Goal: Task Accomplishment & Management: Manage account settings

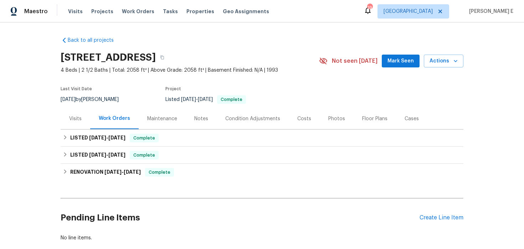
click at [82, 118] on div "Visits" at bounding box center [76, 118] width 30 height 21
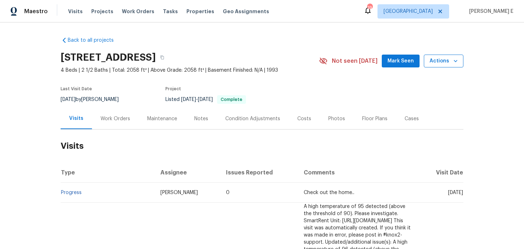
click at [435, 66] on button "Actions" at bounding box center [444, 61] width 40 height 13
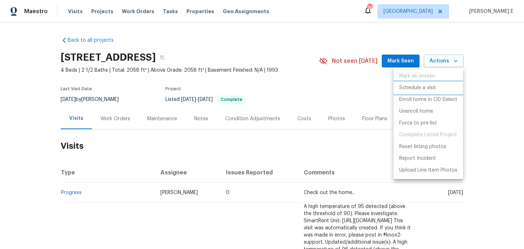
click at [427, 92] on li "Schedule a visit" at bounding box center [429, 88] width 70 height 12
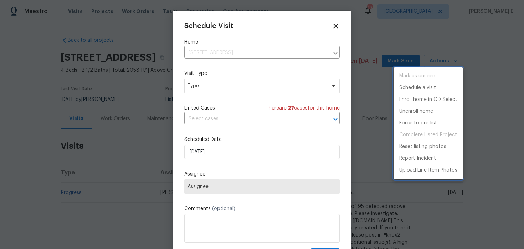
click at [223, 89] on div at bounding box center [262, 124] width 524 height 249
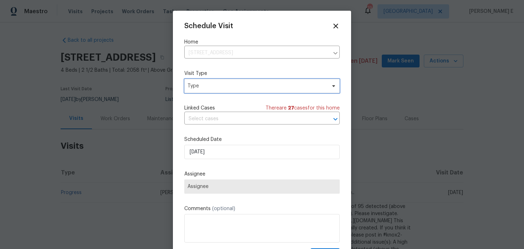
click at [223, 89] on span "Type" at bounding box center [257, 85] width 139 height 7
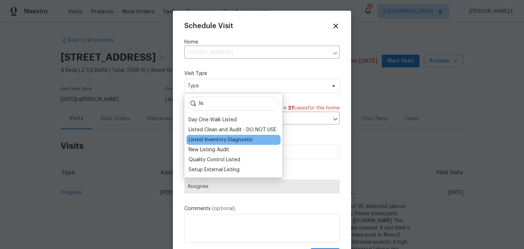
type input "lis"
click at [215, 138] on div "Listed Inventory Diagnostic" at bounding box center [221, 139] width 64 height 7
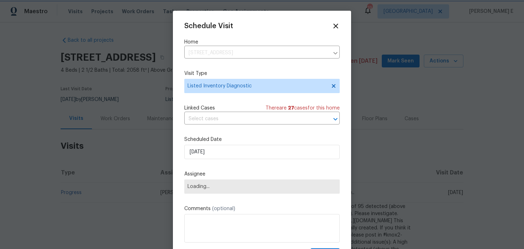
scroll to position [13, 0]
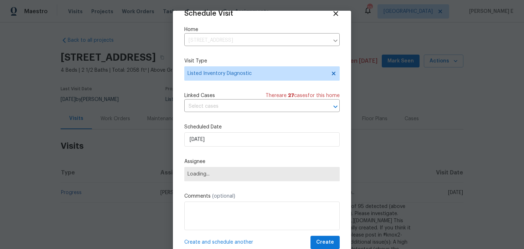
click at [215, 132] on div "Scheduled Date 20/08/2025" at bounding box center [261, 134] width 155 height 23
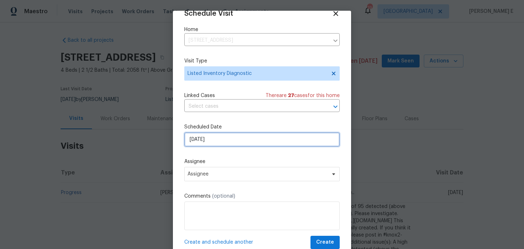
click at [206, 139] on input "[DATE]" at bounding box center [261, 139] width 155 height 14
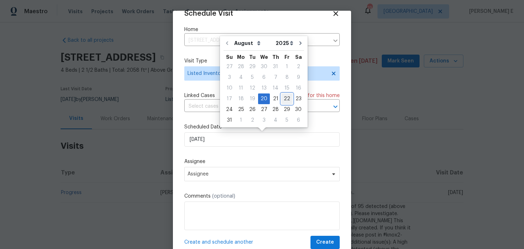
click at [281, 98] on div "22" at bounding box center [286, 99] width 11 height 10
type input "[DATE]"
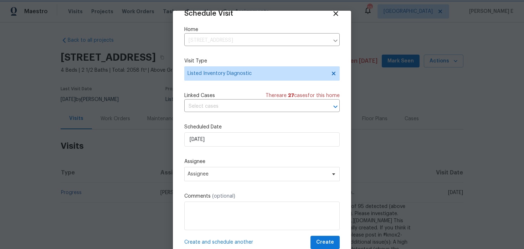
scroll to position [22, 0]
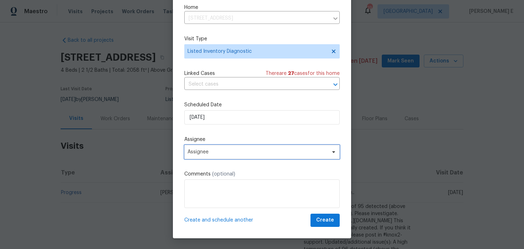
click at [245, 151] on span "Assignee" at bounding box center [258, 152] width 140 height 6
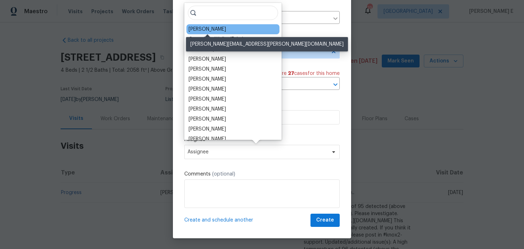
click at [206, 31] on div "Andrew Kempka" at bounding box center [207, 29] width 37 height 7
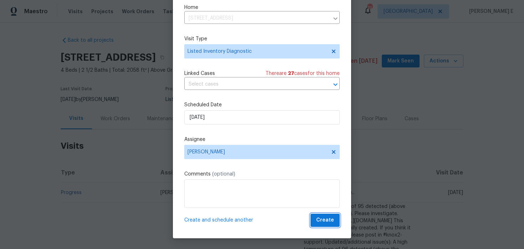
click at [325, 222] on span "Create" at bounding box center [325, 220] width 18 height 9
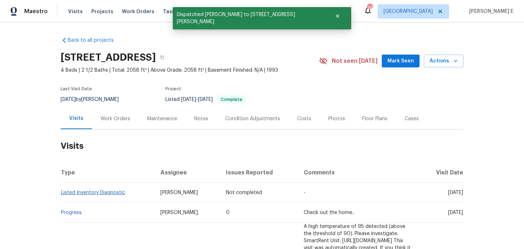
scroll to position [0, 0]
copy link "Listed Inventory Diagnostic"
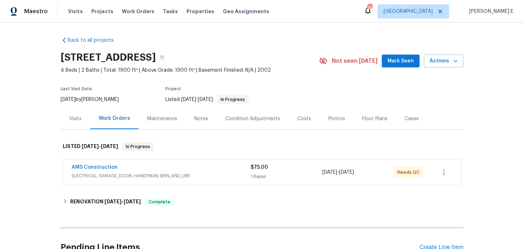
click at [77, 119] on div "Visits" at bounding box center [75, 118] width 12 height 7
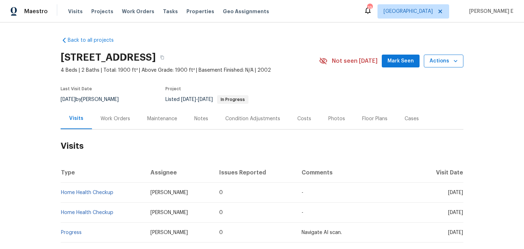
click at [450, 66] on button "Actions" at bounding box center [444, 61] width 40 height 13
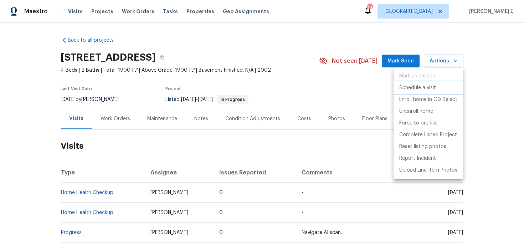
click at [424, 91] on p "Schedule a visit" at bounding box center [417, 87] width 37 height 7
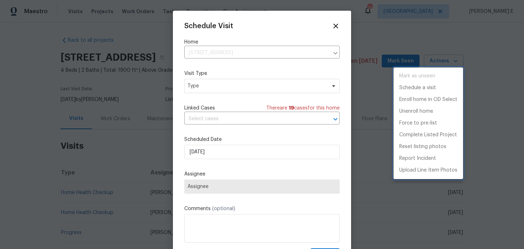
click at [214, 90] on div at bounding box center [262, 124] width 524 height 249
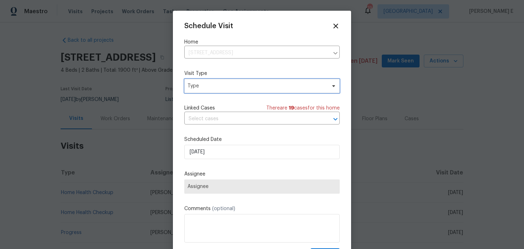
click at [214, 90] on span "Type" at bounding box center [261, 86] width 155 height 14
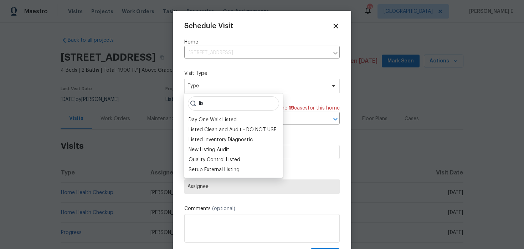
type input "lis"
click at [207, 111] on div "lis Day One Walk Listed Listed Clean and Audit - DO NOT USE Listed Inventory Di…" at bounding box center [233, 135] width 98 height 84
click at [210, 136] on div "Listed Inventory Diagnostic" at bounding box center [221, 139] width 64 height 7
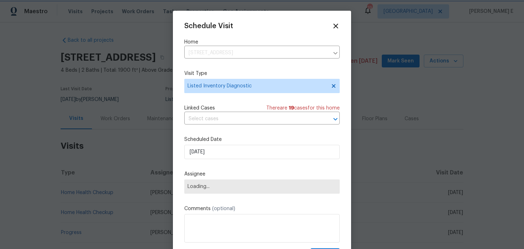
scroll to position [13, 0]
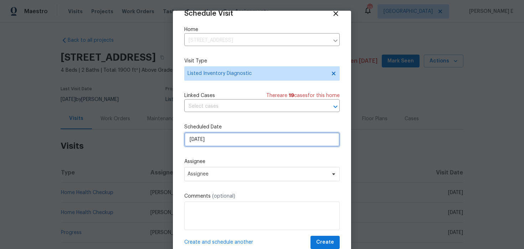
click at [217, 136] on input "[DATE]" at bounding box center [261, 139] width 155 height 14
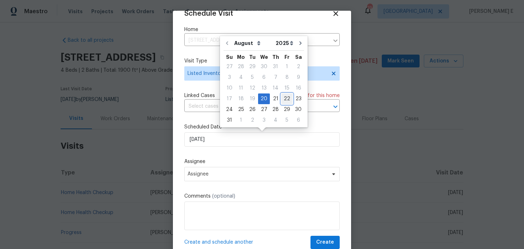
click at [286, 97] on div "22" at bounding box center [286, 99] width 11 height 10
type input "[DATE]"
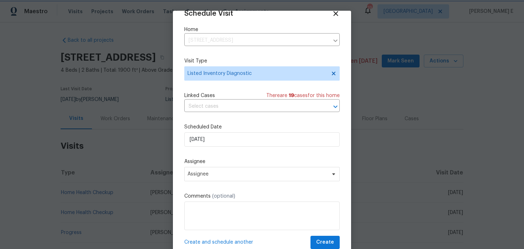
scroll to position [22, 0]
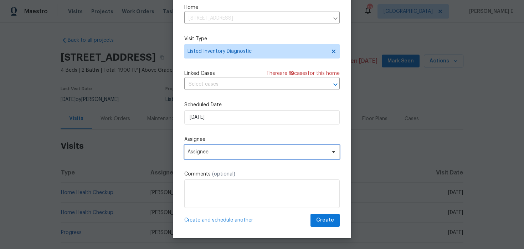
click at [261, 156] on span "Assignee" at bounding box center [261, 152] width 155 height 14
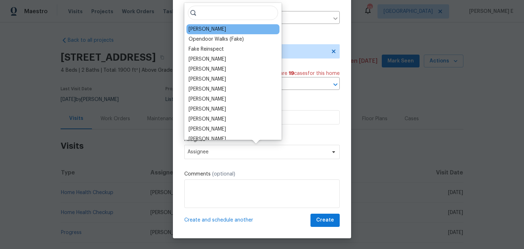
click at [226, 30] on div "Jason Fletcher" at bounding box center [232, 29] width 93 height 10
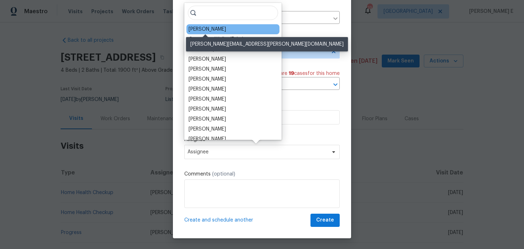
click at [213, 30] on div "Jason Fletcher" at bounding box center [207, 29] width 37 height 7
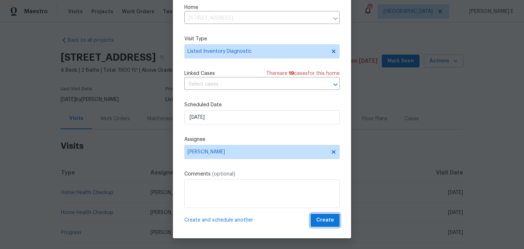
click at [326, 220] on span "Create" at bounding box center [325, 220] width 18 height 9
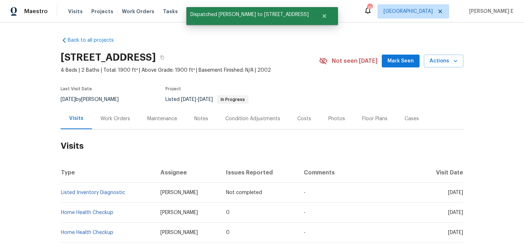
scroll to position [0, 0]
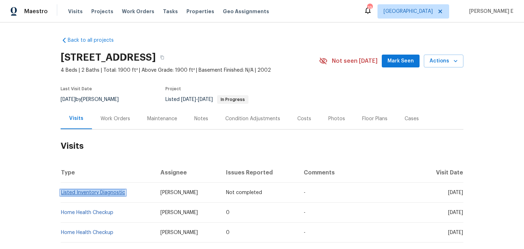
copy link "Listed Inventory Diagnostic"
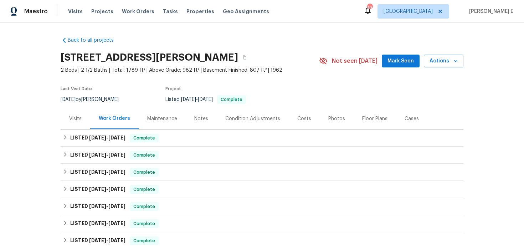
click at [81, 117] on div "Visits" at bounding box center [75, 118] width 12 height 7
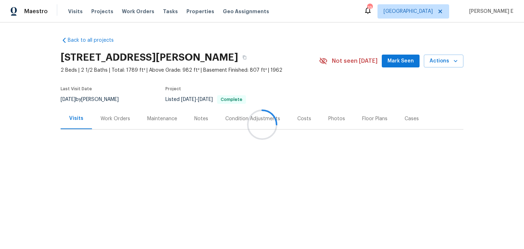
click at [437, 66] on button "Actions" at bounding box center [444, 61] width 40 height 13
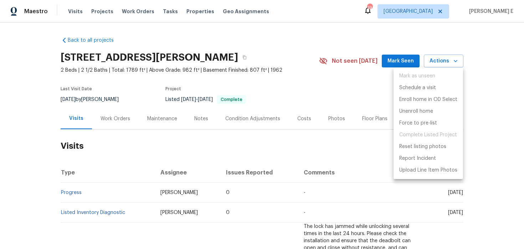
click at [437, 66] on div at bounding box center [262, 124] width 524 height 249
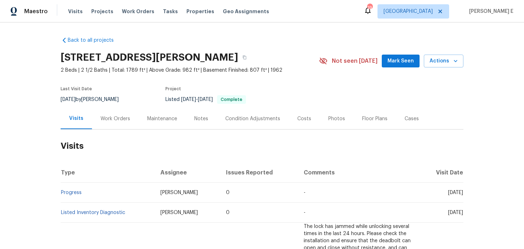
click at [437, 66] on button "Actions" at bounding box center [444, 61] width 40 height 13
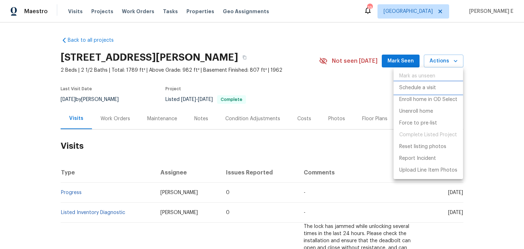
click at [410, 92] on li "Schedule a visit" at bounding box center [429, 88] width 70 height 12
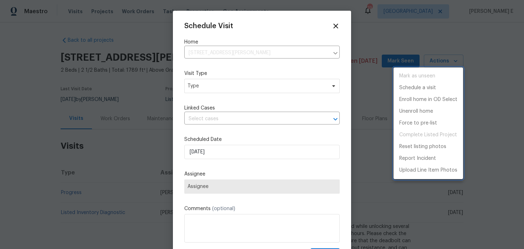
click at [220, 82] on div at bounding box center [262, 124] width 524 height 249
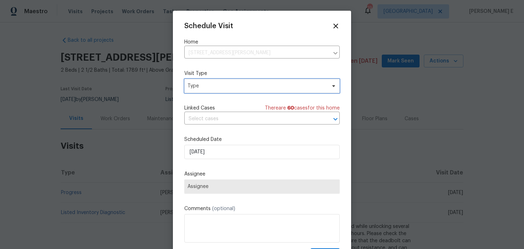
click at [219, 85] on span "Type" at bounding box center [257, 85] width 139 height 7
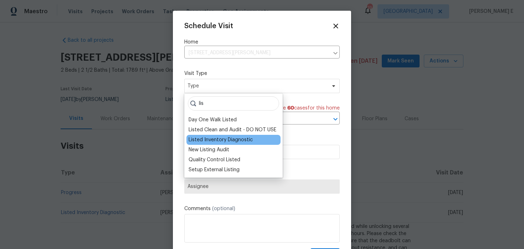
type input "lis"
click at [233, 137] on div "Listed Inventory Diagnostic" at bounding box center [221, 139] width 64 height 7
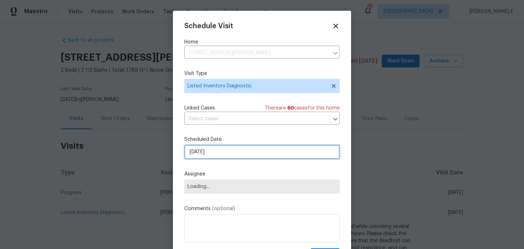
click at [222, 154] on input "[DATE]" at bounding box center [261, 152] width 155 height 14
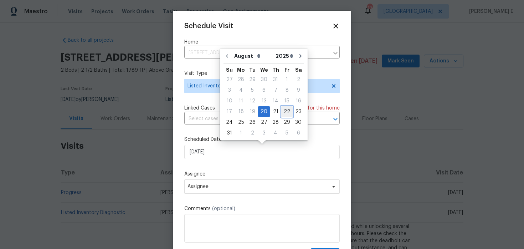
click at [282, 107] on div "22" at bounding box center [286, 112] width 11 height 10
type input "[DATE]"
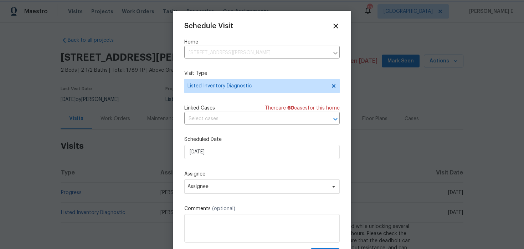
scroll to position [13, 0]
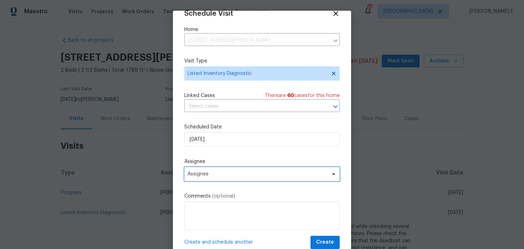
click at [238, 169] on span "Assignee" at bounding box center [261, 174] width 155 height 14
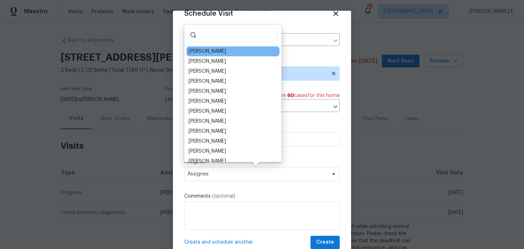
click at [223, 47] on div "[PERSON_NAME]" at bounding box center [232, 51] width 93 height 10
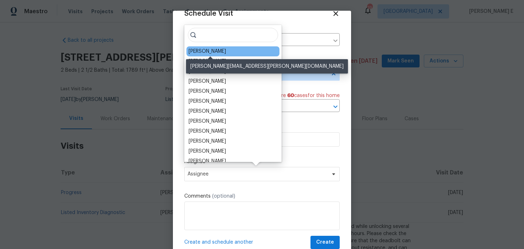
click at [220, 51] on div "[PERSON_NAME]" at bounding box center [207, 51] width 37 height 7
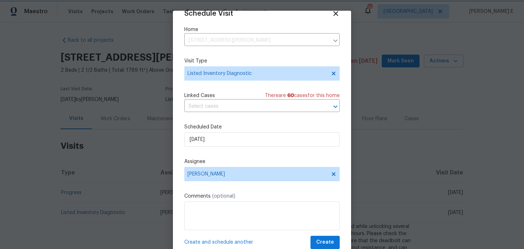
scroll to position [22, 0]
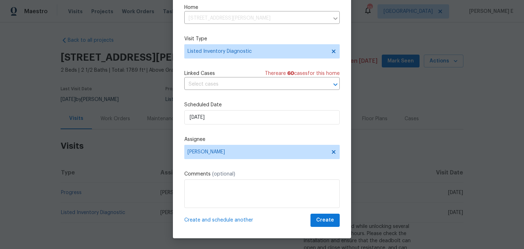
click at [322, 229] on div "Schedule Visit Home 8311 Ogden St, Denver, CO 80229 ​ Visit Type Listed Invento…" at bounding box center [262, 114] width 178 height 250
click at [327, 223] on span "Create" at bounding box center [325, 220] width 18 height 9
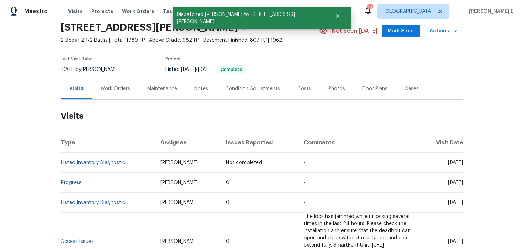
scroll to position [39, 0]
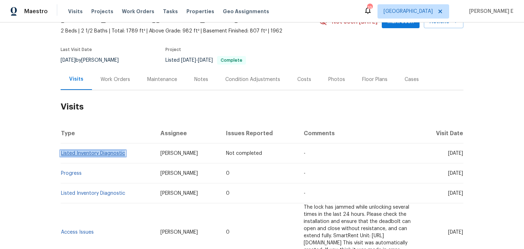
copy link "Listed Inventory Diagnostic"
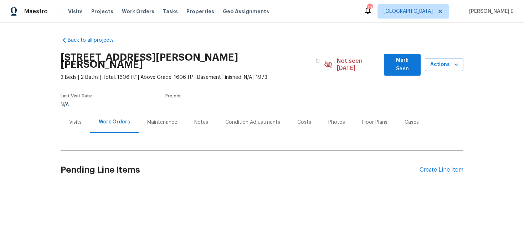
click at [70, 112] on div "Visits" at bounding box center [76, 122] width 30 height 21
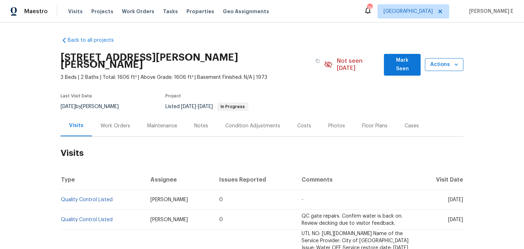
click at [445, 58] on button "Actions" at bounding box center [444, 64] width 39 height 13
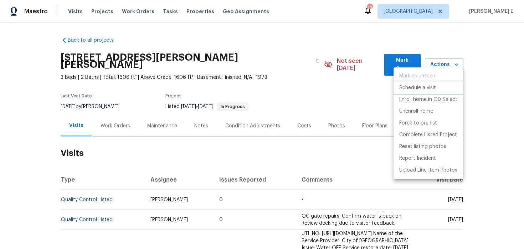
click at [419, 88] on p "Schedule a visit" at bounding box center [417, 87] width 37 height 7
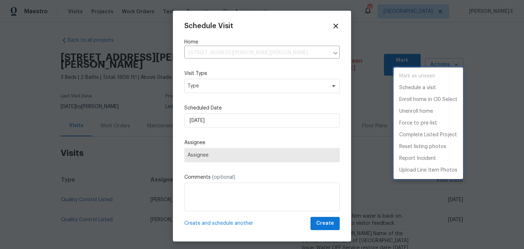
click at [191, 90] on div at bounding box center [262, 124] width 524 height 249
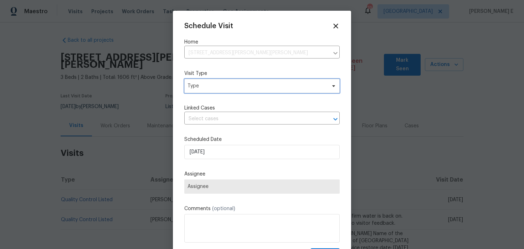
click at [195, 88] on span "Type" at bounding box center [257, 85] width 139 height 7
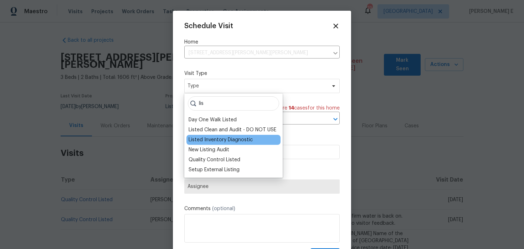
type input "lis"
click at [222, 138] on div "Listed Inventory Diagnostic" at bounding box center [221, 139] width 64 height 7
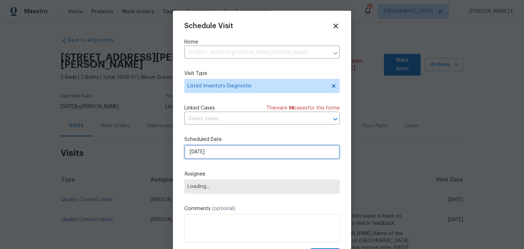
click at [219, 154] on input "[DATE]" at bounding box center [261, 152] width 155 height 14
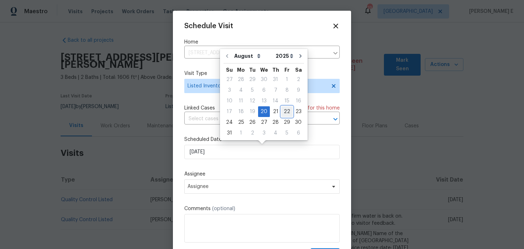
click at [282, 110] on div "22" at bounding box center [286, 112] width 11 height 10
type input "[DATE]"
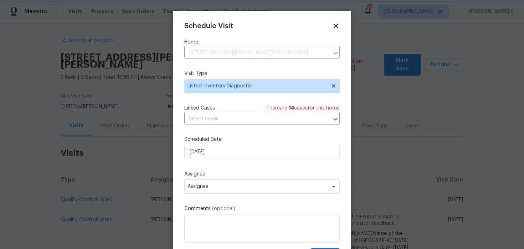
scroll to position [13, 0]
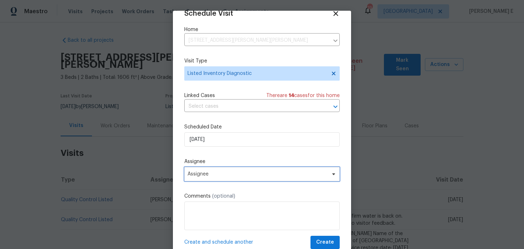
click at [257, 172] on span "Assignee" at bounding box center [258, 174] width 140 height 6
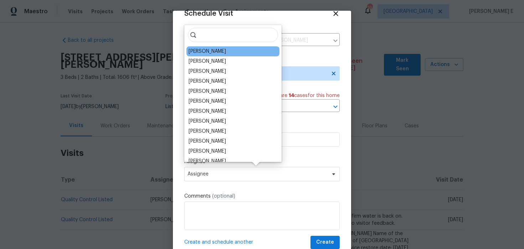
click at [222, 52] on div "John Gonzalez" at bounding box center [207, 51] width 37 height 7
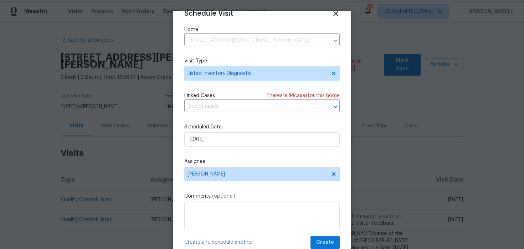
scroll to position [22, 0]
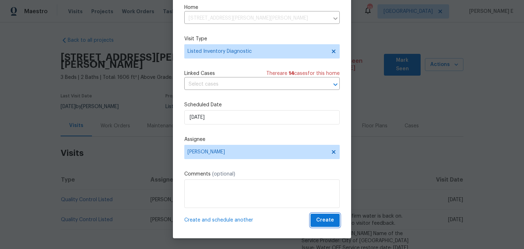
click at [321, 220] on span "Create" at bounding box center [325, 220] width 18 height 9
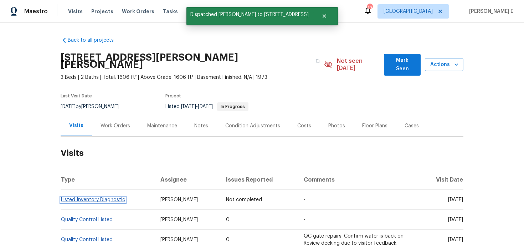
scroll to position [0, 0]
copy link "Listed Inventory Diagnostic"
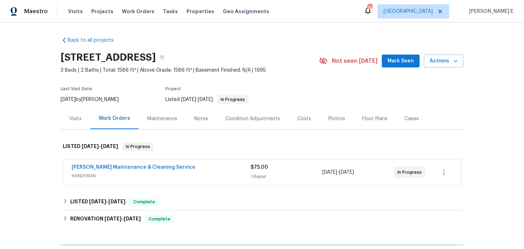
click at [75, 119] on div "Visits" at bounding box center [75, 118] width 12 height 7
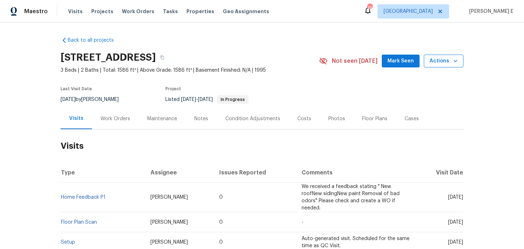
click at [431, 61] on span "Actions" at bounding box center [444, 61] width 28 height 9
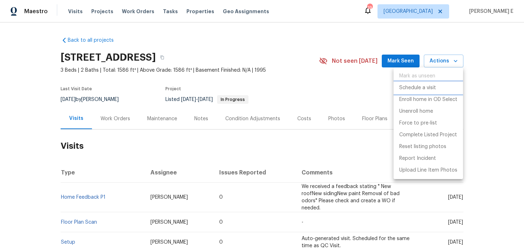
click at [428, 87] on p "Schedule a visit" at bounding box center [417, 87] width 37 height 7
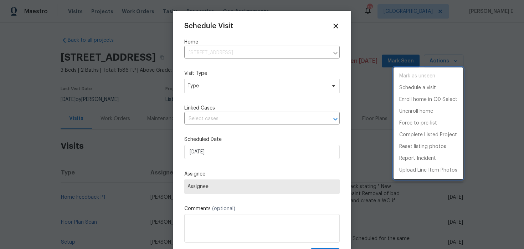
click at [200, 91] on div at bounding box center [262, 124] width 524 height 249
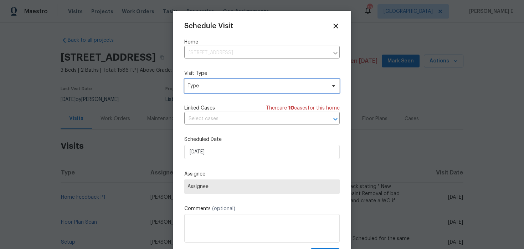
click at [204, 86] on span "Type" at bounding box center [257, 85] width 139 height 7
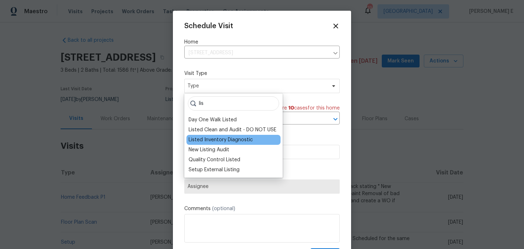
type input "lis"
click at [211, 142] on div "Listed Inventory Diagnostic" at bounding box center [221, 139] width 64 height 7
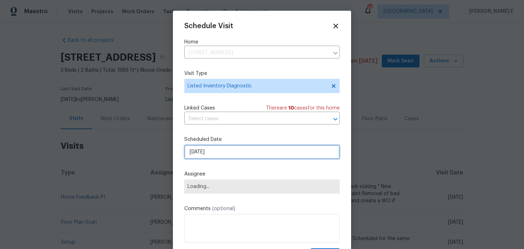
click at [210, 153] on input "[DATE]" at bounding box center [261, 152] width 155 height 14
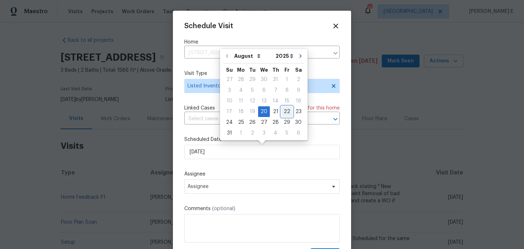
click at [283, 109] on div "22" at bounding box center [286, 112] width 11 height 10
type input "[DATE]"
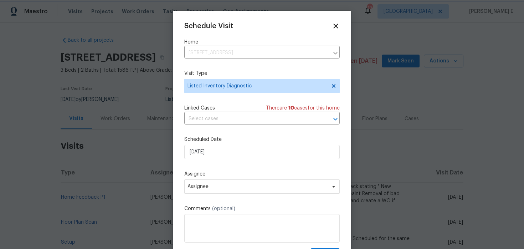
scroll to position [13, 0]
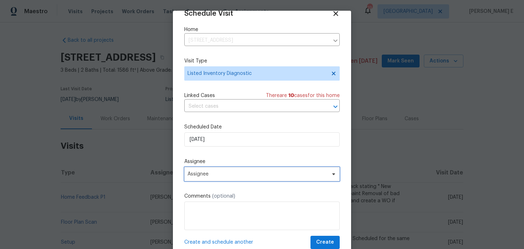
click at [252, 173] on span "Assignee" at bounding box center [258, 174] width 140 height 6
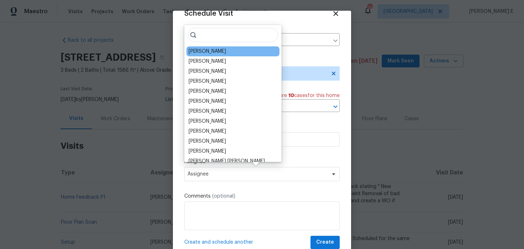
click at [207, 51] on div "[PERSON_NAME]" at bounding box center [207, 51] width 37 height 7
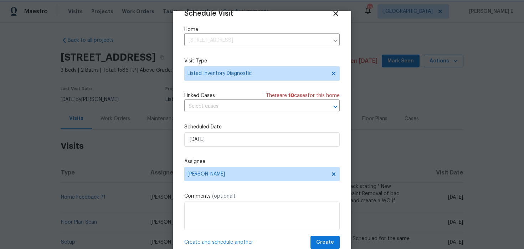
scroll to position [22, 0]
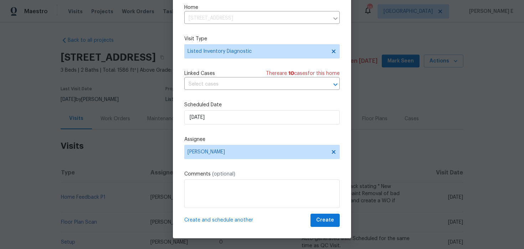
click at [329, 227] on div "Schedule Visit Home 347 Beech Ridge Rd, Thomasville, NC 27360 ​ Visit Type List…" at bounding box center [262, 114] width 178 height 250
click at [333, 223] on span "Create" at bounding box center [325, 220] width 18 height 9
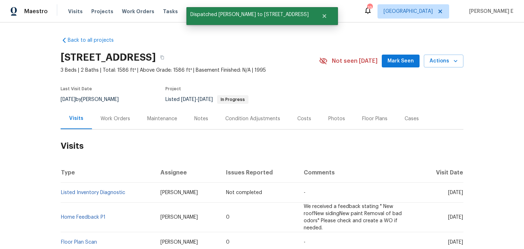
scroll to position [0, 0]
copy link "Listed Inventory Diagnostic"
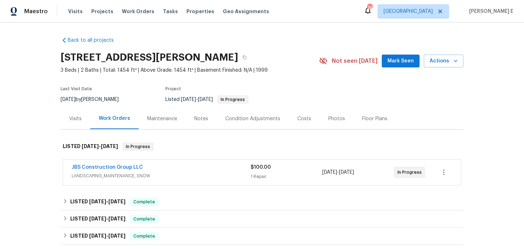
click at [70, 122] on div "Visits" at bounding box center [75, 118] width 12 height 7
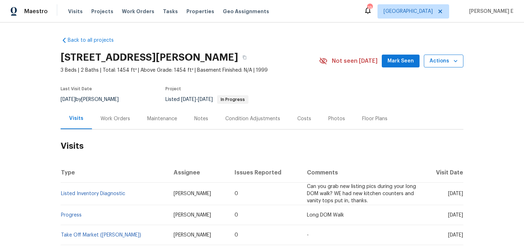
click at [430, 60] on button "Actions" at bounding box center [444, 61] width 40 height 13
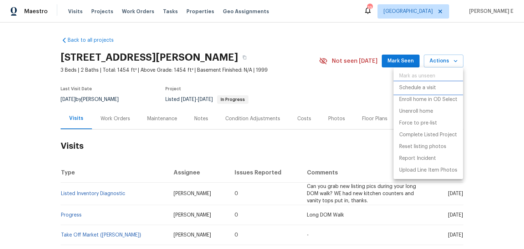
click at [424, 91] on p "Schedule a visit" at bounding box center [417, 87] width 37 height 7
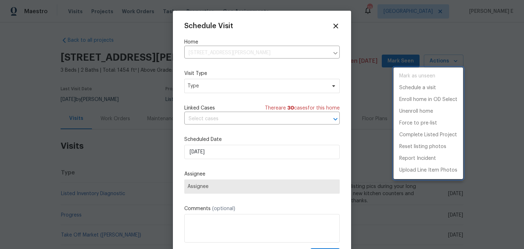
click at [212, 87] on div at bounding box center [262, 124] width 524 height 249
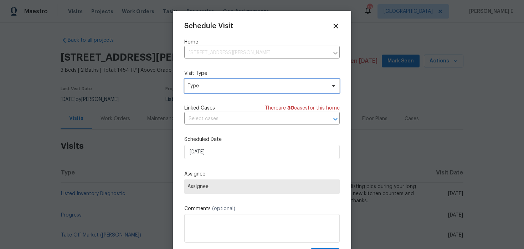
click at [212, 87] on span "Type" at bounding box center [257, 85] width 139 height 7
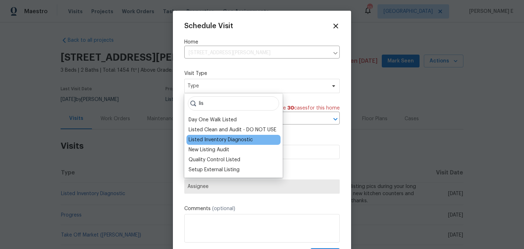
type input "lis"
click at [222, 136] on div "Listed Inventory Diagnostic" at bounding box center [221, 139] width 64 height 7
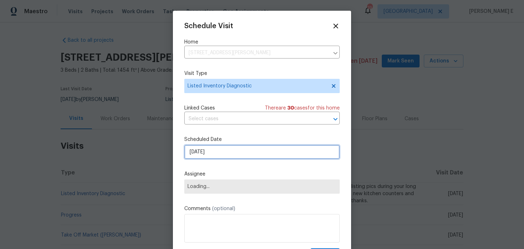
click at [219, 149] on input "[DATE]" at bounding box center [261, 152] width 155 height 14
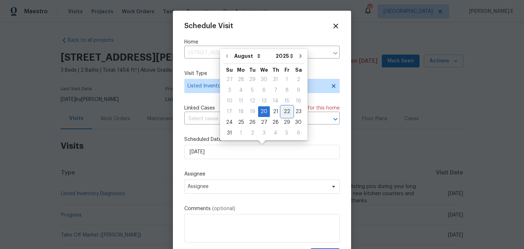
click at [282, 109] on div "22" at bounding box center [286, 112] width 11 height 10
type input "22/08/2025"
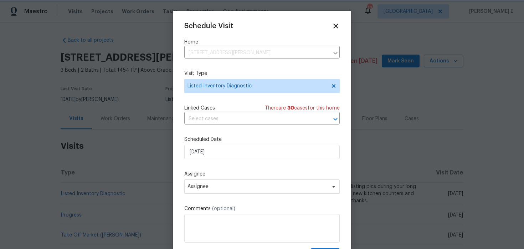
scroll to position [13, 0]
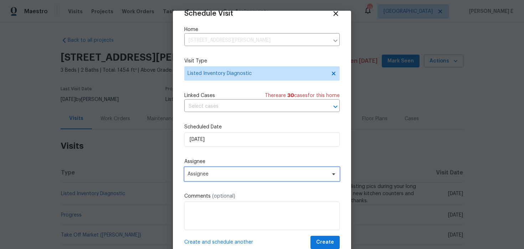
click at [248, 170] on span "Assignee" at bounding box center [261, 174] width 155 height 14
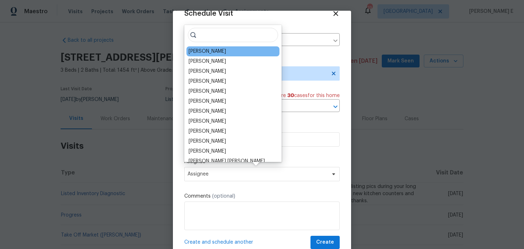
click at [208, 46] on div "Ken Romain" at bounding box center [232, 51] width 93 height 10
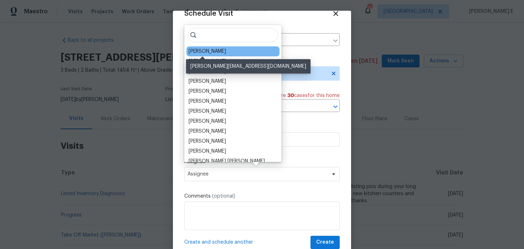
click at [207, 48] on div "Ken Romain" at bounding box center [207, 51] width 37 height 7
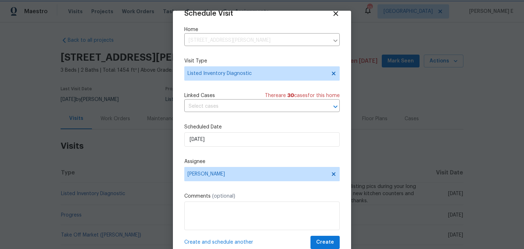
scroll to position [22, 0]
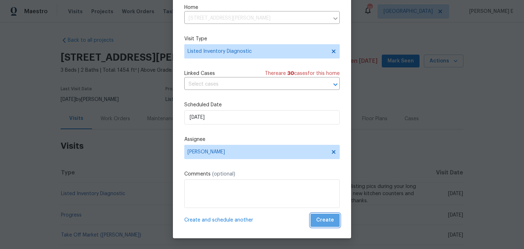
click at [333, 226] on button "Create" at bounding box center [325, 220] width 29 height 13
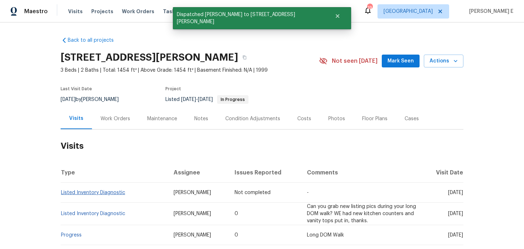
scroll to position [0, 0]
copy link "Listed Inventory Diagnostic"
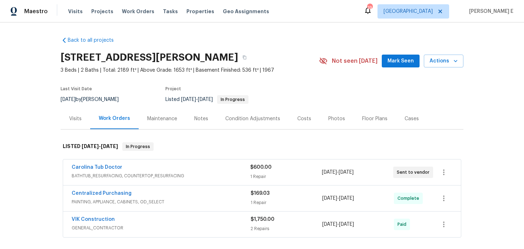
click at [75, 114] on div "Visits" at bounding box center [76, 118] width 30 height 21
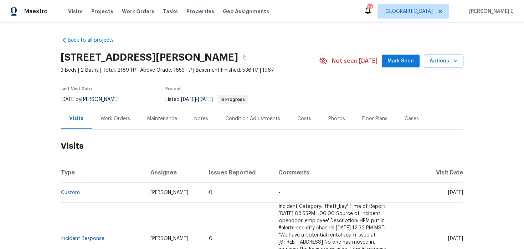
click at [435, 60] on span "Actions" at bounding box center [444, 61] width 28 height 9
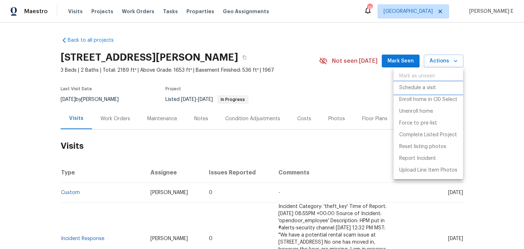
click at [412, 87] on p "Schedule a visit" at bounding box center [417, 87] width 37 height 7
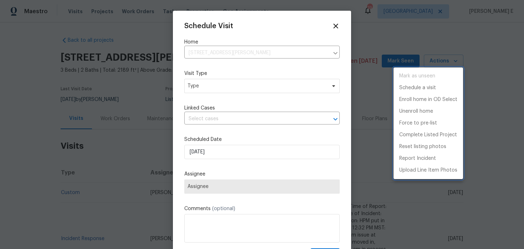
click at [201, 90] on div at bounding box center [262, 124] width 524 height 249
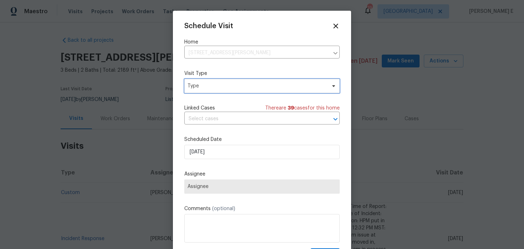
click at [201, 90] on span "Type" at bounding box center [261, 86] width 155 height 14
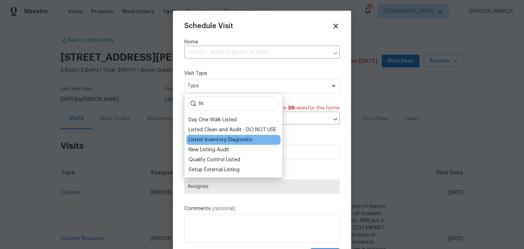
type input "lis"
click at [212, 138] on div "Listed Inventory Diagnostic" at bounding box center [221, 139] width 64 height 7
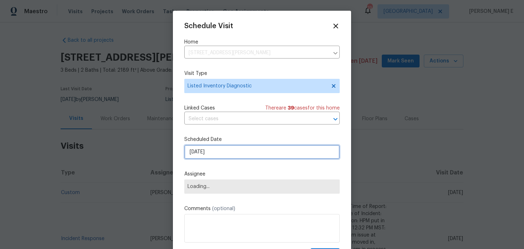
click at [209, 155] on input "20/08/2025" at bounding box center [261, 152] width 155 height 14
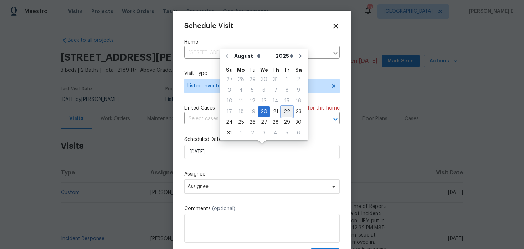
click at [281, 108] on div "22" at bounding box center [286, 112] width 11 height 10
type input "22/08/2025"
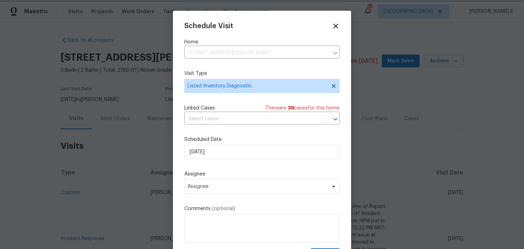
scroll to position [13, 0]
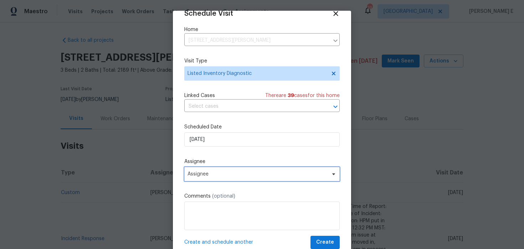
click at [242, 173] on span "Assignee" at bounding box center [258, 174] width 140 height 6
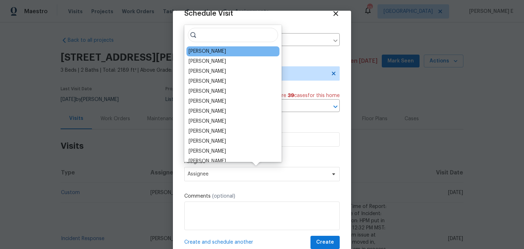
click at [220, 55] on div "William Bynum" at bounding box center [232, 51] width 93 height 10
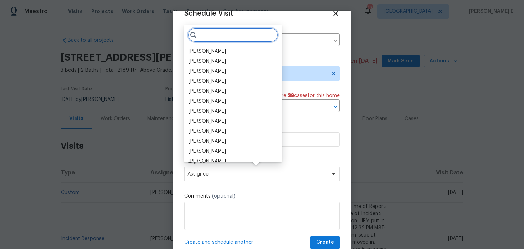
click at [219, 41] on input "search" at bounding box center [233, 35] width 90 height 14
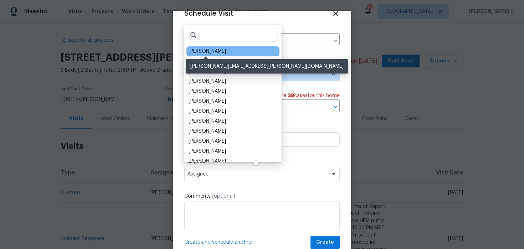
click at [206, 52] on div "William Bynum" at bounding box center [207, 51] width 37 height 7
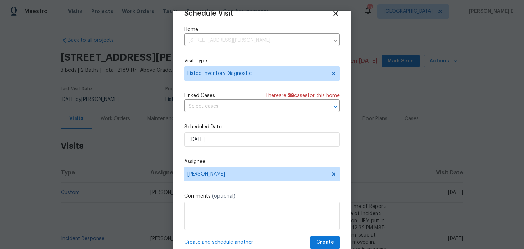
scroll to position [22, 0]
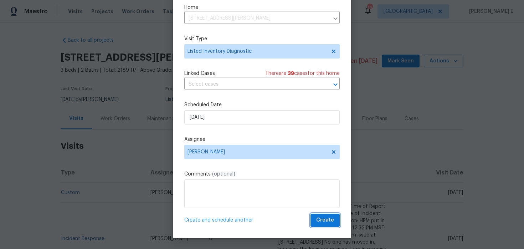
click at [330, 226] on button "Create" at bounding box center [325, 220] width 29 height 13
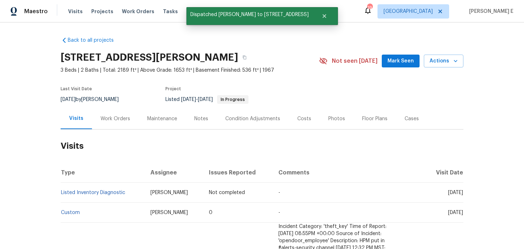
scroll to position [0, 0]
copy link "Listed Inventory Diagnostic"
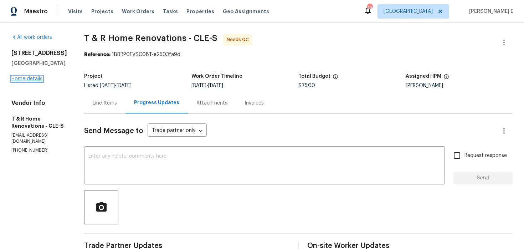
click at [39, 80] on link "Home details" at bounding box center [26, 78] width 31 height 5
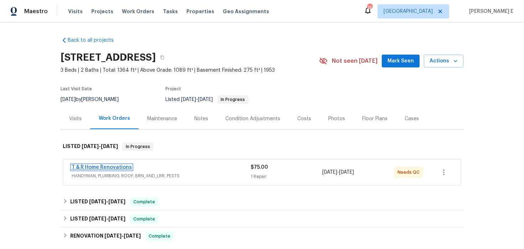
click at [119, 166] on link "T & R Home Renovations" at bounding box center [102, 167] width 60 height 5
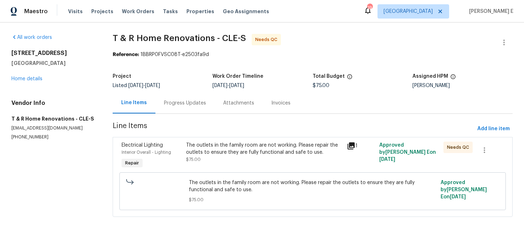
click at [198, 138] on div "Electrical Lighting Interior Overall - Lighting Repair The outlets in the famil…" at bounding box center [313, 177] width 400 height 80
click at [196, 148] on div "The outlets in the family room are not working. Please repair the outlets to en…" at bounding box center [264, 149] width 157 height 14
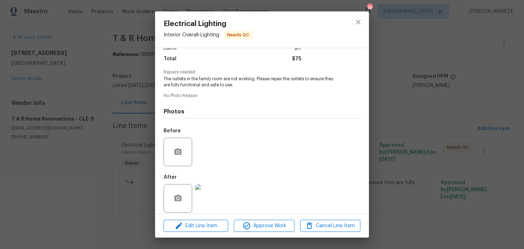
scroll to position [61, 0]
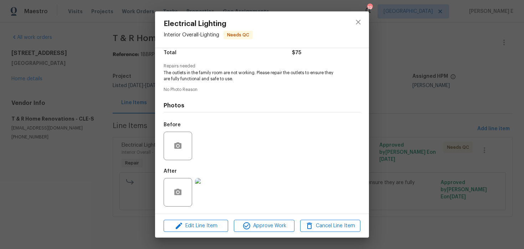
click at [206, 197] on img at bounding box center [209, 192] width 29 height 29
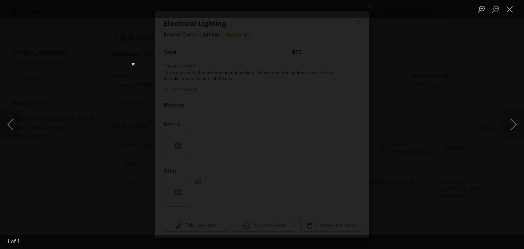
click at [425, 111] on div "Lightbox" at bounding box center [262, 124] width 524 height 249
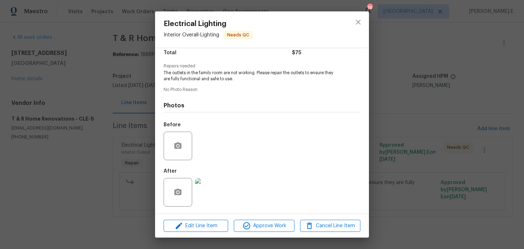
click at [425, 111] on div "Lightbox" at bounding box center [262, 124] width 524 height 249
click at [425, 111] on div "Electrical Lighting Interior Overall - Lighting Needs QC Vendor T & R Home Reno…" at bounding box center [262, 124] width 524 height 249
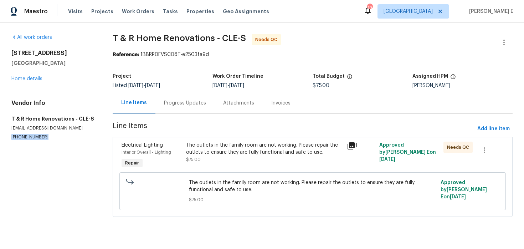
drag, startPoint x: 10, startPoint y: 138, endPoint x: 46, endPoint y: 138, distance: 35.7
click at [46, 138] on div "All work orders [STREET_ADDRESS][PERSON_NAME] Home details Vendor Info T & R Ho…" at bounding box center [262, 129] width 524 height 214
copy p "[PHONE_NUMBER]"
click at [180, 103] on div "Progress Updates" at bounding box center [185, 102] width 42 height 7
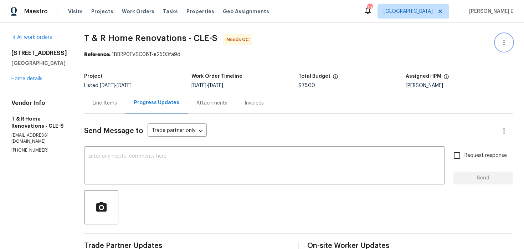
click at [503, 47] on button "button" at bounding box center [504, 42] width 17 height 17
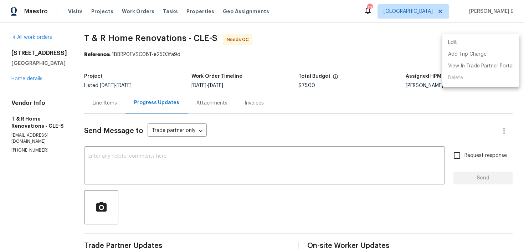
click at [472, 46] on li "Edit" at bounding box center [481, 43] width 77 height 12
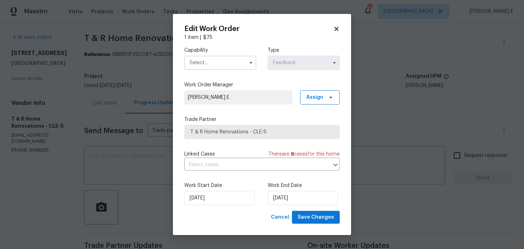
click at [210, 67] on input "text" at bounding box center [220, 63] width 72 height 14
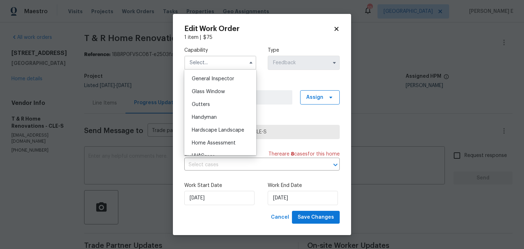
scroll to position [361, 0]
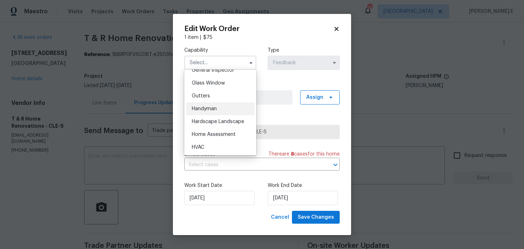
click at [208, 106] on div "Handyman" at bounding box center [220, 108] width 68 height 13
type input "Handyman"
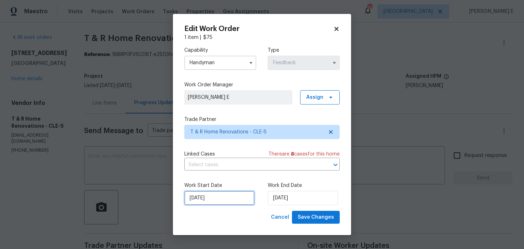
click at [225, 197] on input "[DATE]" at bounding box center [219, 198] width 70 height 14
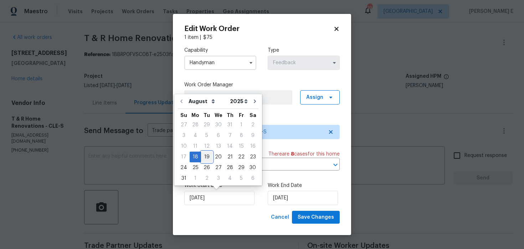
click at [205, 154] on div "19" at bounding box center [206, 157] width 11 height 10
type input "[DATE]"
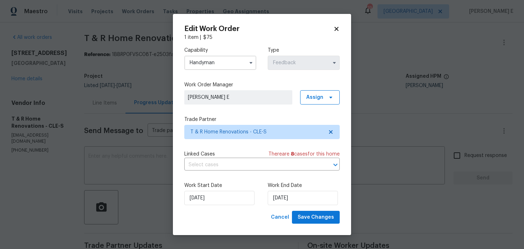
click at [299, 190] on div "Work End Date [DATE]" at bounding box center [304, 193] width 72 height 23
click at [290, 200] on input "[DATE]" at bounding box center [303, 198] width 70 height 14
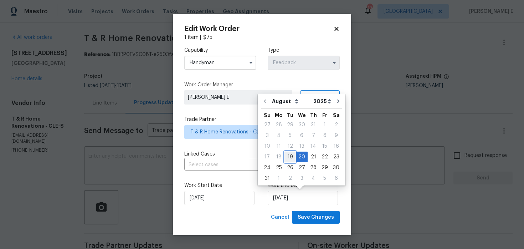
click at [286, 155] on div "19" at bounding box center [290, 157] width 11 height 10
type input "19/08/2025"
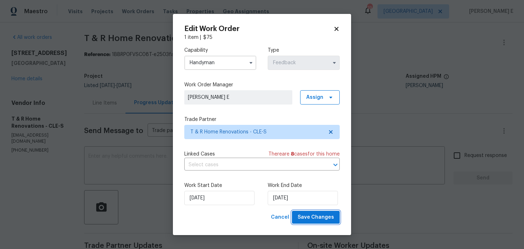
click at [316, 222] on button "Save Changes" at bounding box center [316, 217] width 48 height 13
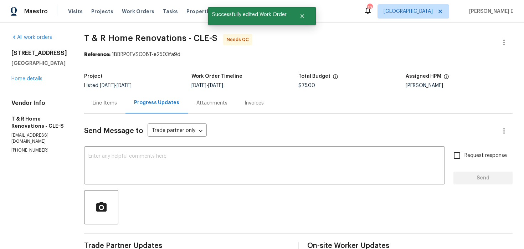
click at [121, 108] on div "Line Items" at bounding box center [104, 102] width 41 height 21
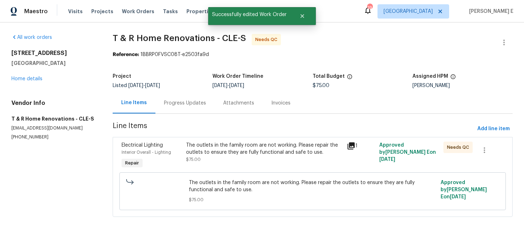
click at [230, 148] on div "The outlets in the family room are not working. Please repair the outlets to en…" at bounding box center [264, 149] width 157 height 14
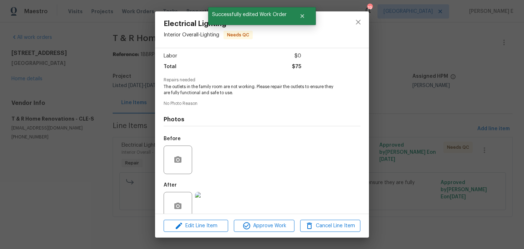
scroll to position [61, 0]
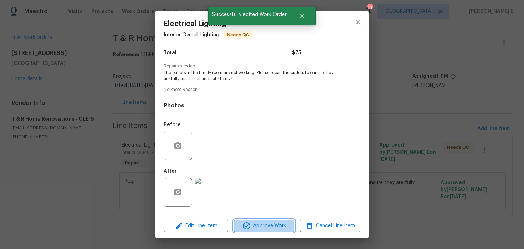
click at [252, 220] on button "Approve Work" at bounding box center [264, 226] width 60 height 12
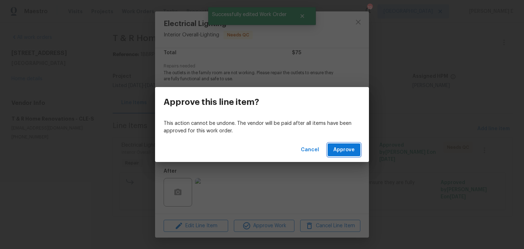
click at [338, 149] on span "Approve" at bounding box center [343, 149] width 21 height 9
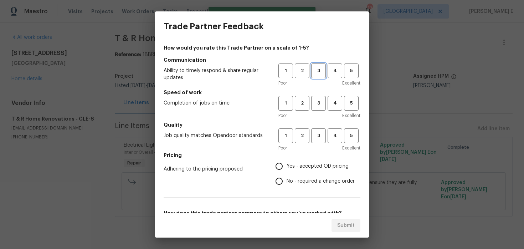
click at [316, 71] on span "3" at bounding box center [318, 71] width 13 height 8
click at [317, 110] on button "3" at bounding box center [318, 103] width 15 height 15
click at [318, 133] on span "3" at bounding box center [318, 136] width 13 height 8
click at [286, 169] on input "Yes - accepted OD pricing" at bounding box center [279, 166] width 15 height 15
radio input "true"
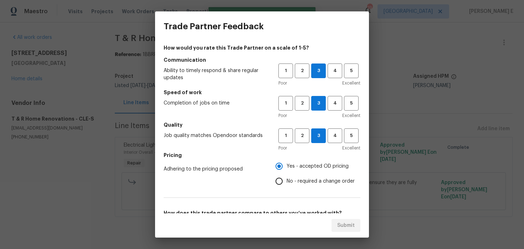
scroll to position [113, 0]
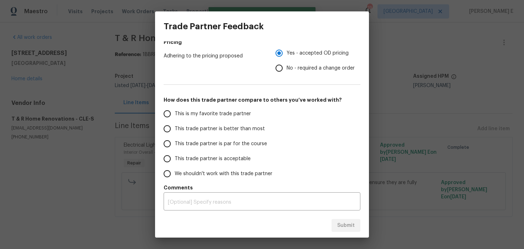
click at [257, 143] on span "This trade partner is par for the course" at bounding box center [221, 143] width 92 height 7
click at [175, 143] on input "This trade partner is par for the course" at bounding box center [167, 143] width 15 height 15
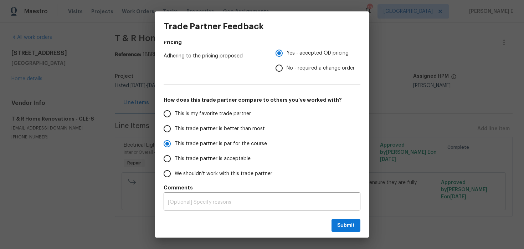
click at [346, 232] on div "Submit" at bounding box center [262, 225] width 214 height 25
click at [343, 217] on div "Submit" at bounding box center [262, 225] width 214 height 25
click at [341, 224] on span "Submit" at bounding box center [345, 225] width 17 height 9
radio input "true"
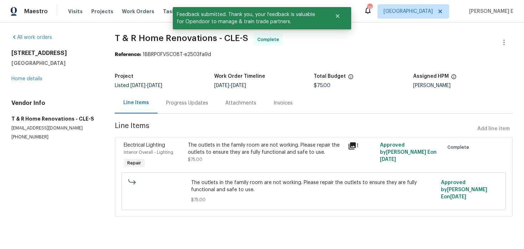
click at [190, 101] on div "Progress Updates" at bounding box center [187, 102] width 42 height 7
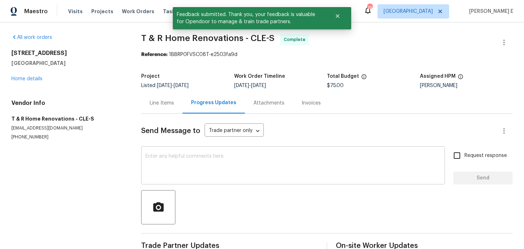
click at [185, 156] on textarea at bounding box center [292, 166] width 295 height 25
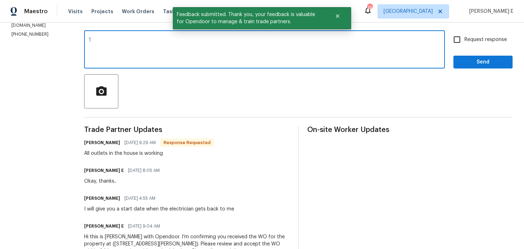
scroll to position [117, 0]
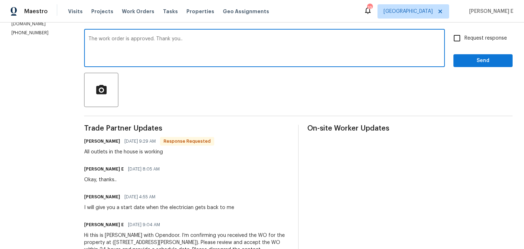
type textarea "The work order is approved. Thank you.."
click at [467, 43] on label "Request response" at bounding box center [478, 38] width 57 height 15
click at [465, 43] on input "Request response" at bounding box center [457, 38] width 15 height 15
checkbox input "true"
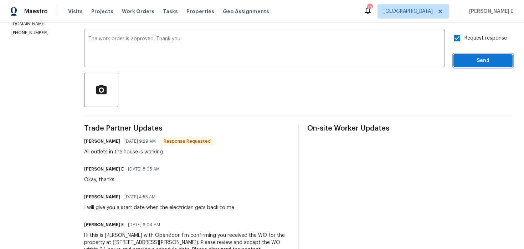
click at [469, 55] on button "Send" at bounding box center [483, 60] width 59 height 13
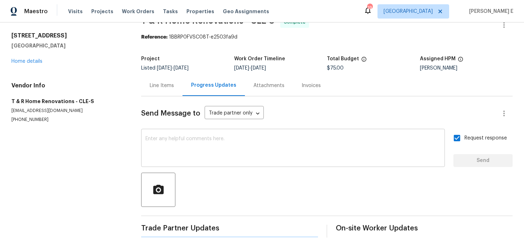
scroll to position [0, 0]
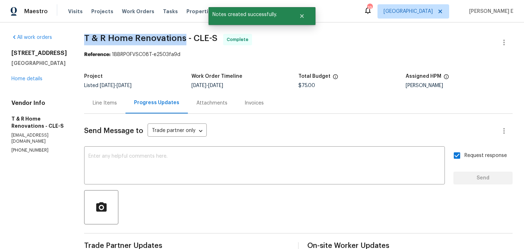
drag, startPoint x: 100, startPoint y: 42, endPoint x: 198, endPoint y: 36, distance: 97.8
click at [198, 36] on span "T & R Home Renovations - CLE-S" at bounding box center [150, 38] width 133 height 9
copy span "T & R Home Renovations"
click at [35, 79] on link "Home details" at bounding box center [26, 78] width 31 height 5
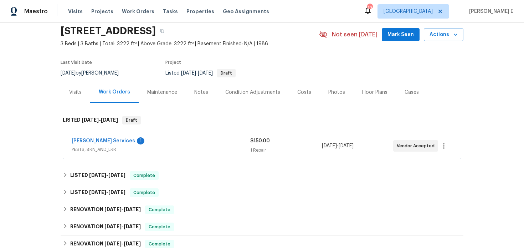
scroll to position [27, 0]
click at [103, 141] on link "[PERSON_NAME] Services" at bounding box center [103, 140] width 63 height 5
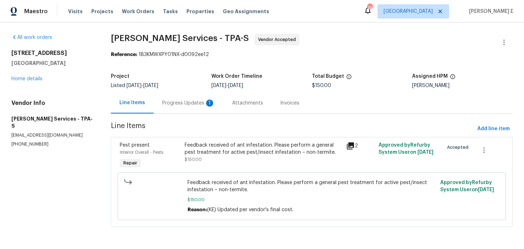
click at [188, 100] on div "Progress Updates 1" at bounding box center [188, 102] width 53 height 7
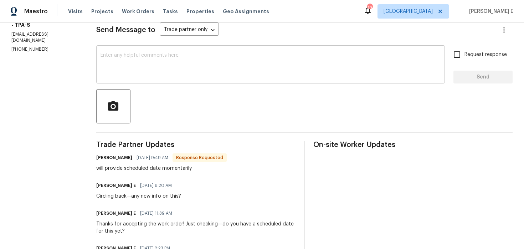
scroll to position [101, 0]
click at [221, 73] on textarea at bounding box center [271, 65] width 340 height 25
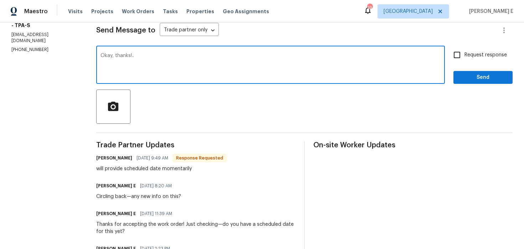
type textarea "Okay, thanks!.."
click at [465, 74] on span "Send" at bounding box center [483, 77] width 48 height 9
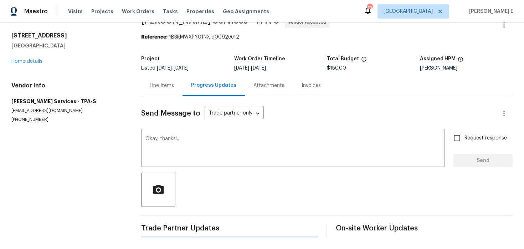
scroll to position [0, 0]
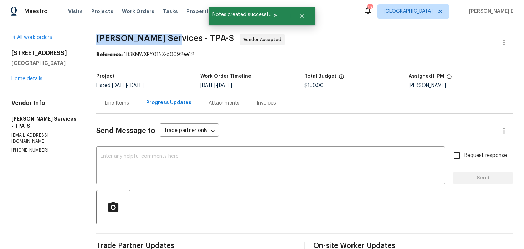
drag, startPoint x: 106, startPoint y: 41, endPoint x: 180, endPoint y: 41, distance: 73.8
copy span "[PERSON_NAME] Services -"
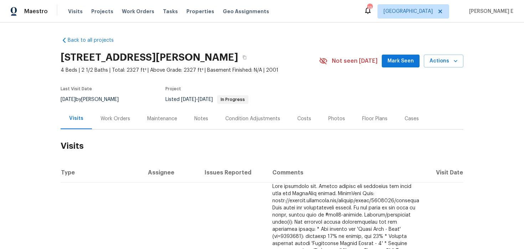
click at [109, 119] on div "Work Orders" at bounding box center [116, 118] width 30 height 7
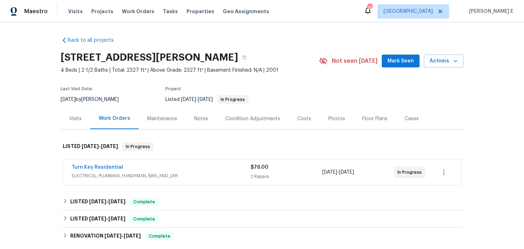
scroll to position [29, 0]
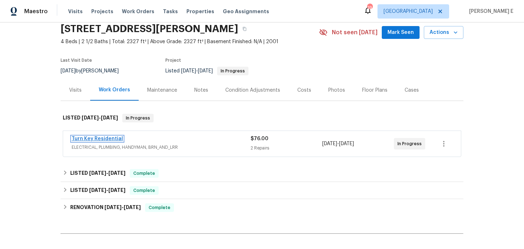
click at [104, 138] on link "Turn Key Residential" at bounding box center [97, 138] width 51 height 5
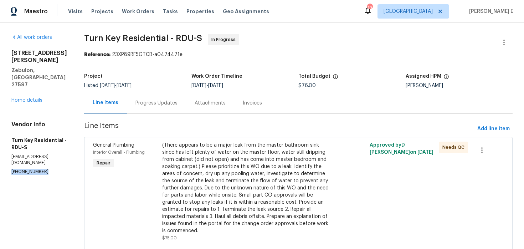
drag, startPoint x: 11, startPoint y: 137, endPoint x: 46, endPoint y: 137, distance: 35.3
click at [46, 137] on div "All work orders 3705 Cassaro Ln Zebulon, NC 27597 Home details Vendor Info Turn…" at bounding box center [262, 171] width 524 height 298
copy p "(919) 805-2596"
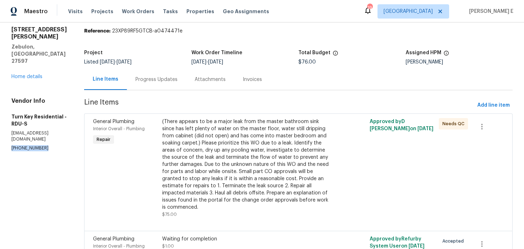
scroll to position [72, 0]
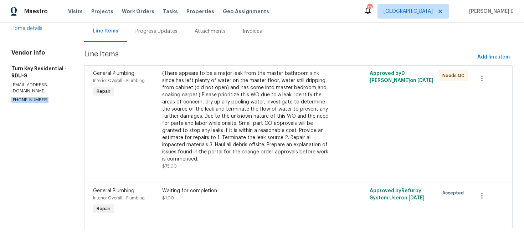
click at [175, 28] on div "Progress Updates" at bounding box center [156, 31] width 42 height 7
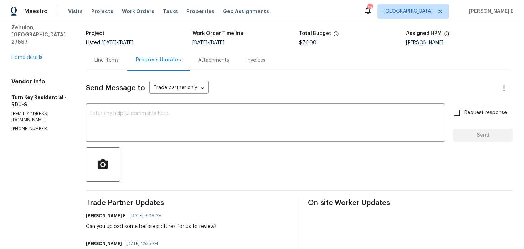
scroll to position [45, 0]
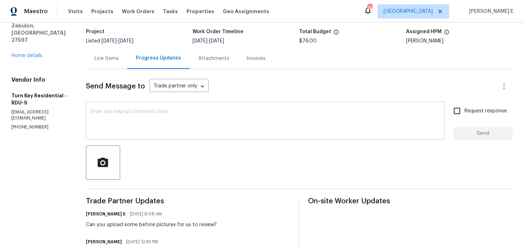
click at [157, 137] on div "x ​" at bounding box center [265, 121] width 359 height 36
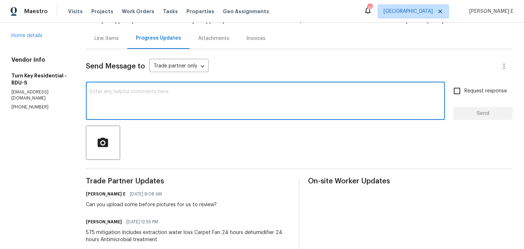
scroll to position [66, 0]
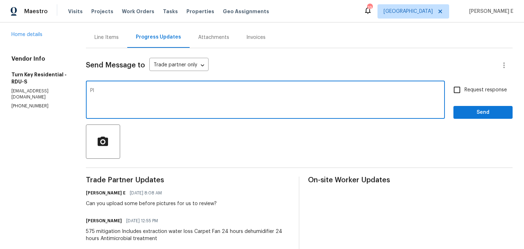
type textarea "P"
type textarea "As discussed over the phone please upload the pictures before proceeding with a…"
click at [251, 94] on textarea "As discussed over the phone please upload the pictures before proceeding with a…" at bounding box center [265, 100] width 351 height 25
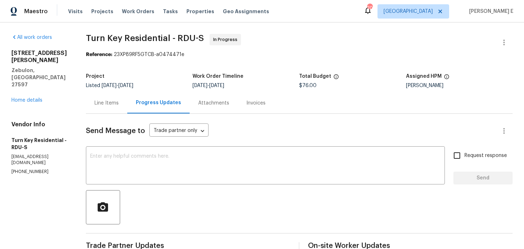
click at [119, 103] on div "Line Items" at bounding box center [106, 102] width 24 height 7
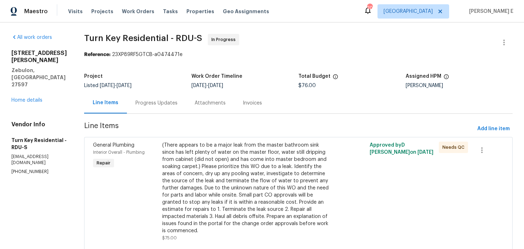
scroll to position [7, 0]
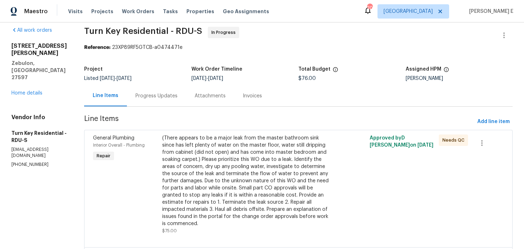
click at [182, 107] on section "Turn Key Residential - RDU-S In Progress Reference: 23XP89RF5GTCB-a0474471e Pro…" at bounding box center [298, 164] width 429 height 275
click at [178, 96] on div "Progress Updates" at bounding box center [156, 95] width 42 height 7
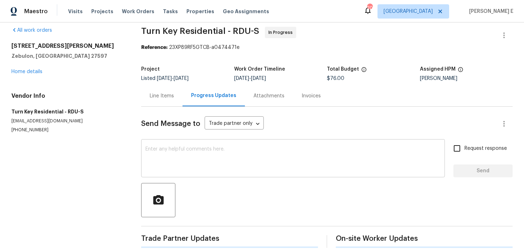
click at [201, 175] on div "x ​" at bounding box center [293, 159] width 304 height 36
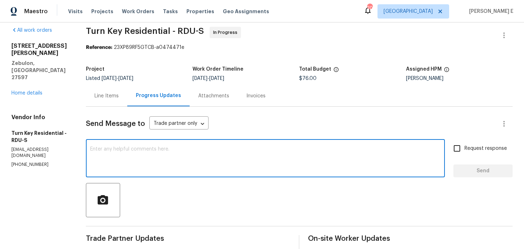
paste textarea "As discussed over the phone please upload the pictures before proceeding with a…"
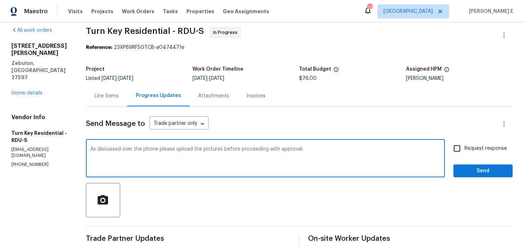
type textarea "As discussed over the phone please upload the pictures before proceeding with a…"
click at [468, 153] on label "Request response" at bounding box center [478, 148] width 57 height 15
click at [465, 153] on input "Request response" at bounding box center [457, 148] width 15 height 15
checkbox input "true"
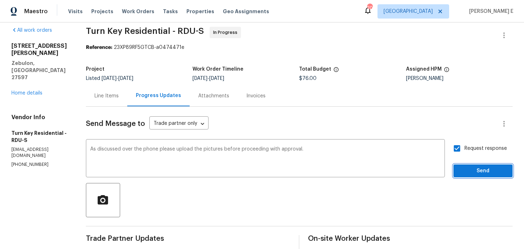
click at [466, 172] on span "Send" at bounding box center [483, 171] width 48 height 9
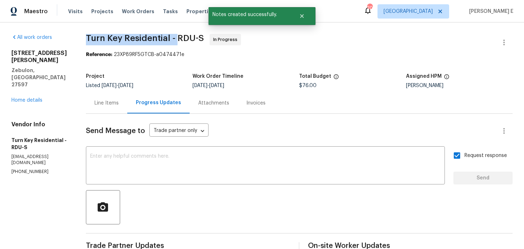
drag, startPoint x: 108, startPoint y: 40, endPoint x: 192, endPoint y: 42, distance: 83.5
copy span "Turn Key Residential -"
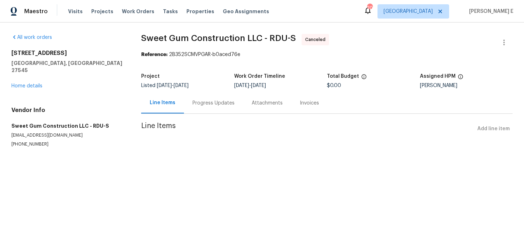
click at [35, 76] on div "213 Dwelling Pl Knightdale, NC 27545 Home details" at bounding box center [67, 70] width 113 height 40
click at [30, 83] on link "Home details" at bounding box center [26, 85] width 31 height 5
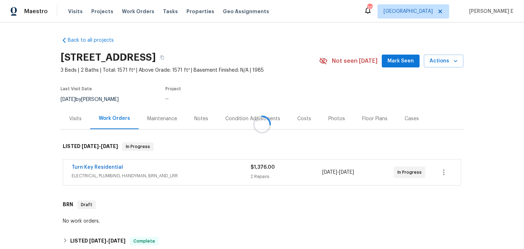
scroll to position [2, 0]
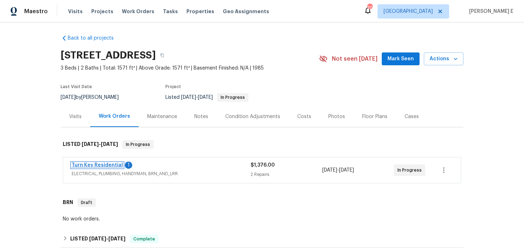
click at [103, 166] on link "Turn Key Residential" at bounding box center [97, 165] width 51 height 5
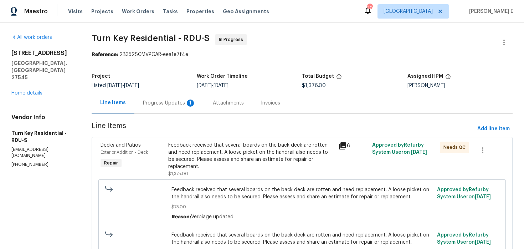
click at [194, 107] on div "Progress Updates 1" at bounding box center [169, 102] width 70 height 21
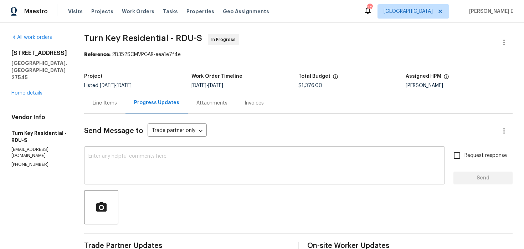
click at [200, 164] on textarea at bounding box center [264, 166] width 352 height 25
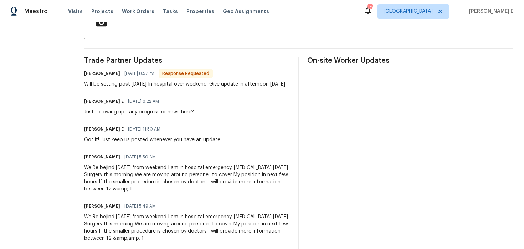
scroll to position [131, 0]
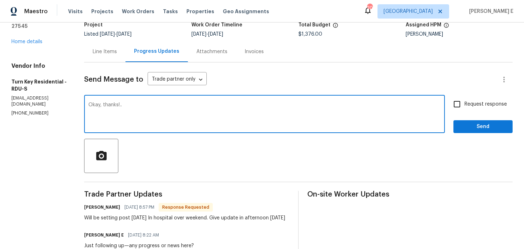
type textarea "Okay, thanks!.."
click at [489, 128] on span "Send" at bounding box center [483, 126] width 48 height 9
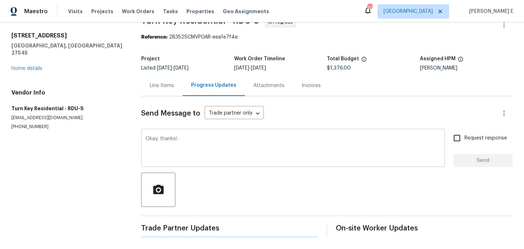
scroll to position [0, 0]
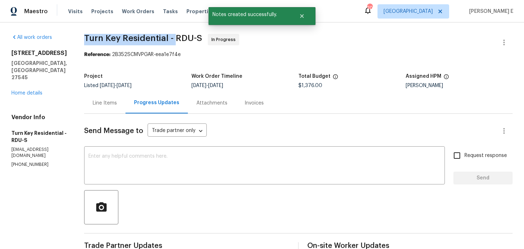
drag, startPoint x: 100, startPoint y: 36, endPoint x: 191, endPoint y: 37, distance: 90.9
copy span "Turn Key Residential -"
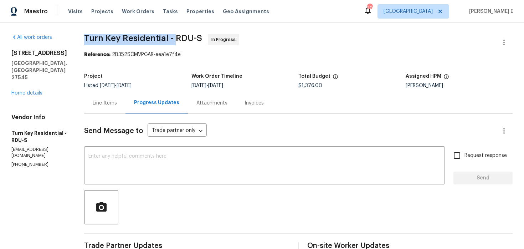
click at [116, 103] on div "Line Items" at bounding box center [105, 102] width 24 height 7
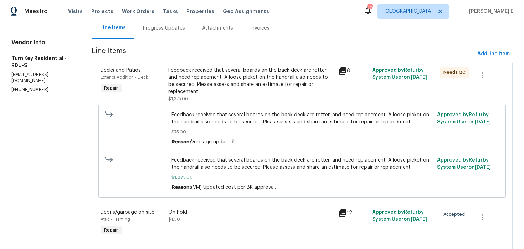
scroll to position [97, 0]
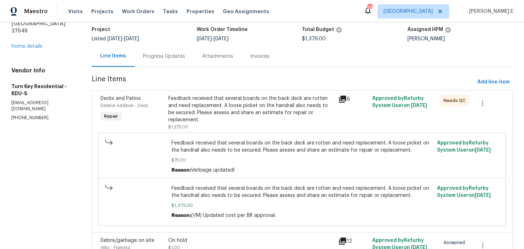
click at [174, 60] on div "Progress Updates" at bounding box center [163, 56] width 59 height 21
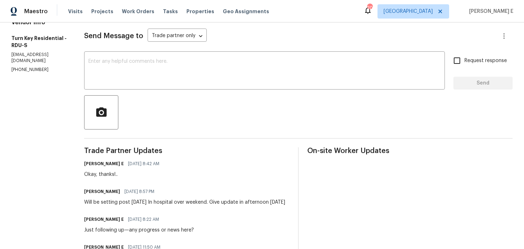
scroll to position [55, 0]
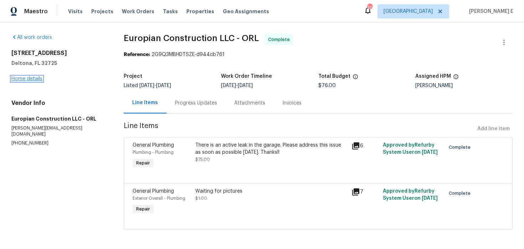
click at [37, 77] on link "Home details" at bounding box center [26, 78] width 31 height 5
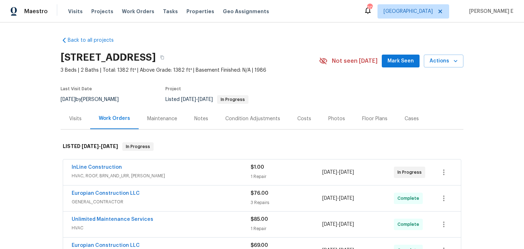
scroll to position [8, 0]
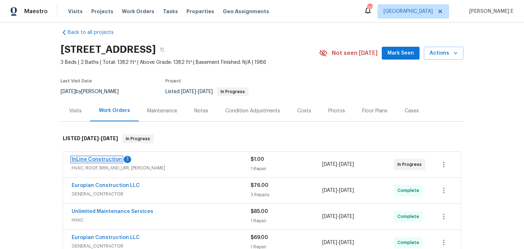
click at [110, 157] on link "InLine Construction" at bounding box center [97, 159] width 50 height 5
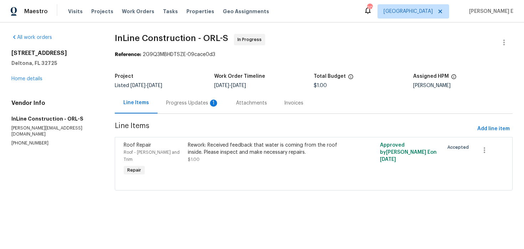
click at [204, 98] on div "Progress Updates 1" at bounding box center [193, 102] width 70 height 21
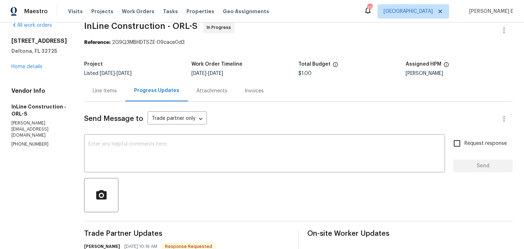
scroll to position [13, 0]
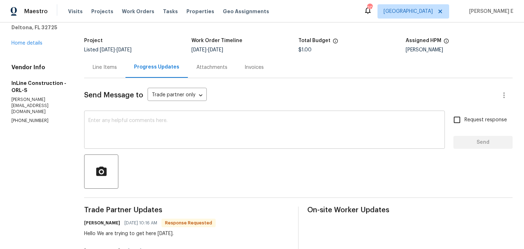
click at [179, 124] on textarea at bounding box center [264, 130] width 352 height 25
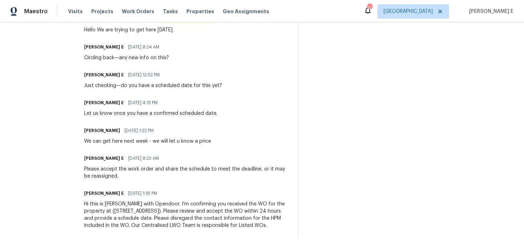
scroll to position [0, 0]
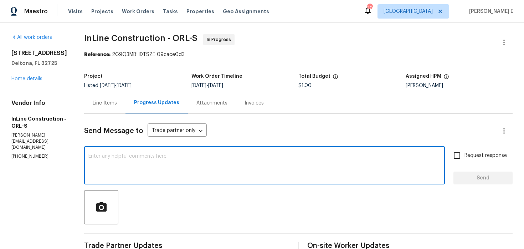
paste textarea "Quick follow-up—do we have any new details?"
type textarea "Quick follow-up—do we have any new details?"
click at [457, 156] on input "Request response" at bounding box center [457, 155] width 15 height 15
checkbox input "true"
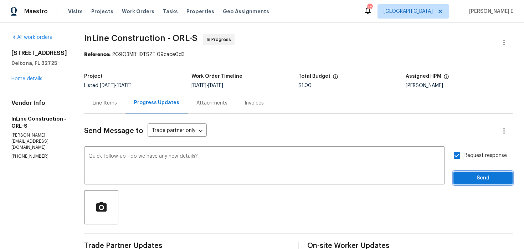
click at [459, 181] on button "Send" at bounding box center [483, 178] width 59 height 13
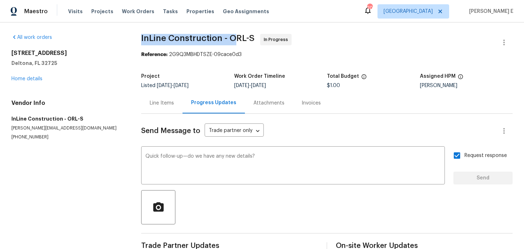
drag, startPoint x: 139, startPoint y: 40, endPoint x: 233, endPoint y: 40, distance: 94.1
click at [233, 40] on div "All work orders 832 Yellowbird Ave Deltona, FL 32725 Home details Vendor Info I…" at bounding box center [262, 144] width 524 height 244
copy span "InLine Construction - O"
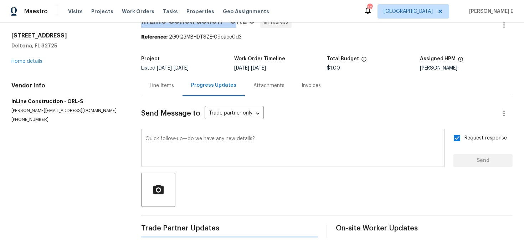
click at [211, 138] on textarea "Quick follow-up—do we have any new details?" at bounding box center [292, 148] width 295 height 25
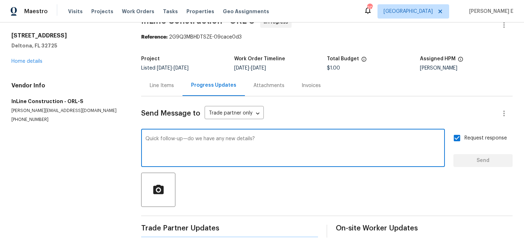
click at [211, 138] on textarea "Quick follow-up—do we have any new details?" at bounding box center [292, 148] width 295 height 25
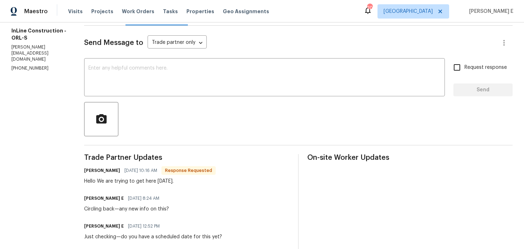
scroll to position [89, 0]
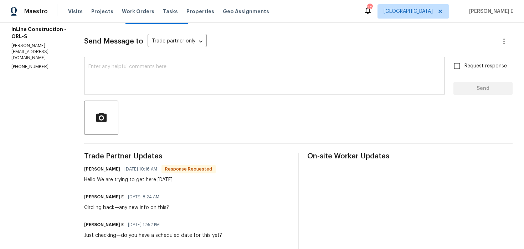
click at [232, 80] on textarea at bounding box center [264, 76] width 352 height 25
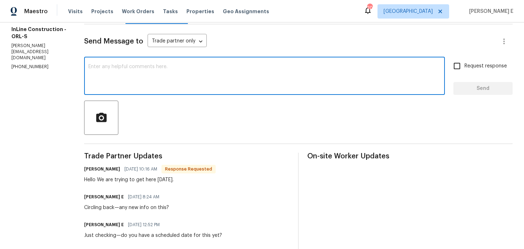
paste textarea "Quick follow-up—do we have any new details?"
type textarea "Quick follow-up—do we have any new details?"
click at [476, 65] on span "Request response" at bounding box center [486, 65] width 42 height 7
click at [465, 65] on input "Request response" at bounding box center [457, 65] width 15 height 15
checkbox input "true"
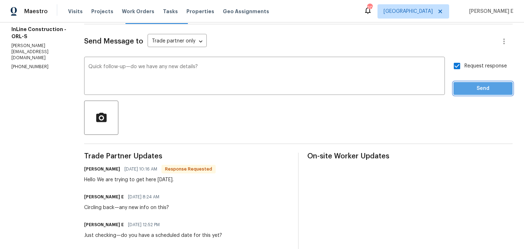
click at [471, 86] on span "Send" at bounding box center [483, 88] width 48 height 9
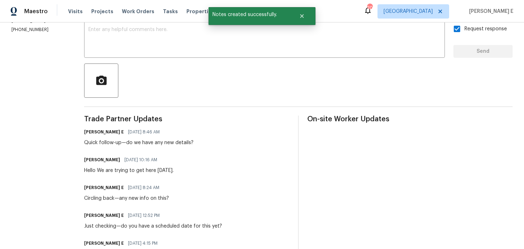
scroll to position [127, 0]
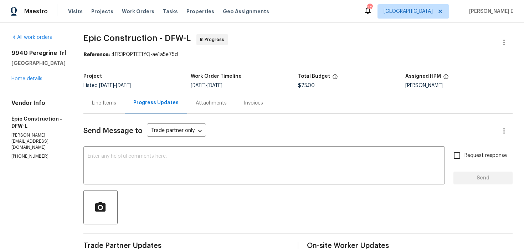
click at [31, 84] on div "All work orders [STREET_ADDRESS] Home details Vendor Info Epic Construction - D…" at bounding box center [38, 97] width 55 height 126
click at [35, 81] on link "Home details" at bounding box center [26, 78] width 31 height 5
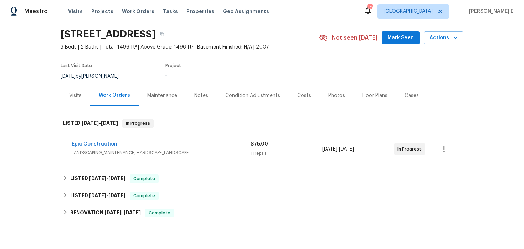
scroll to position [28, 0]
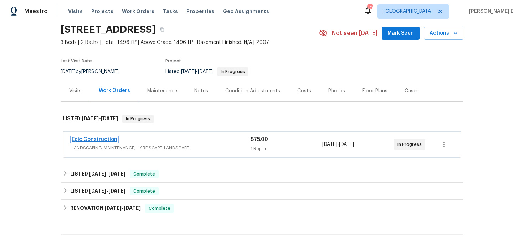
click at [104, 139] on link "Epic Construction" at bounding box center [95, 139] width 46 height 5
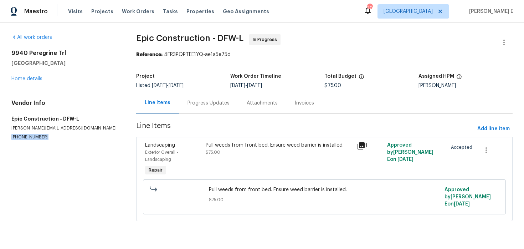
drag, startPoint x: 8, startPoint y: 138, endPoint x: 50, endPoint y: 138, distance: 42.4
click at [50, 138] on div "All work orders [STREET_ADDRESS] Home details Vendor Info Epic Construction - D…" at bounding box center [262, 131] width 524 height 219
copy p "[PHONE_NUMBER]"
click at [231, 164] on div "Pull weeds from front bed. Ensure weed barrier is installed. $75.00" at bounding box center [279, 159] width 151 height 40
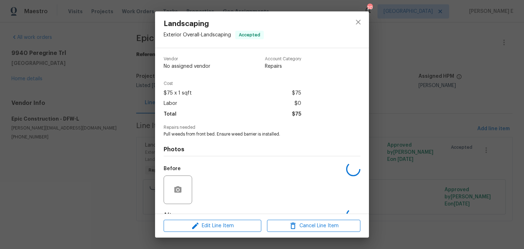
scroll to position [44, 0]
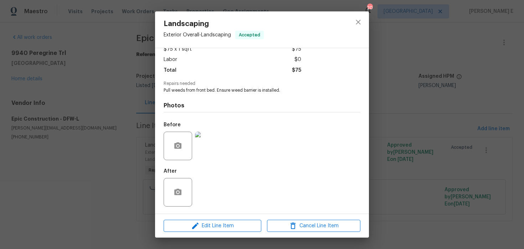
click at [98, 174] on div "Landscaping Exterior Overall - Landscaping Accepted Vendor Epic Construction Ac…" at bounding box center [262, 124] width 524 height 249
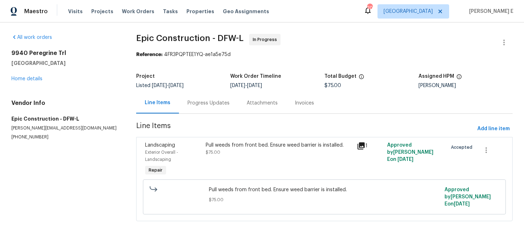
click at [204, 106] on div "Progress Updates" at bounding box center [209, 102] width 42 height 7
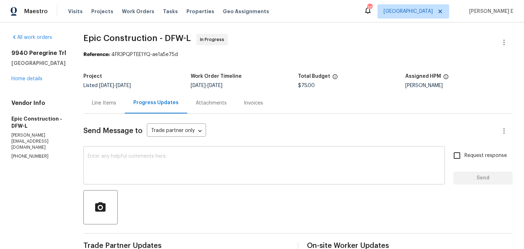
click at [202, 167] on textarea at bounding box center [264, 166] width 353 height 25
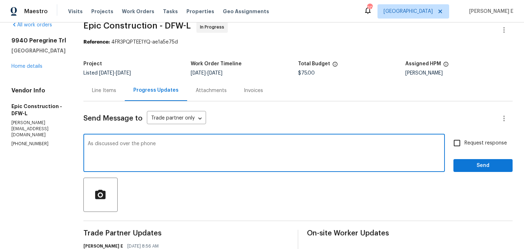
scroll to position [14, 0]
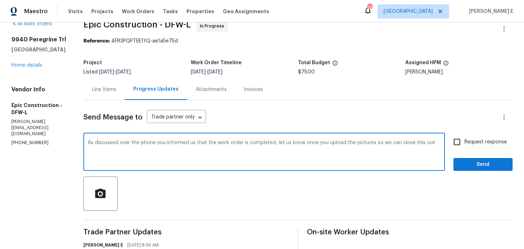
paste textarea ", you mentioned the work order is complete. Please upload the pictures so we ca…"
type textarea "As discussed, you mentioned the work order is complete. Please upload the pictu…"
click at [465, 145] on input "Request response" at bounding box center [457, 141] width 15 height 15
checkbox input "true"
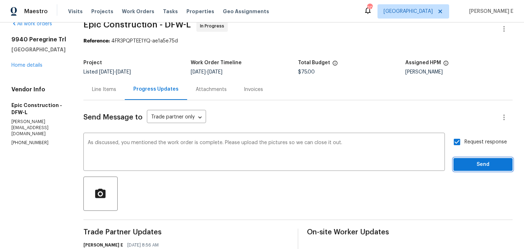
click at [457, 170] on button "Send" at bounding box center [483, 164] width 59 height 13
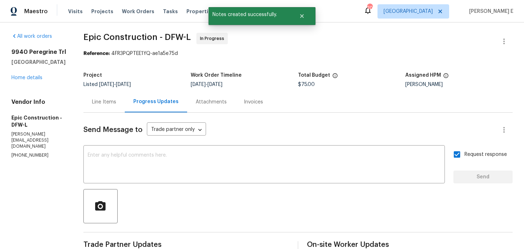
scroll to position [0, 0]
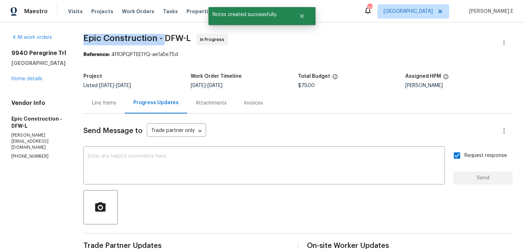
drag, startPoint x: 84, startPoint y: 37, endPoint x: 164, endPoint y: 37, distance: 80.6
click at [164, 37] on span "Epic Construction - DFW-L" at bounding box center [136, 38] width 107 height 9
copy span "Epic Construction -"
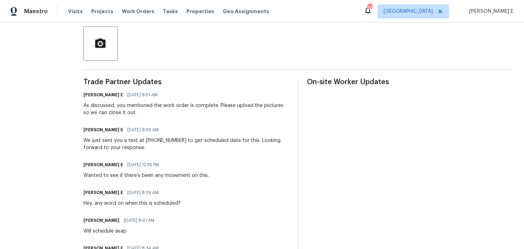
scroll to position [152, 0]
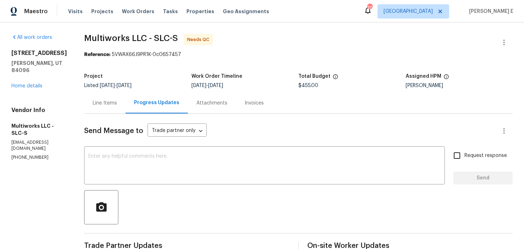
click at [106, 108] on div "Line Items" at bounding box center [104, 102] width 41 height 21
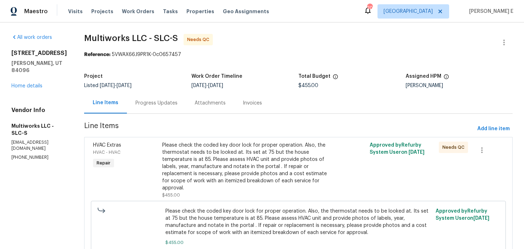
scroll to position [27, 0]
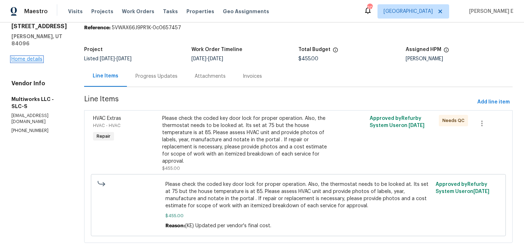
click at [21, 60] on link "Home details" at bounding box center [26, 59] width 31 height 5
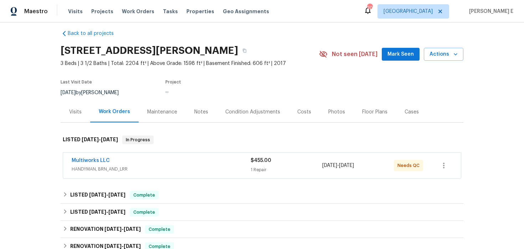
scroll to position [7, 0]
click at [75, 162] on link "Multiworks LLC" at bounding box center [91, 160] width 38 height 5
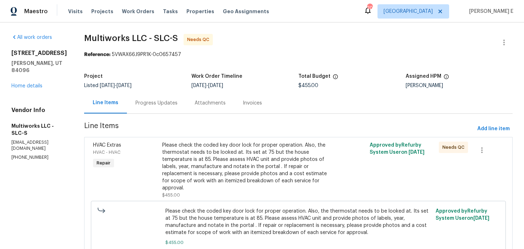
click at [157, 104] on div "Progress Updates" at bounding box center [156, 102] width 42 height 7
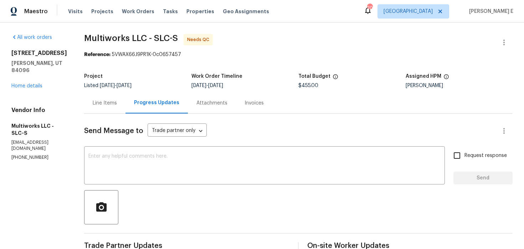
click at [107, 102] on div "Line Items" at bounding box center [105, 102] width 24 height 7
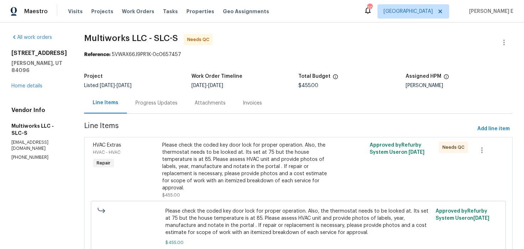
scroll to position [34, 0]
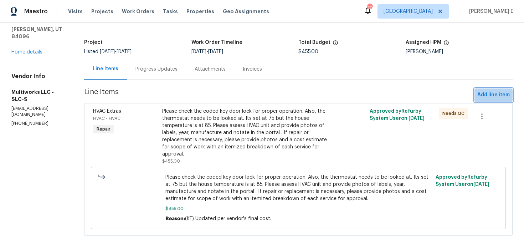
click at [494, 97] on span "Add line item" at bounding box center [493, 95] width 32 height 9
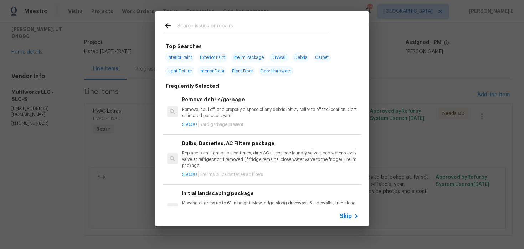
click at [346, 217] on span "Skip" at bounding box center [346, 216] width 12 height 7
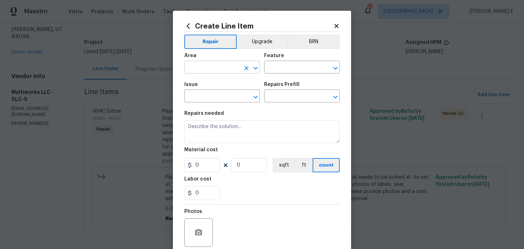
click at [219, 70] on input "text" at bounding box center [212, 67] width 56 height 11
type input "HVAC"
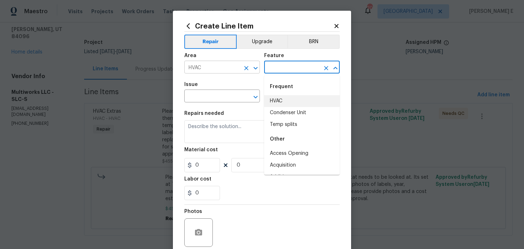
type input "HVAC"
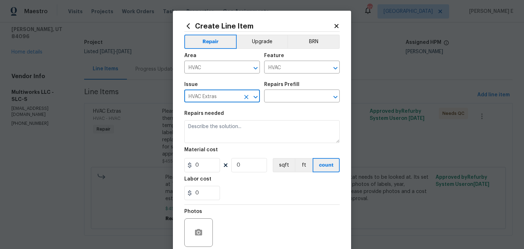
type input "HVAC Extras"
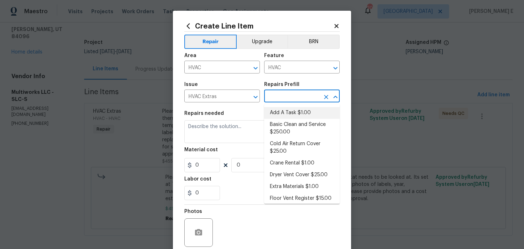
click at [292, 111] on li "Add A Task $1.00" at bounding box center [302, 113] width 76 height 12
type input "Add A Task $1.00"
type textarea "HPM to detail"
type input "1"
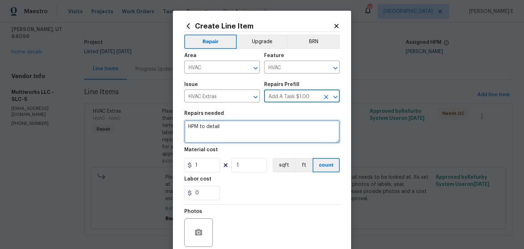
click at [242, 128] on textarea "HPM to detail" at bounding box center [261, 131] width 155 height 23
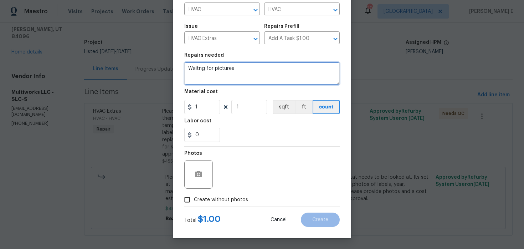
type textarea "Waitng for pictures"
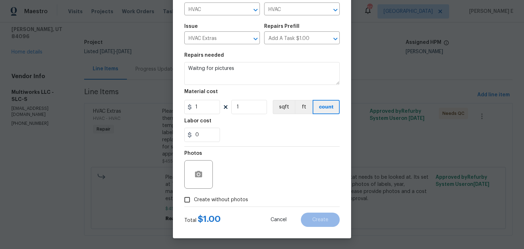
click at [194, 200] on span "Create without photos" at bounding box center [221, 199] width 54 height 7
click at [194, 200] on input "Create without photos" at bounding box center [187, 200] width 14 height 14
checkbox input "true"
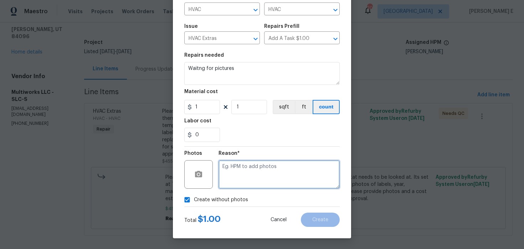
click at [240, 179] on textarea at bounding box center [279, 174] width 121 height 29
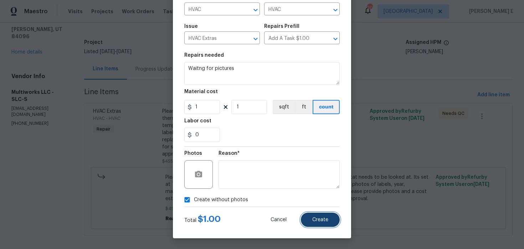
click at [315, 219] on span "Create" at bounding box center [320, 219] width 16 height 5
type input "0"
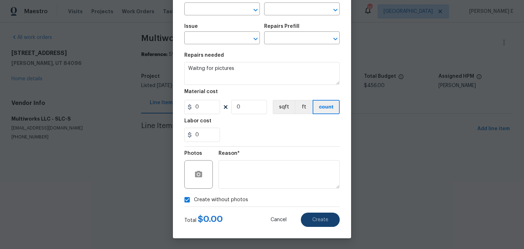
scroll to position [0, 0]
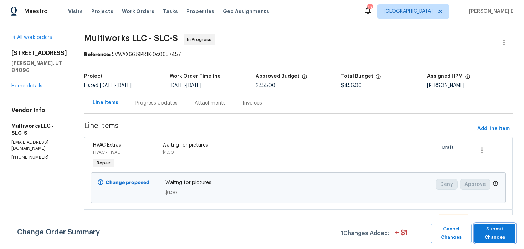
click at [486, 234] on span "Submit Changes" at bounding box center [495, 233] width 34 height 16
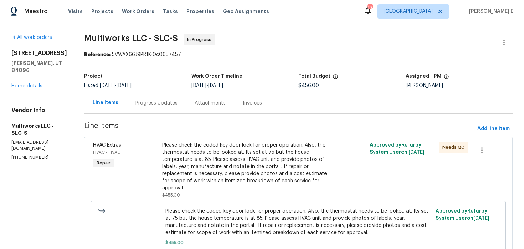
click at [161, 98] on div "Progress Updates" at bounding box center [156, 102] width 59 height 21
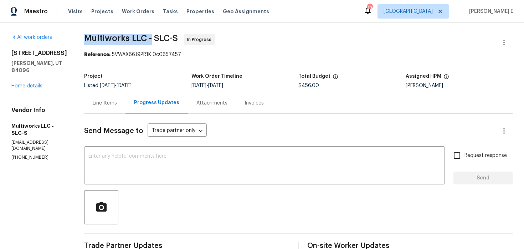
drag, startPoint x: 82, startPoint y: 37, endPoint x: 150, endPoint y: 39, distance: 67.4
click at [150, 39] on span "Multiworks LLC - SLC-S" at bounding box center [131, 38] width 94 height 9
copy span "Multiworks LLC -"
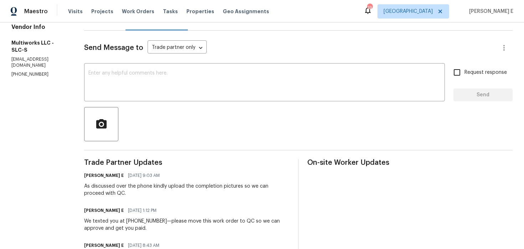
scroll to position [34, 0]
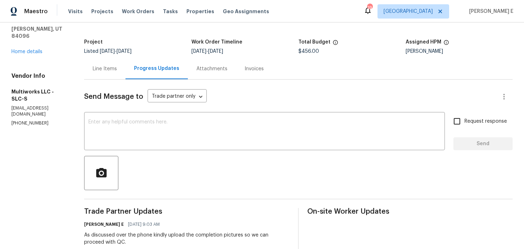
click at [192, 141] on textarea at bounding box center [264, 131] width 352 height 25
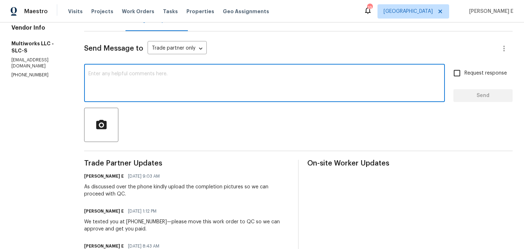
scroll to position [0, 0]
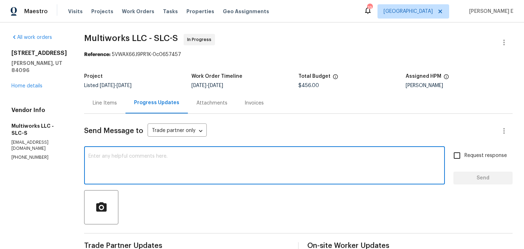
click at [161, 160] on textarea at bounding box center [264, 166] width 352 height 25
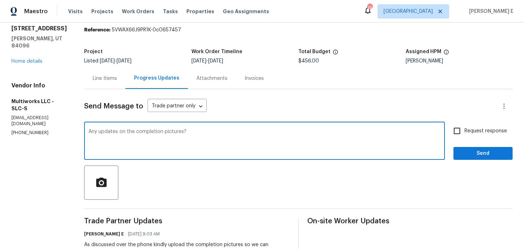
scroll to position [31, 0]
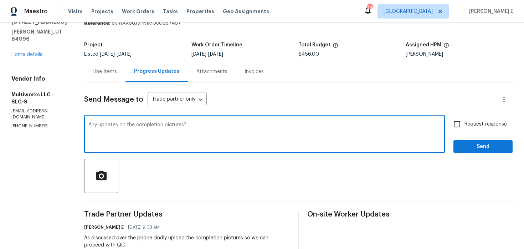
type textarea "Any updates on the completion pictures?"
click at [459, 125] on input "Request response" at bounding box center [457, 124] width 15 height 15
checkbox input "true"
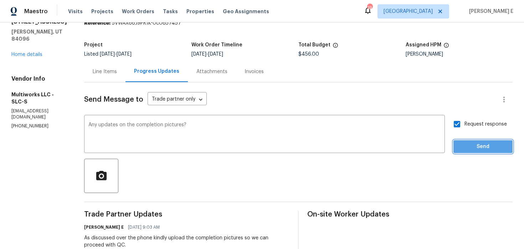
click at [470, 147] on span "Send" at bounding box center [483, 146] width 48 height 9
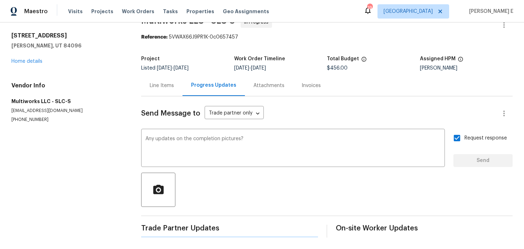
scroll to position [0, 0]
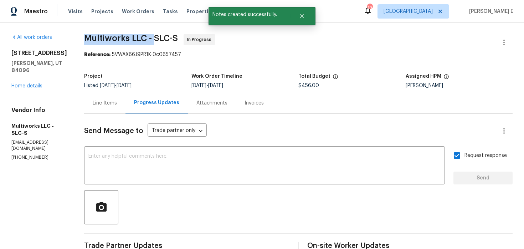
drag, startPoint x: 78, startPoint y: 36, endPoint x: 151, endPoint y: 39, distance: 72.8
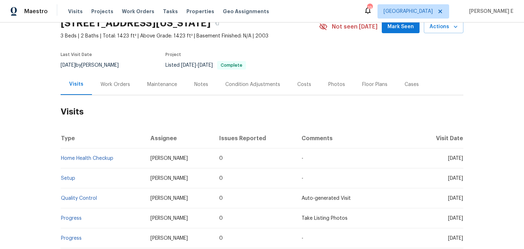
click at [115, 92] on div "Work Orders" at bounding box center [115, 84] width 47 height 21
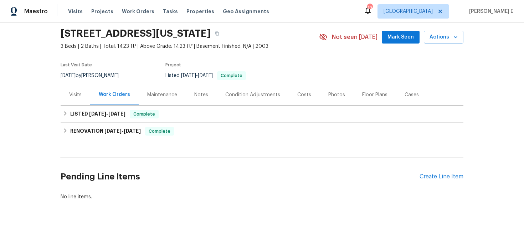
scroll to position [24, 0]
click at [431, 172] on div "Pending Line Items Create Line Item" at bounding box center [262, 176] width 403 height 33
click at [427, 176] on div "Create Line Item" at bounding box center [442, 176] width 44 height 7
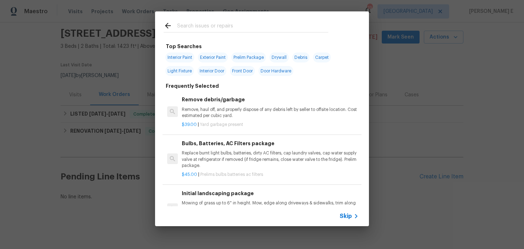
click at [348, 216] on span "Skip" at bounding box center [346, 216] width 12 height 7
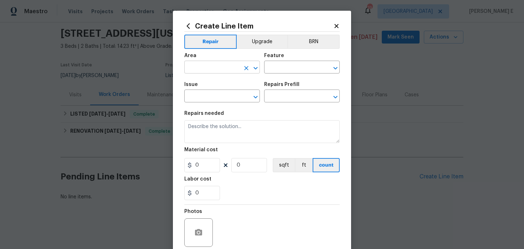
click at [205, 64] on input "text" at bounding box center [212, 67] width 56 height 11
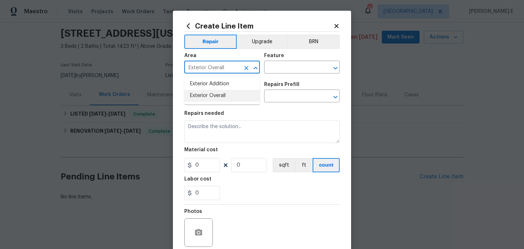
type input "Exterior Overall"
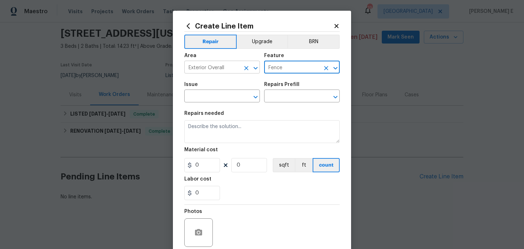
type input "Fence"
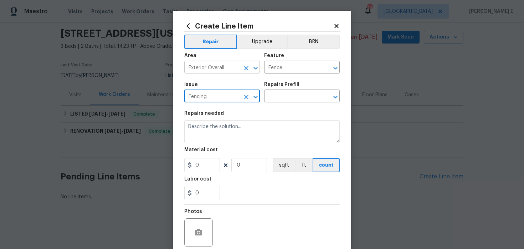
type input "Fencing"
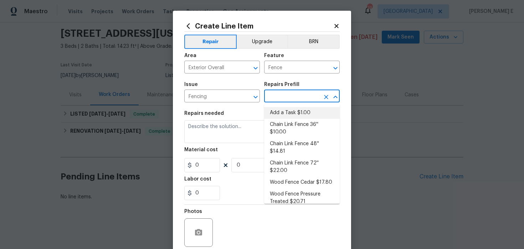
click at [274, 114] on li "Add a Task $1.00" at bounding box center [302, 113] width 76 height 12
type input "Add a Task $1.00"
type textarea "HPM to detail"
type input "1"
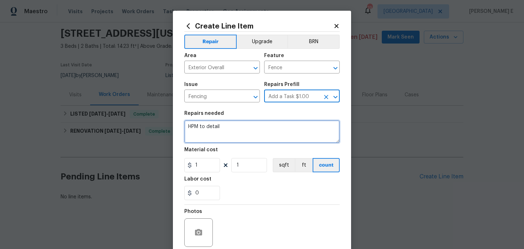
click at [213, 135] on textarea "HPM to detail" at bounding box center [261, 131] width 155 height 23
paste textarea "Neighbor called in because the wind blew down the fence. Please repair fence"
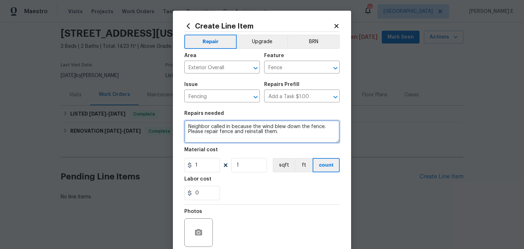
type textarea "Neighbor called in because the wind blew down the fence. Please repair fence an…"
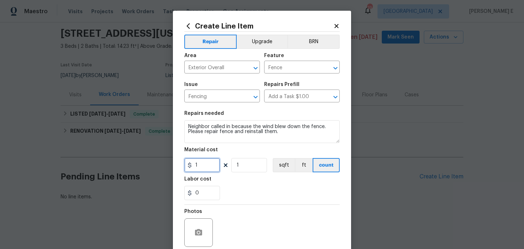
drag, startPoint x: 201, startPoint y: 165, endPoint x: 185, endPoint y: 165, distance: 16.0
click at [185, 165] on input "1" at bounding box center [202, 165] width 36 height 14
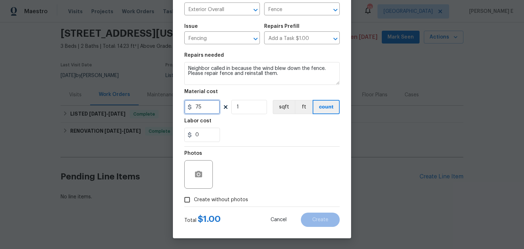
type input "75"
click at [184, 206] on input "Create without photos" at bounding box center [187, 200] width 14 height 14
checkbox input "true"
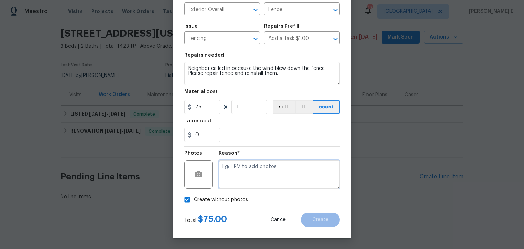
click at [240, 173] on textarea at bounding box center [279, 174] width 121 height 29
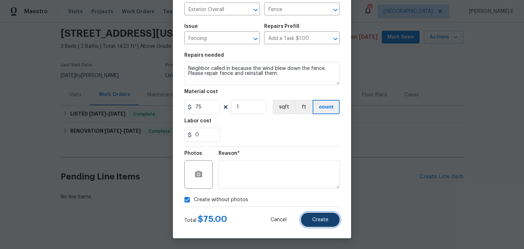
click at [317, 216] on button "Create" at bounding box center [320, 220] width 39 height 14
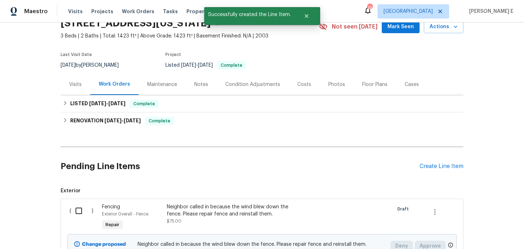
scroll to position [105, 0]
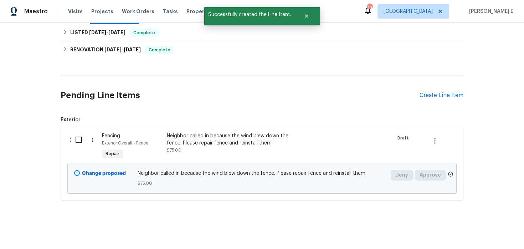
click at [76, 143] on input "checkbox" at bounding box center [81, 139] width 20 height 15
click at [501, 230] on span "Create Work Order" at bounding box center [483, 231] width 47 height 9
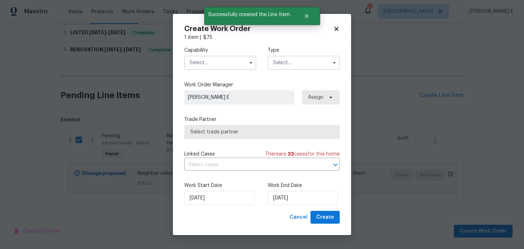
click at [234, 66] on input "text" at bounding box center [220, 63] width 72 height 14
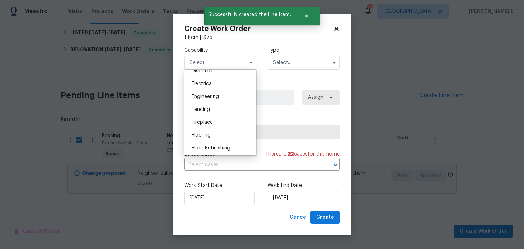
scroll to position [396, 0]
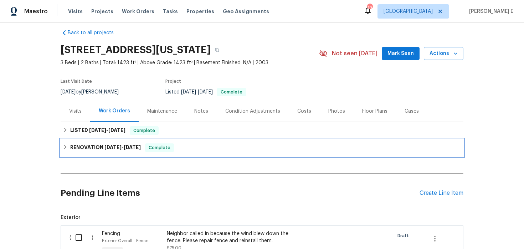
click at [88, 148] on h6 "RENOVATION 6/23/25 - 7/2/25" at bounding box center [105, 147] width 71 height 9
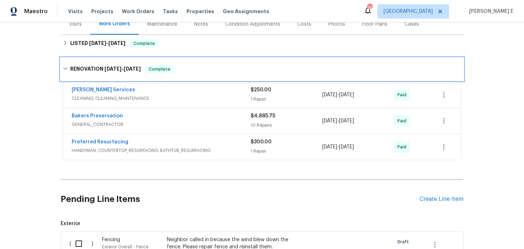
scroll to position [107, 0]
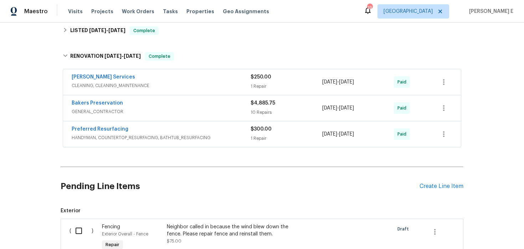
click at [154, 80] on div "Guardado Services" at bounding box center [161, 77] width 179 height 9
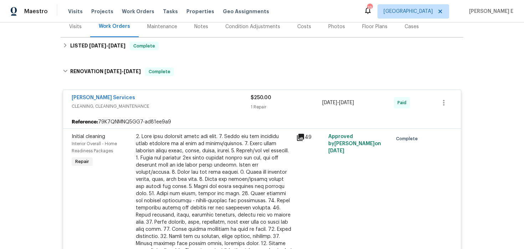
scroll to position [0, 0]
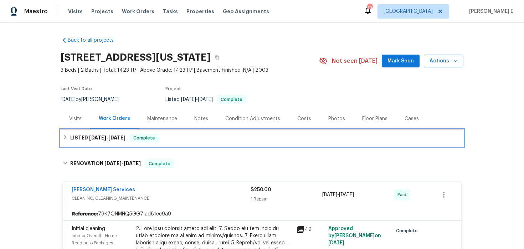
click at [96, 137] on span "7/17/25" at bounding box center [97, 137] width 17 height 5
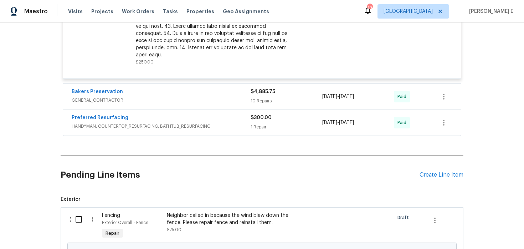
scroll to position [298, 0]
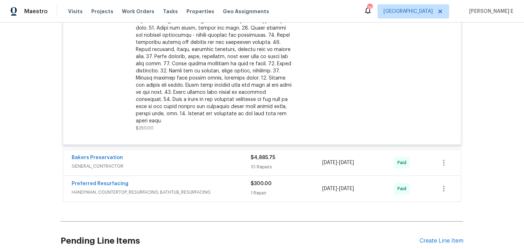
click at [175, 163] on span "GENERAL_CONTRACTOR" at bounding box center [161, 166] width 179 height 7
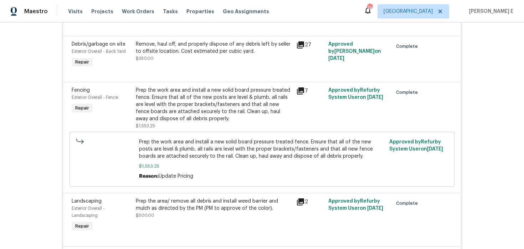
scroll to position [497, 0]
click at [199, 95] on div "Prep the work area and install a new solid board pressure treated fence. Ensure…" at bounding box center [214, 105] width 156 height 36
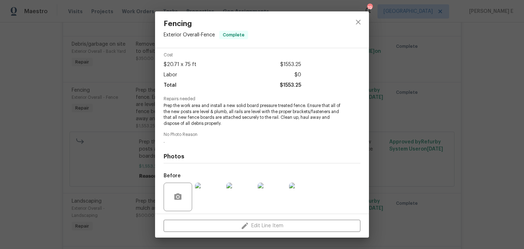
scroll to position [80, 0]
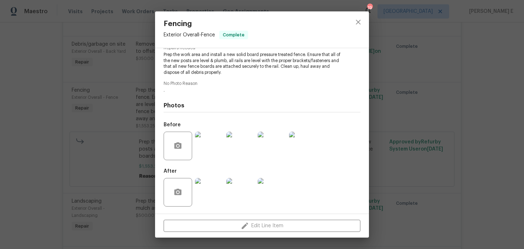
click at [208, 194] on img at bounding box center [209, 192] width 29 height 29
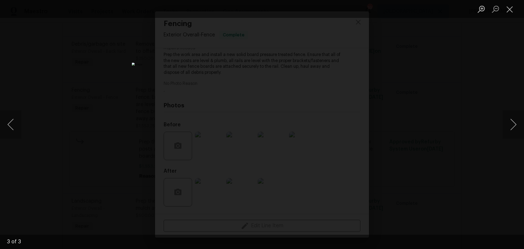
click at [429, 108] on div "Lightbox" at bounding box center [262, 124] width 524 height 249
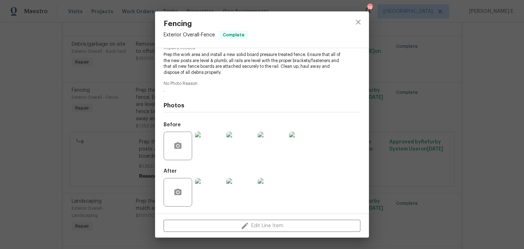
click at [208, 142] on img at bounding box center [209, 146] width 29 height 29
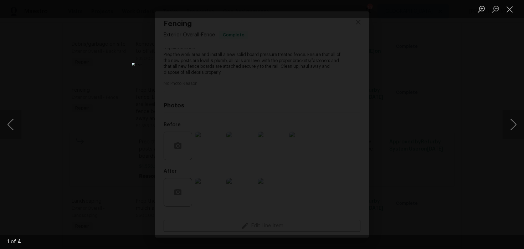
click at [425, 68] on div "Lightbox" at bounding box center [262, 124] width 524 height 249
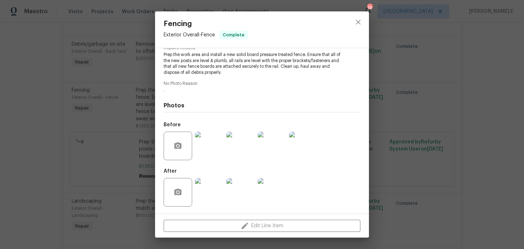
click at [399, 98] on div "Fencing Exterior Overall - Fence Complete Vendor Bakers Preservation Account Ca…" at bounding box center [262, 124] width 524 height 249
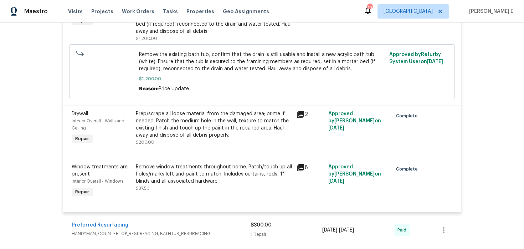
scroll to position [1091, 0]
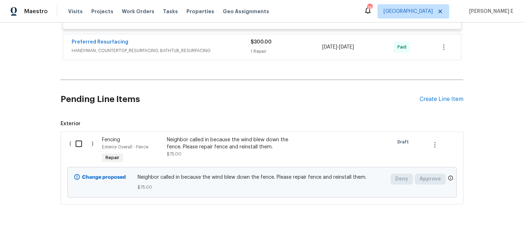
click at [85, 138] on input "checkbox" at bounding box center [81, 143] width 20 height 15
checkbox input "true"
click at [469, 231] on span "Create Work Order" at bounding box center [483, 231] width 47 height 9
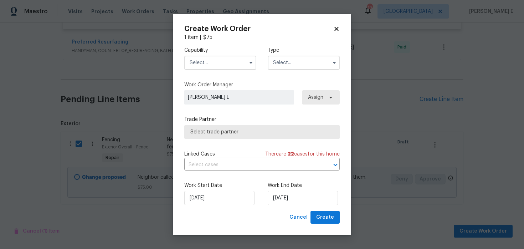
click at [234, 63] on input "text" at bounding box center [220, 63] width 72 height 14
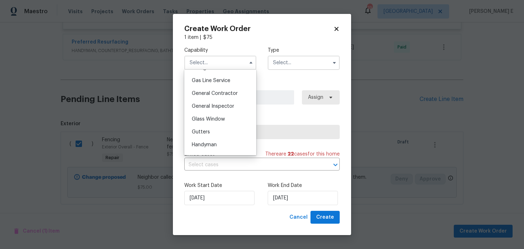
scroll to position [323, 0]
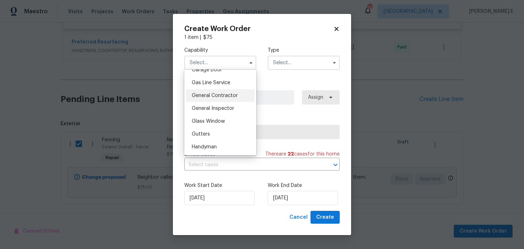
click at [232, 94] on span "General Contractor" at bounding box center [215, 95] width 46 height 5
type input "General Contractor"
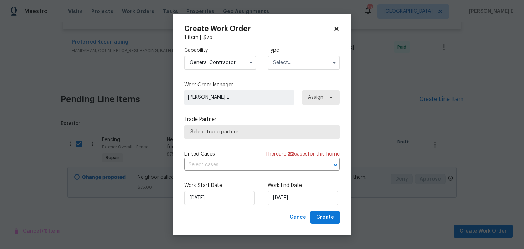
click at [288, 62] on input "text" at bounding box center [304, 63] width 72 height 14
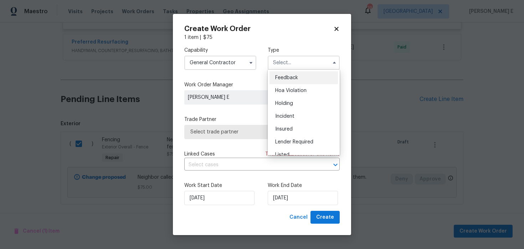
click at [300, 80] on div "Feedback" at bounding box center [304, 77] width 68 height 13
type input "Feedback"
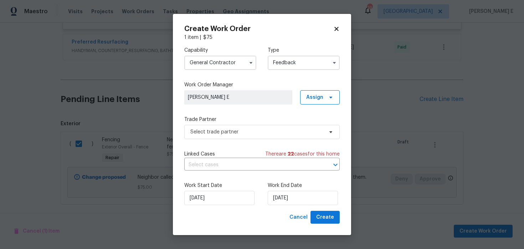
click at [234, 139] on div "Capability General Contractor Type Feedback Work Order Manager Keerthana E Assi…" at bounding box center [261, 126] width 155 height 170
click at [240, 134] on span "Select trade partner" at bounding box center [256, 131] width 133 height 7
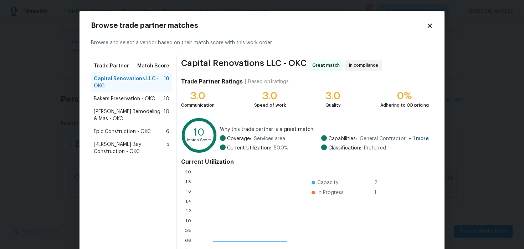
scroll to position [100, 111]
click at [125, 103] on div "Bakers Preservation - OKC 10" at bounding box center [131, 98] width 81 height 13
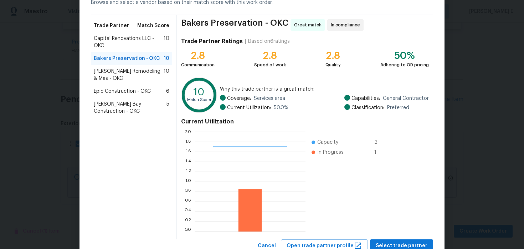
scroll to position [66, 0]
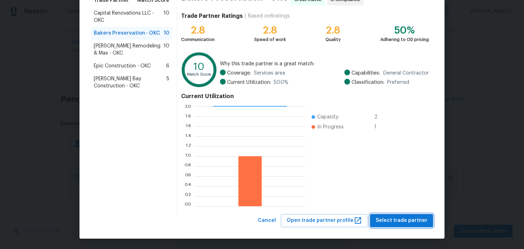
click at [398, 222] on span "Select trade partner" at bounding box center [402, 220] width 52 height 9
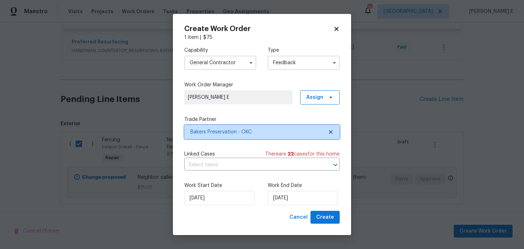
scroll to position [0, 0]
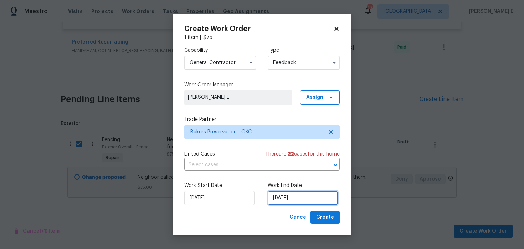
click at [286, 200] on input "20/08/2025" at bounding box center [303, 198] width 70 height 14
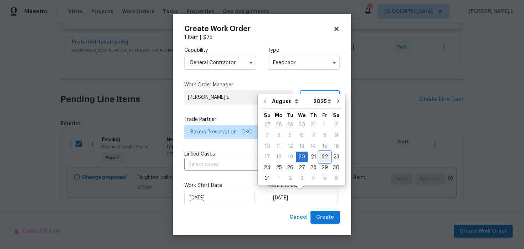
click at [323, 159] on div "22" at bounding box center [324, 157] width 11 height 10
type input "22/08/2025"
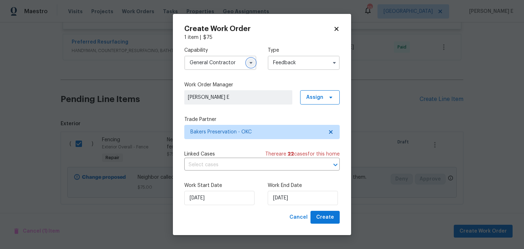
click at [250, 65] on button "button" at bounding box center [251, 62] width 9 height 9
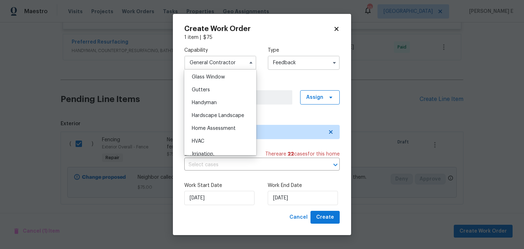
scroll to position [368, 0]
click at [228, 100] on div "Handyman" at bounding box center [220, 102] width 68 height 13
type input "Handyman"
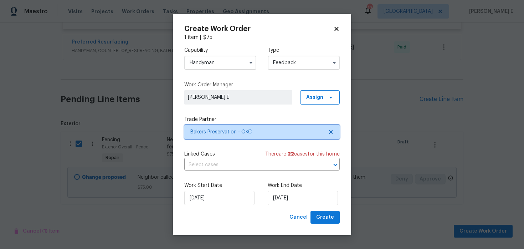
click at [222, 127] on span "Bakers Preservation - OKC" at bounding box center [261, 132] width 155 height 14
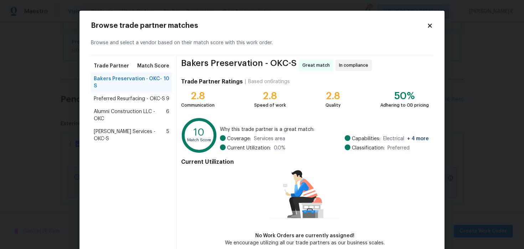
click at [134, 95] on span "Preferred Resurfacing - OKC-S" at bounding box center [129, 98] width 71 height 7
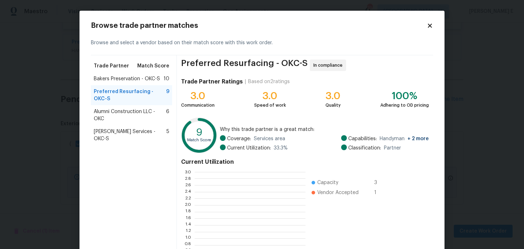
scroll to position [100, 111]
click at [139, 81] on span "Bakers Preservation - OKC-S" at bounding box center [127, 78] width 66 height 7
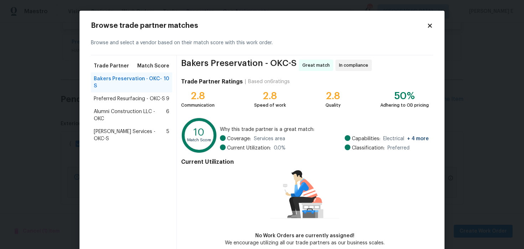
scroll to position [36, 0]
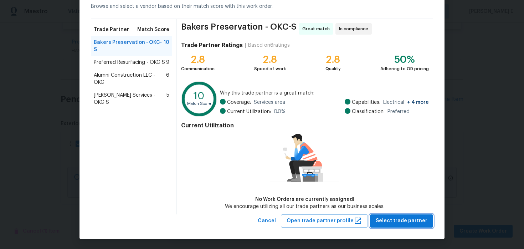
click at [393, 221] on span "Select trade partner" at bounding box center [402, 220] width 52 height 9
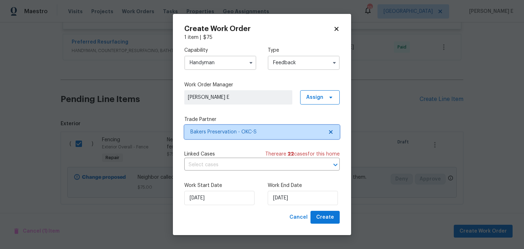
scroll to position [0, 0]
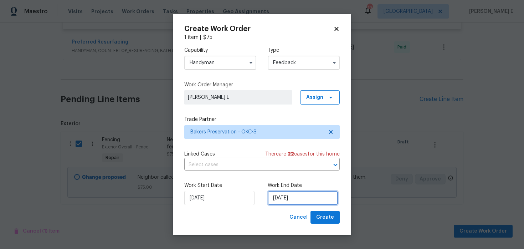
click at [281, 197] on input "22/08/2025" at bounding box center [303, 198] width 70 height 14
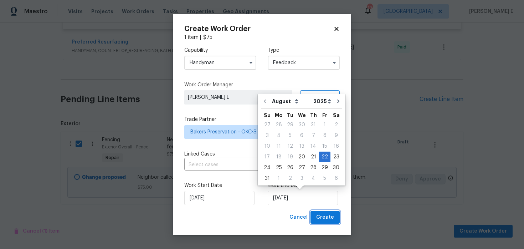
click at [329, 217] on span "Create" at bounding box center [325, 217] width 18 height 9
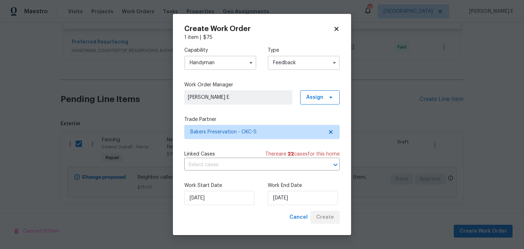
checkbox input "false"
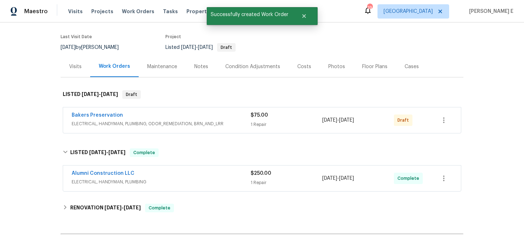
scroll to position [52, 0]
click at [86, 116] on link "Bakers Preservation" at bounding box center [97, 114] width 51 height 5
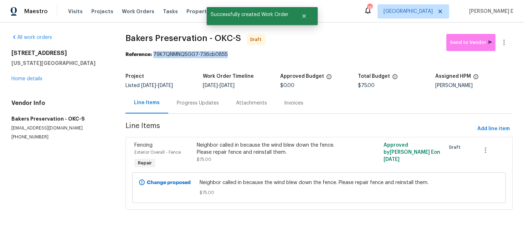
drag, startPoint x: 155, startPoint y: 56, endPoint x: 231, endPoint y: 55, distance: 75.6
click at [231, 55] on div "Reference: 79K7QNMNQ5GG7-736cb0855" at bounding box center [319, 54] width 387 height 7
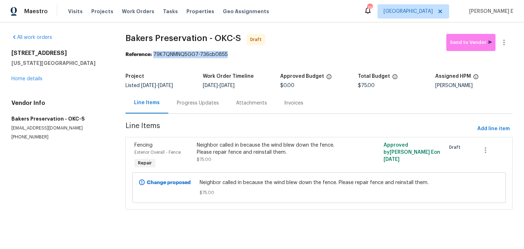
copy div "79K7QNMNQ5GG7-736cb0855"
click at [190, 99] on div "Progress Updates" at bounding box center [197, 102] width 59 height 21
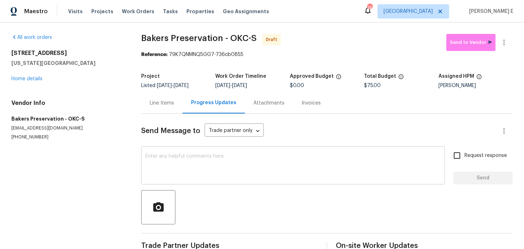
click at [208, 162] on textarea at bounding box center [292, 166] width 295 height 25
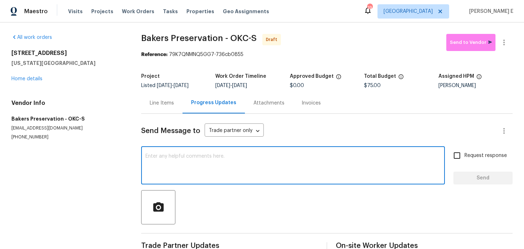
paste textarea "Hi this is Keerthana with Opendoor. I’m confirming you received the WO for the …"
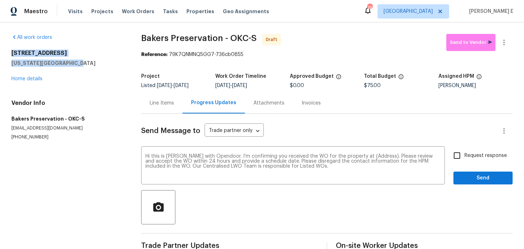
drag, startPoint x: 10, startPoint y: 52, endPoint x: 82, endPoint y: 62, distance: 71.9
click at [82, 62] on div "All work orders 13625 Bell Ave Oklahoma City, OK 73142 Home details Vendor Info…" at bounding box center [262, 143] width 524 height 242
copy div "13625 Bell Ave Oklahoma City, OK 73142"
click at [371, 157] on textarea "Hi this is Keerthana with Opendoor. I’m confirming you received the WO for the …" at bounding box center [292, 166] width 295 height 25
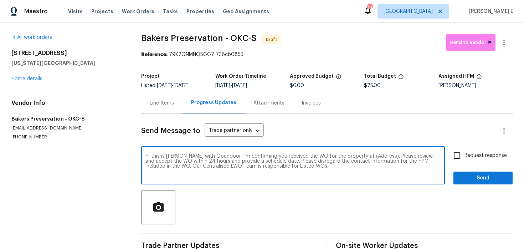
click at [371, 157] on textarea "Hi this is Keerthana with Opendoor. I’m confirming you received the WO for the …" at bounding box center [292, 166] width 295 height 25
paste textarea "13625 Bell Ave Oklahoma City, OK 73142"
type textarea "Hi this is Keerthana with Opendoor. I’m confirming you received the WO for the …"
click at [454, 157] on input "Request response" at bounding box center [457, 155] width 15 height 15
checkbox input "true"
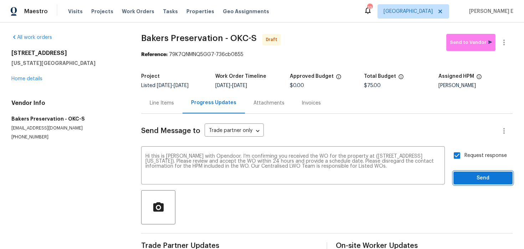
click at [467, 179] on span "Send" at bounding box center [483, 178] width 48 height 9
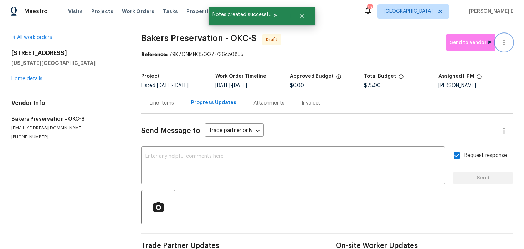
click at [506, 40] on icon "button" at bounding box center [504, 42] width 9 height 9
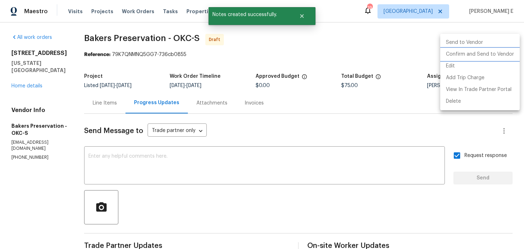
click at [486, 58] on li "Confirm and Send to Vendor" at bounding box center [480, 54] width 80 height 12
click at [283, 78] on div at bounding box center [262, 124] width 524 height 249
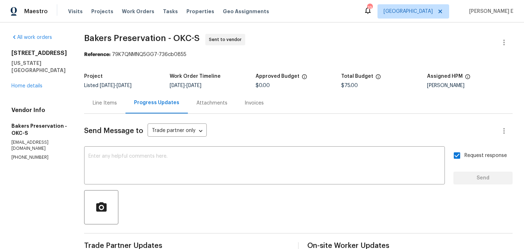
click at [111, 51] on span "Bakers Preservation - OKC-S Sent to vendor" at bounding box center [289, 42] width 411 height 17
drag, startPoint x: 91, startPoint y: 36, endPoint x: 170, endPoint y: 37, distance: 79.2
click at [170, 37] on div "All work orders 13625 Bell Ave Oklahoma City, OK 73142 Home details Vendor Info…" at bounding box center [262, 168] width 524 height 292
copy span "Bakers Preservation"
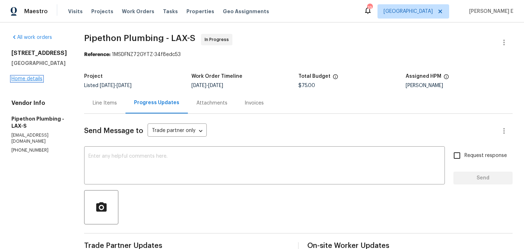
click at [23, 77] on link "Home details" at bounding box center [26, 78] width 31 height 5
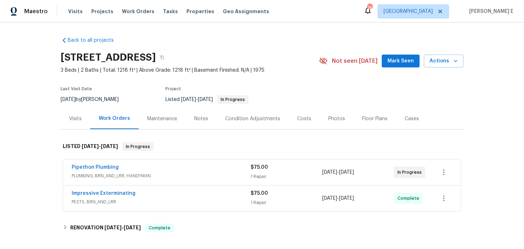
scroll to position [20, 0]
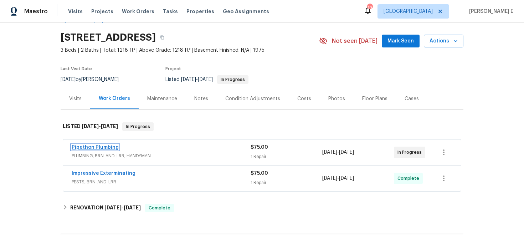
click at [103, 149] on link "Pipethon Plumbing" at bounding box center [95, 147] width 47 height 5
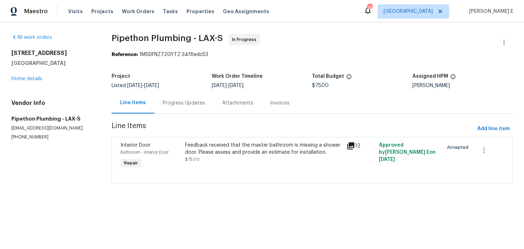
click at [204, 150] on div "Feedback received that the master bathroom is missing a shower door. Please ass…" at bounding box center [263, 149] width 157 height 14
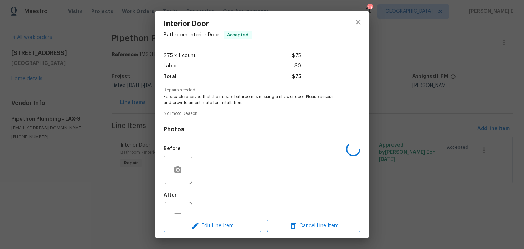
scroll to position [61, 0]
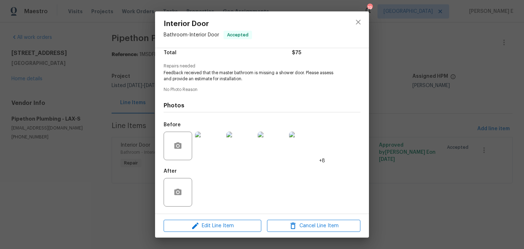
click at [204, 150] on img at bounding box center [209, 146] width 29 height 29
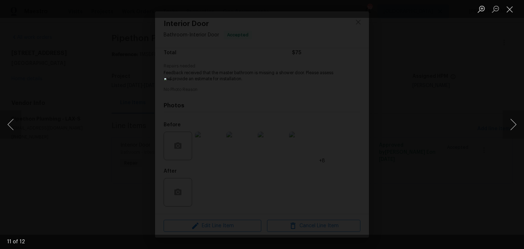
click at [365, 111] on div "Lightbox" at bounding box center [262, 124] width 524 height 249
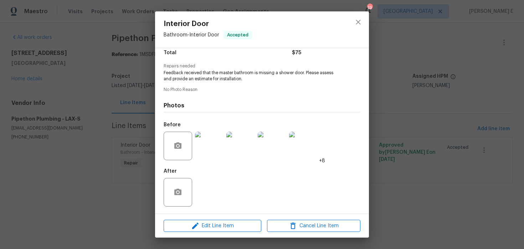
click at [375, 108] on div "Interior Door Bathroom - Interior Door Accepted Vendor Pipethon Plumbing Accoun…" at bounding box center [262, 124] width 524 height 249
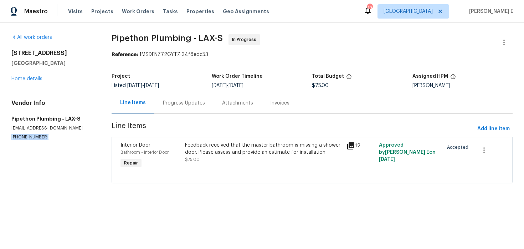
drag, startPoint x: 10, startPoint y: 135, endPoint x: 44, endPoint y: 135, distance: 33.2
click at [44, 135] on div "All work orders [STREET_ADDRESS] Home details Vendor Info Pipethon Plumbing - L…" at bounding box center [262, 112] width 524 height 181
copy p "[PHONE_NUMBER]"
click at [175, 105] on div "Progress Updates" at bounding box center [184, 102] width 42 height 7
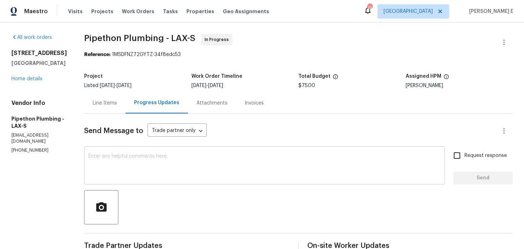
click at [271, 174] on textarea at bounding box center [264, 166] width 352 height 25
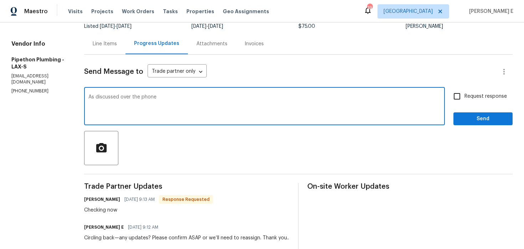
scroll to position [58, 0]
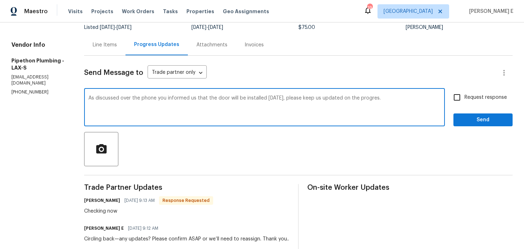
paste textarea ", you mentioned the door will be installed [DATE]. Please keep us updated on th…"
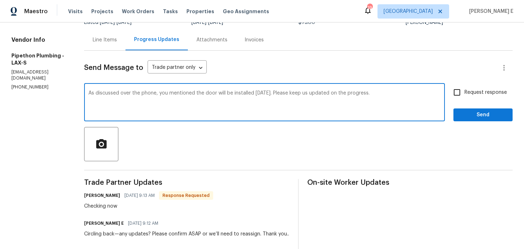
scroll to position [52, 0]
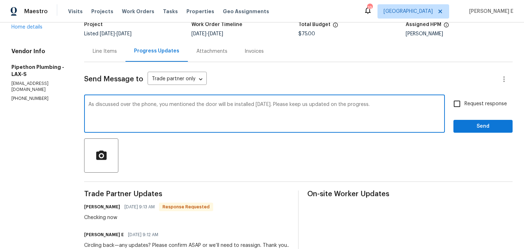
type textarea "As discussed over the phone, you mentioned the door will be installed [DATE]. P…"
click at [465, 102] on span "Request response" at bounding box center [486, 103] width 42 height 7
click at [465, 102] on input "Request response" at bounding box center [457, 103] width 15 height 15
checkbox input "true"
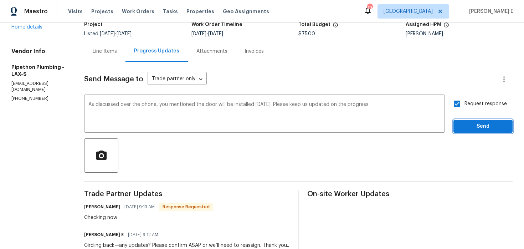
click at [466, 123] on span "Send" at bounding box center [483, 126] width 48 height 9
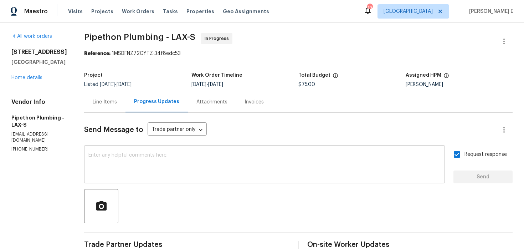
scroll to position [0, 0]
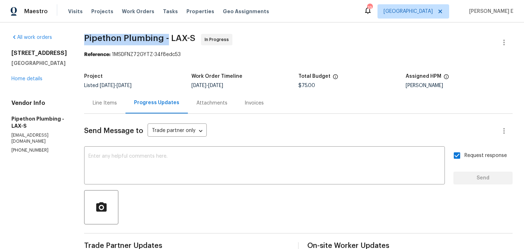
drag, startPoint x: 94, startPoint y: 36, endPoint x: 178, endPoint y: 38, distance: 84.2
click at [178, 38] on span "Pipethon Plumbing - LAX-S" at bounding box center [139, 38] width 111 height 9
copy span "Pipethon Plumbing -"
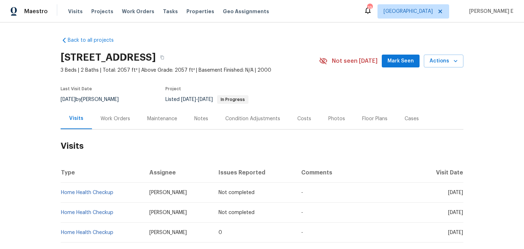
click at [122, 121] on div "Work Orders" at bounding box center [116, 118] width 30 height 7
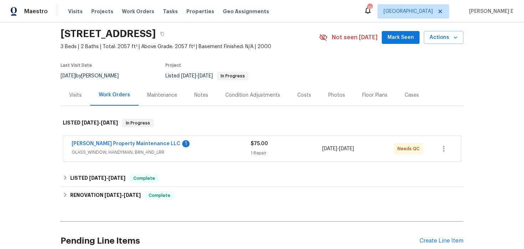
scroll to position [30, 0]
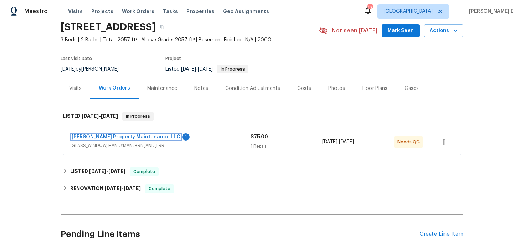
click at [141, 137] on link "Glen Property Maintenance LLC" at bounding box center [126, 136] width 109 height 5
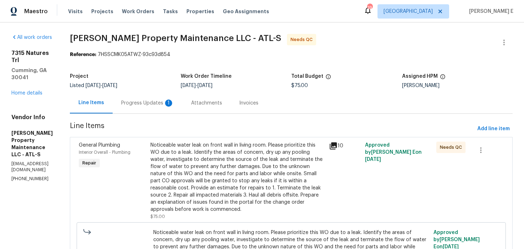
click at [214, 152] on div "Noticeable water leak on front wall in living room. Please prioritize this WO d…" at bounding box center [237, 177] width 175 height 71
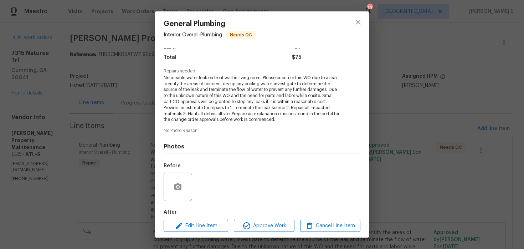
scroll to position [97, 0]
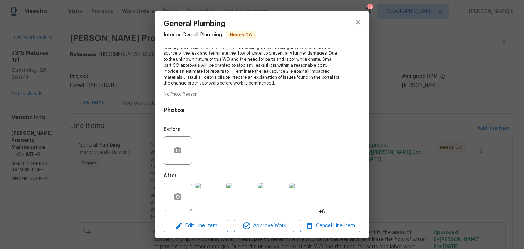
click at [205, 192] on img at bounding box center [209, 197] width 29 height 29
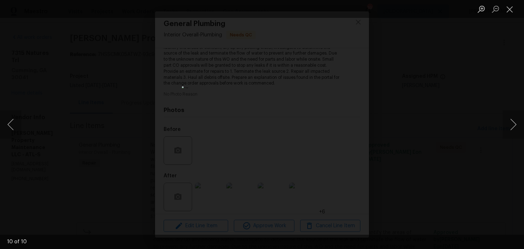
click at [428, 126] on div "Lightbox" at bounding box center [262, 124] width 524 height 249
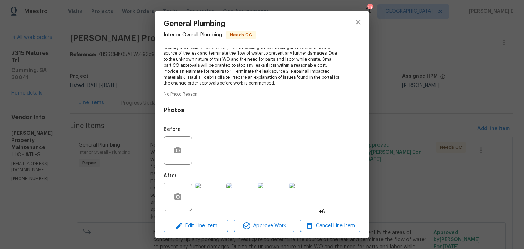
click at [388, 117] on div "General Plumbing Interior Overall - Plumbing Needs QC Vendor Glen Property Main…" at bounding box center [262, 124] width 524 height 249
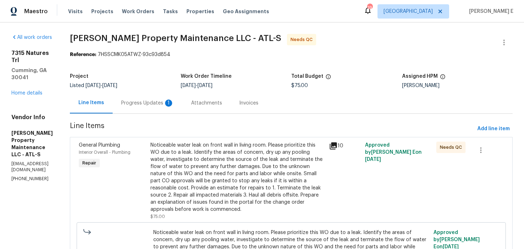
click at [175, 109] on div "Progress Updates 1" at bounding box center [148, 102] width 70 height 21
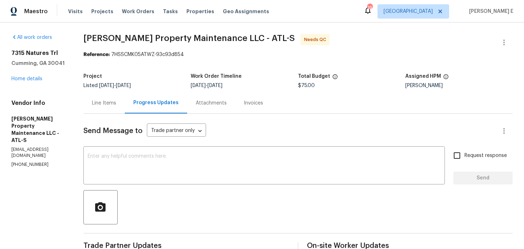
click at [111, 105] on div "Line Items" at bounding box center [104, 102] width 24 height 7
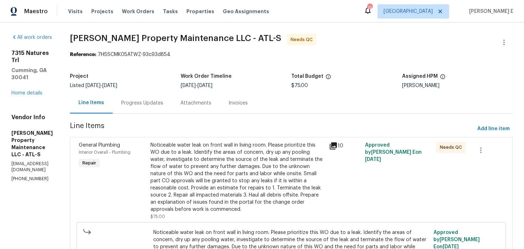
click at [142, 114] on section "Glen Property Maintenance LLC - ATL-S Needs QC Reference: 7HSSCMK05ATWZ-93c93d8…" at bounding box center [291, 169] width 443 height 270
click at [151, 108] on div "Progress Updates" at bounding box center [142, 102] width 59 height 21
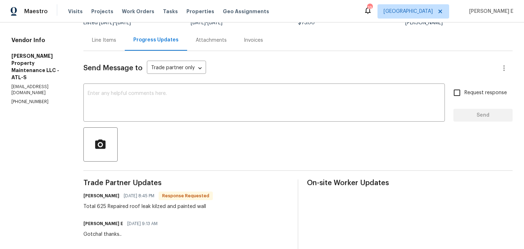
scroll to position [61, 0]
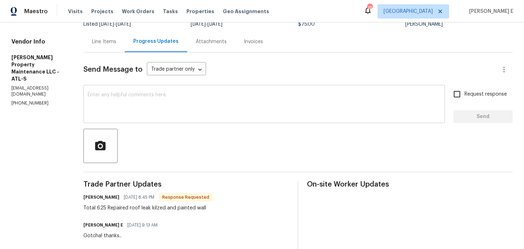
click at [164, 110] on textarea at bounding box center [264, 104] width 353 height 25
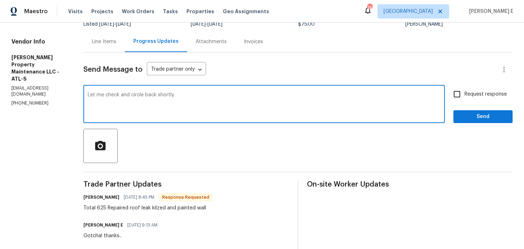
type textarea "Let me check and circle back shortly."
click at [475, 119] on span "Send" at bounding box center [483, 116] width 48 height 9
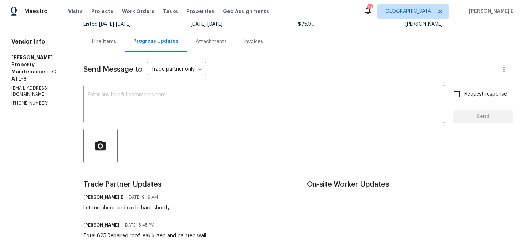
scroll to position [127, 0]
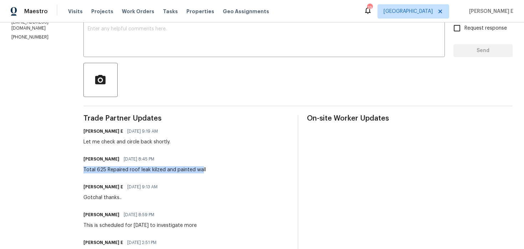
drag, startPoint x: 100, startPoint y: 168, endPoint x: 203, endPoint y: 170, distance: 103.1
click at [203, 170] on div "Total 625 Repaired roof leak kilzed and painted wall" at bounding box center [144, 169] width 123 height 7
copy div "Total 625 Repaired roof leak kilzed and painted wall"
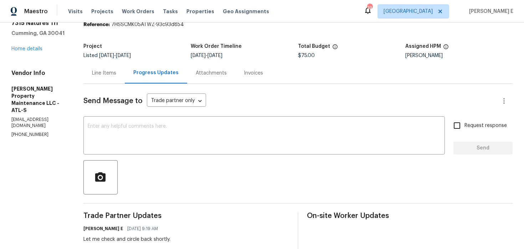
scroll to position [0, 0]
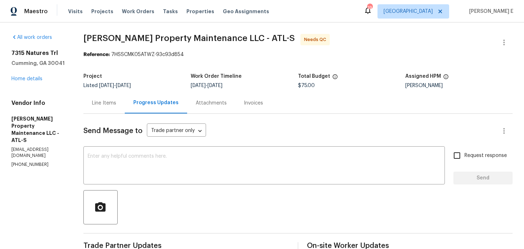
click at [96, 98] on div "Line Items" at bounding box center [103, 102] width 41 height 21
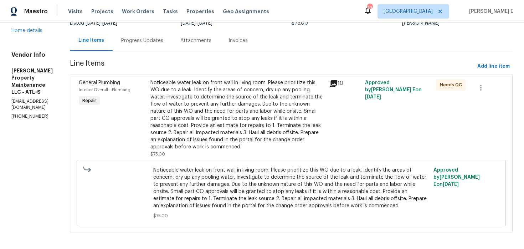
scroll to position [66, 0]
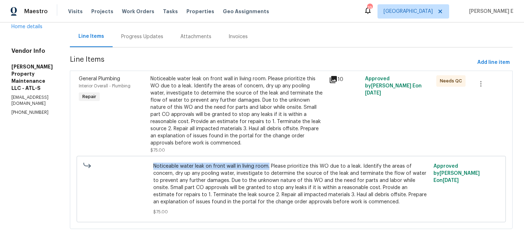
drag, startPoint x: 167, startPoint y: 165, endPoint x: 283, endPoint y: 165, distance: 116.2
click at [283, 165] on span "Noticeable water leak on front wall in living room. Please prioritize this WO d…" at bounding box center [291, 184] width 276 height 43
copy span "Noticeable water leak on front wall in living room."
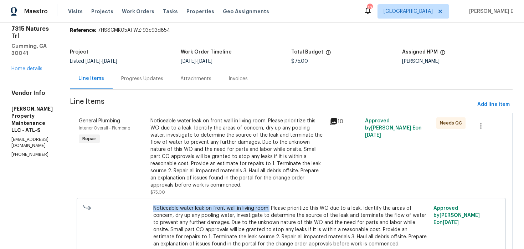
scroll to position [0, 0]
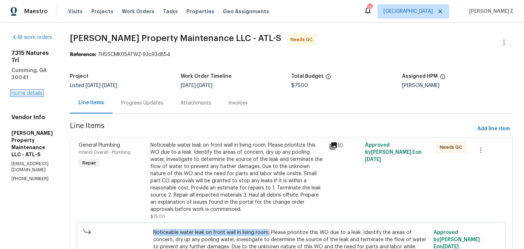
click at [29, 91] on link "Home details" at bounding box center [26, 93] width 31 height 5
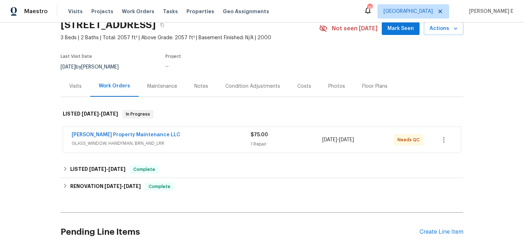
scroll to position [34, 0]
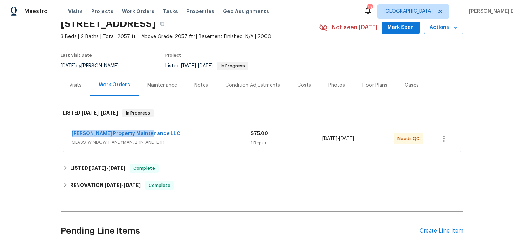
drag, startPoint x: 67, startPoint y: 136, endPoint x: 150, endPoint y: 136, distance: 83.4
click at [150, 136] on div "Glen Property Maintenance LLC GLASS_WINDOW, HANDYMAN, BRN_AND_LRR $75.00 1 Repa…" at bounding box center [262, 139] width 398 height 26
copy link "Glen Property Maintenance LLC"
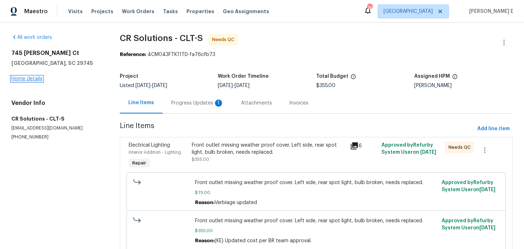
click at [28, 79] on link "Home details" at bounding box center [26, 78] width 31 height 5
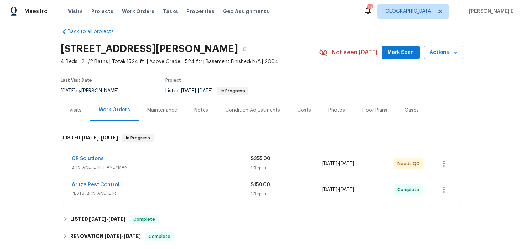
scroll to position [10, 0]
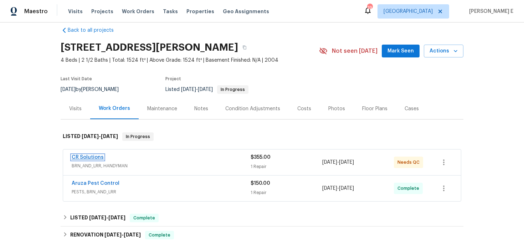
click at [94, 156] on link "CR Solutions" at bounding box center [88, 157] width 32 height 5
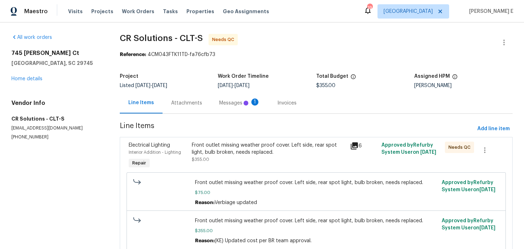
click at [206, 148] on div "Front outlet missing weather proof cover. Left side, rear spot light, bulb brok…" at bounding box center [269, 149] width 154 height 14
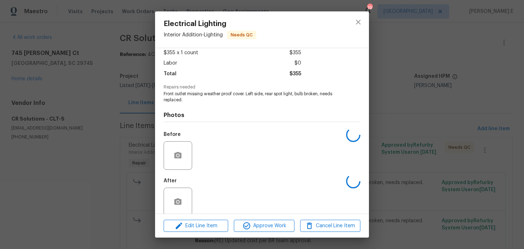
scroll to position [50, 0]
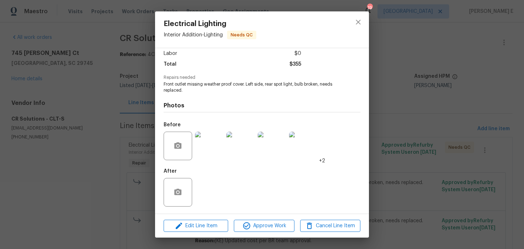
click at [130, 155] on div "Electrical Lighting Interior Addition - Lighting Needs QC Vendor CR Solutions A…" at bounding box center [262, 124] width 524 height 249
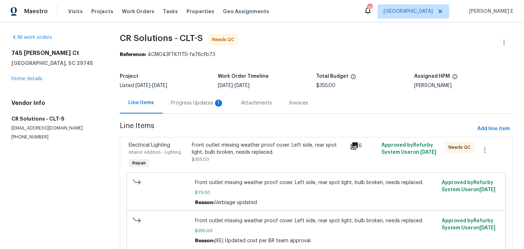
click at [181, 109] on div "Progress Updates 1" at bounding box center [198, 102] width 70 height 21
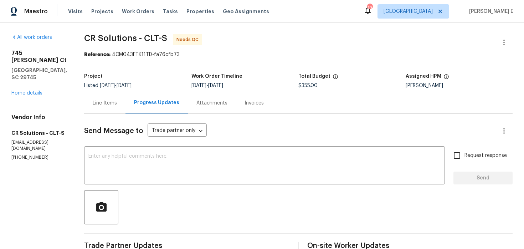
click at [106, 106] on div "Line Items" at bounding box center [105, 102] width 24 height 7
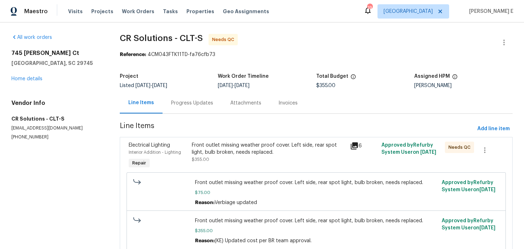
scroll to position [29, 0]
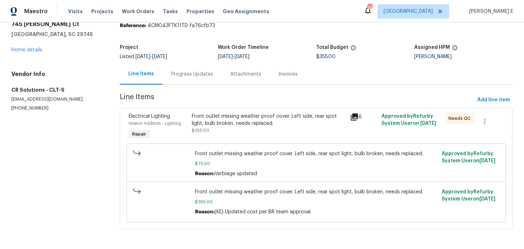
click at [233, 132] on div "Front outlet missing weather proof cover. Left side, rear spot light, bulb brok…" at bounding box center [269, 123] width 154 height 21
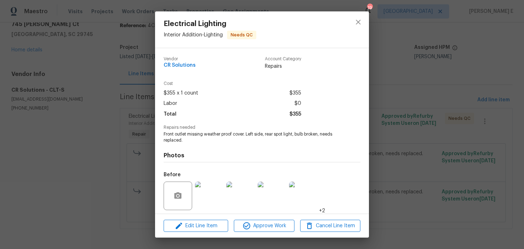
scroll to position [50, 0]
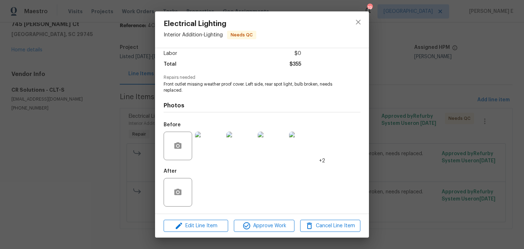
click at [216, 134] on img at bounding box center [209, 146] width 29 height 29
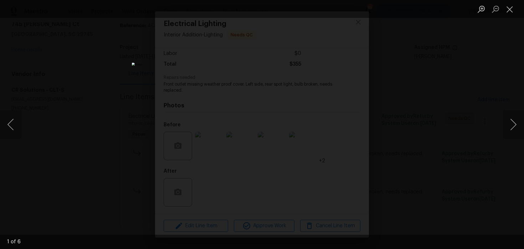
click at [410, 87] on div "Lightbox" at bounding box center [262, 124] width 524 height 249
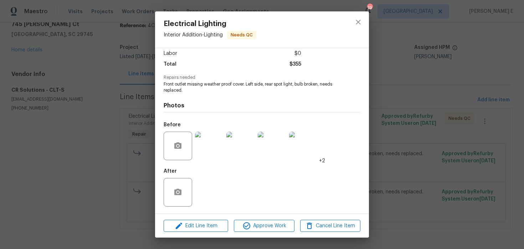
click at [410, 87] on div "Electrical Lighting Interior Addition - Lighting Needs QC Vendor CR Solutions A…" at bounding box center [262, 124] width 524 height 249
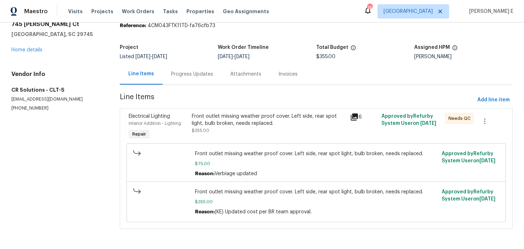
click at [199, 76] on div "Progress Updates" at bounding box center [192, 74] width 42 height 7
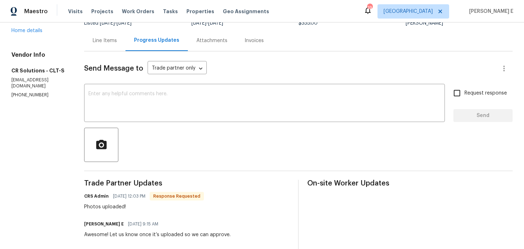
scroll to position [47, 0]
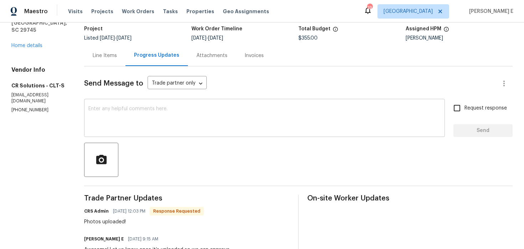
click at [212, 116] on textarea at bounding box center [264, 118] width 352 height 25
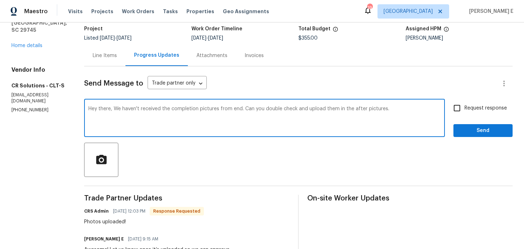
drag, startPoint x: 113, startPoint y: 110, endPoint x: 116, endPoint y: 135, distance: 25.5
click at [116, 135] on div "Hey there, We haven't received the completion pictures from end. Can you double…" at bounding box center [264, 119] width 361 height 36
paste textarea "’t received the completion pictures on our end. Could you double-check and uplo…"
type textarea "Hey there, We haven’t received the completion pictures on our end. Could you do…"
click at [464, 109] on input "Request response" at bounding box center [457, 108] width 15 height 15
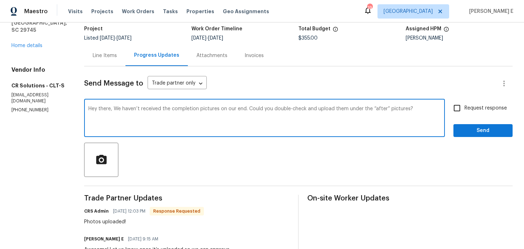
checkbox input "true"
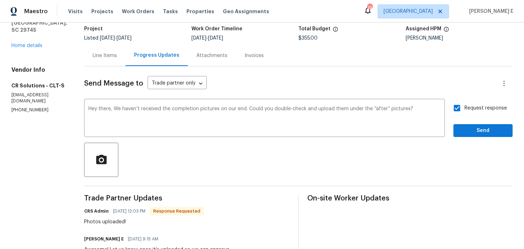
click at [470, 133] on span "Send" at bounding box center [483, 130] width 48 height 9
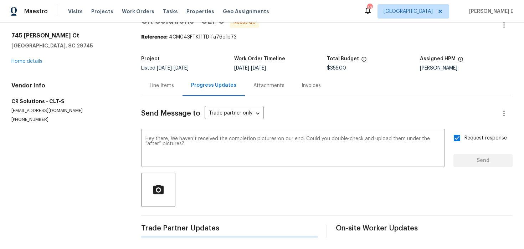
scroll to position [0, 0]
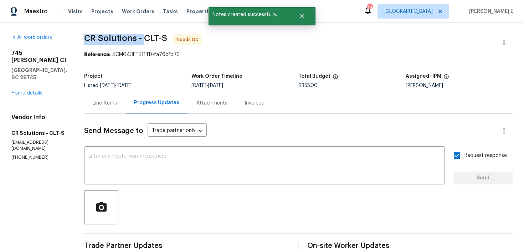
drag, startPoint x: 81, startPoint y: 36, endPoint x: 144, endPoint y: 36, distance: 62.4
copy span "CR Solutions -"
click at [104, 104] on div "Line Items" at bounding box center [105, 102] width 24 height 7
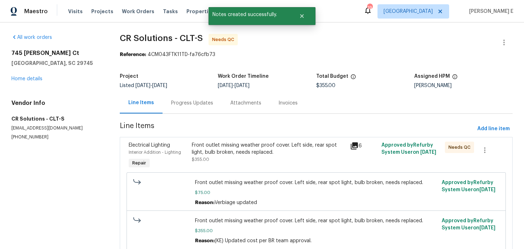
scroll to position [29, 0]
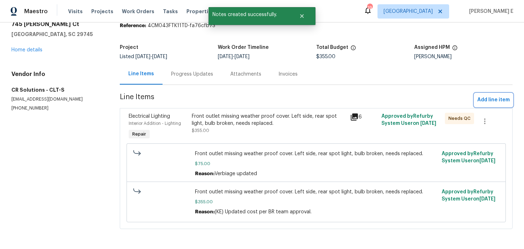
click at [490, 103] on span "Add line item" at bounding box center [493, 100] width 32 height 9
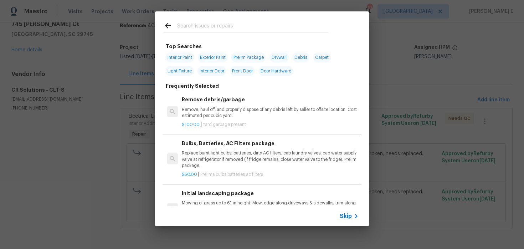
click at [346, 217] on span "Skip" at bounding box center [346, 216] width 12 height 7
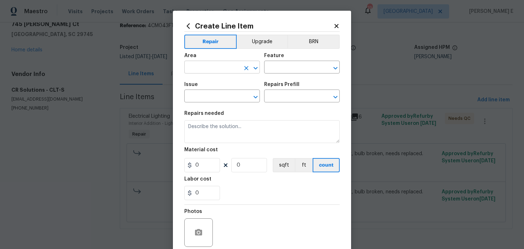
click at [204, 73] on input "text" at bounding box center [212, 67] width 56 height 11
type input "Interior Overall"
type input "Main Electrical Panel"
type input "Electrical"
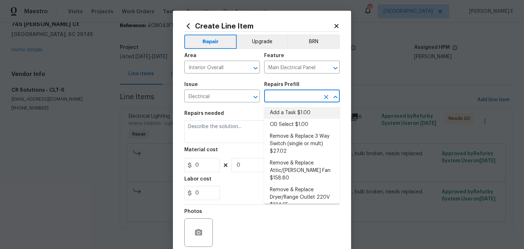
click at [286, 114] on li "Add a Task $1.00" at bounding box center [302, 113] width 76 height 12
type input "Add a Task $1.00"
type textarea "HPM to detail"
type input "1"
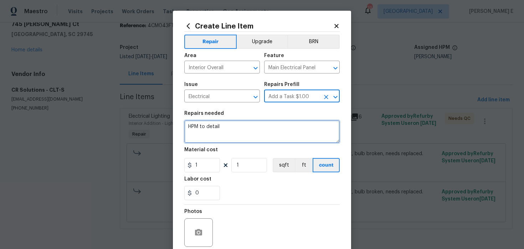
click at [251, 124] on textarea "HPM to detail" at bounding box center [261, 131] width 155 height 23
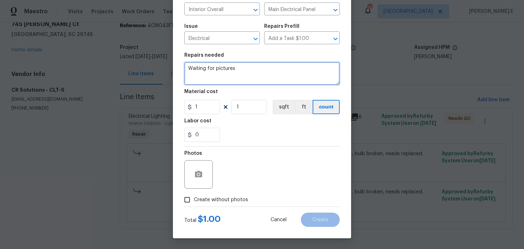
type textarea "Waiting for pictures"
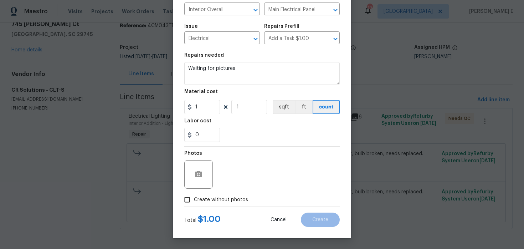
click at [187, 198] on input "Create without photos" at bounding box center [187, 200] width 14 height 14
checkbox input "true"
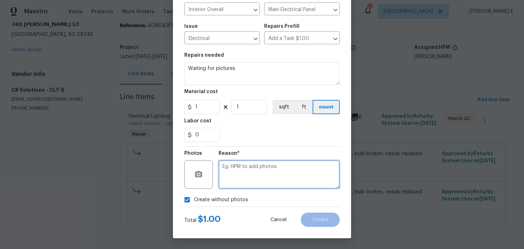
click at [243, 186] on textarea at bounding box center [279, 174] width 121 height 29
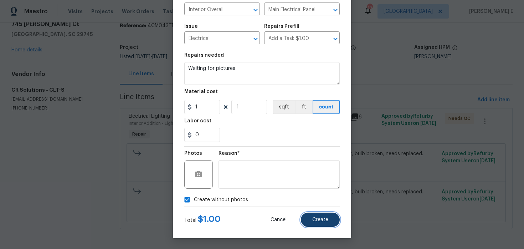
click at [322, 218] on span "Create" at bounding box center [320, 219] width 16 height 5
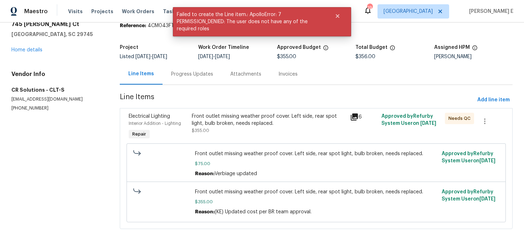
scroll to position [0, 0]
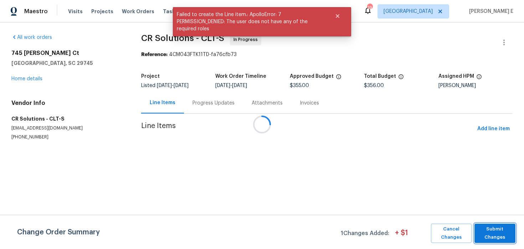
click at [490, 231] on span "Submit Changes" at bounding box center [495, 233] width 34 height 16
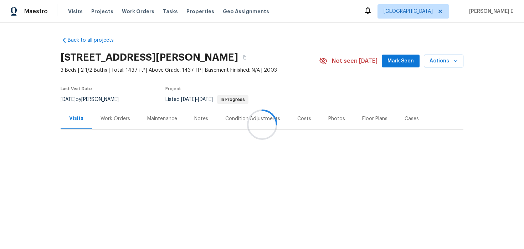
click at [109, 118] on div at bounding box center [262, 124] width 524 height 249
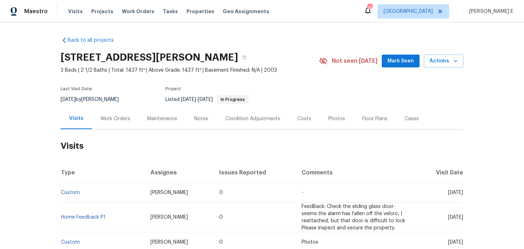
click at [109, 118] on div "Work Orders" at bounding box center [116, 118] width 30 height 7
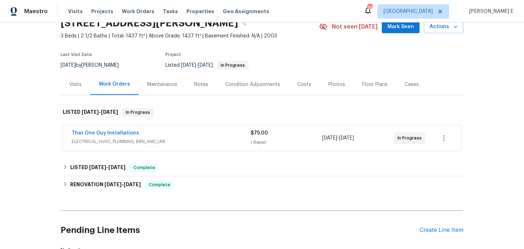
scroll to position [40, 0]
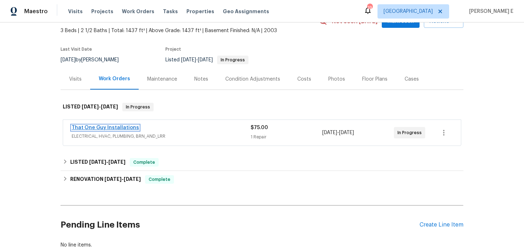
click at [128, 125] on link "That One Guy Installations" at bounding box center [105, 127] width 67 height 5
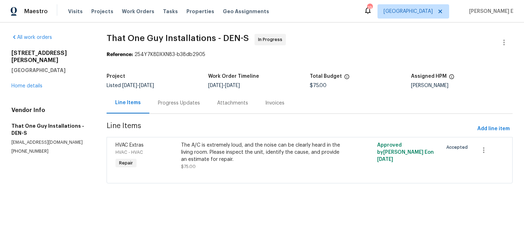
click at [188, 107] on div "Progress Updates" at bounding box center [178, 102] width 59 height 21
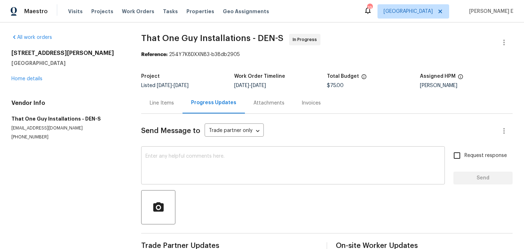
scroll to position [17, 0]
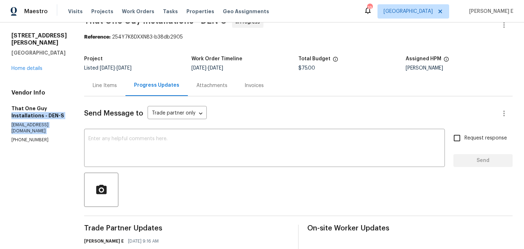
drag, startPoint x: 10, startPoint y: 119, endPoint x: 65, endPoint y: 119, distance: 55.3
click at [65, 119] on div "All work orders [STREET_ADDRESS][PERSON_NAME] Home details Vendor Info That One…" at bounding box center [262, 245] width 524 height 480
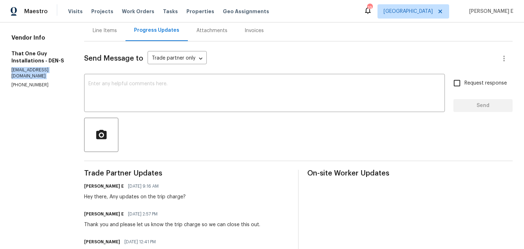
scroll to position [67, 0]
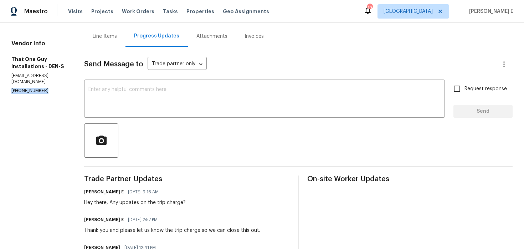
drag, startPoint x: 11, startPoint y: 92, endPoint x: 42, endPoint y: 92, distance: 31.7
click at [42, 92] on div "All work orders [STREET_ADDRESS][PERSON_NAME] Home details Vendor Info That One…" at bounding box center [262, 196] width 524 height 480
copy p "[PHONE_NUMBER]"
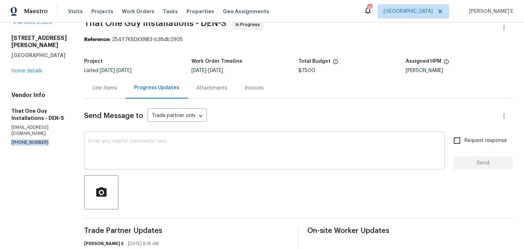
scroll to position [0, 0]
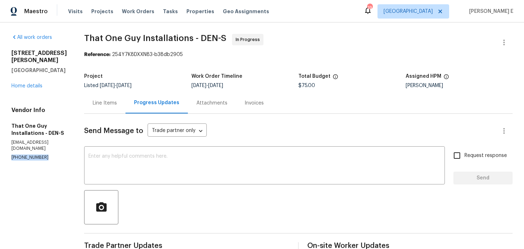
click at [106, 103] on div "Line Items" at bounding box center [105, 102] width 24 height 7
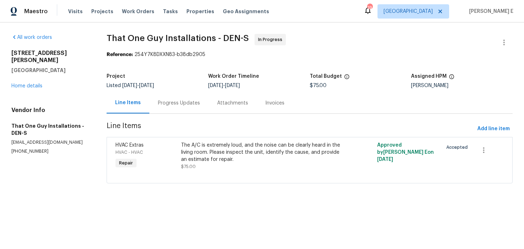
click at [173, 104] on div "Progress Updates" at bounding box center [179, 102] width 42 height 7
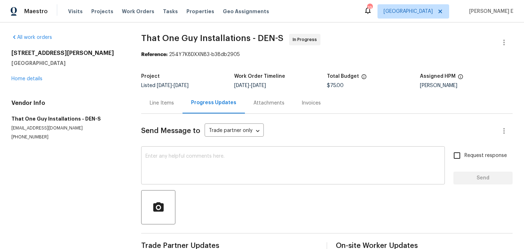
click at [182, 167] on textarea at bounding box center [292, 166] width 295 height 25
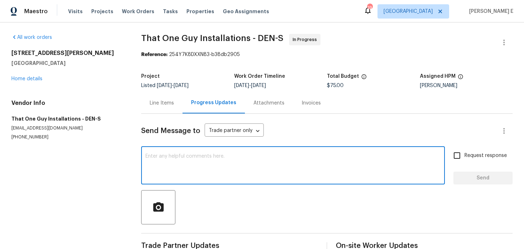
click at [182, 167] on textarea at bounding box center [292, 166] width 295 height 25
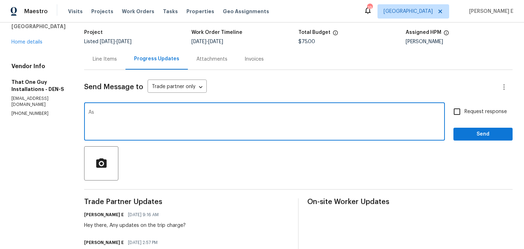
scroll to position [45, 0]
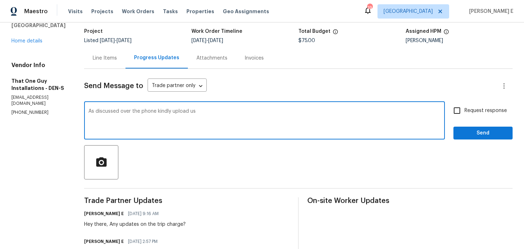
drag, startPoint x: 170, startPoint y: 111, endPoint x: 204, endPoint y: 186, distance: 82.7
paste textarea ", please provide"
type textarea "As discussed over the phone, please provide the trip charge so we can close thi…"
click at [459, 114] on input "Request response" at bounding box center [457, 110] width 15 height 15
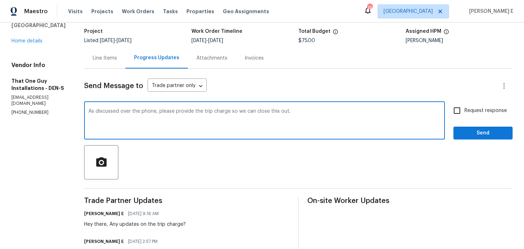
checkbox input "true"
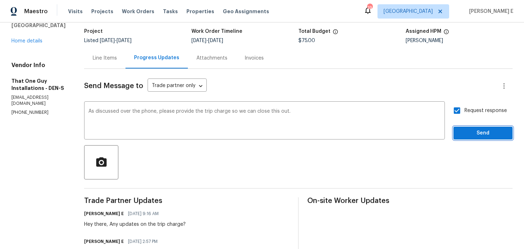
click at [461, 129] on span "Send" at bounding box center [483, 133] width 48 height 9
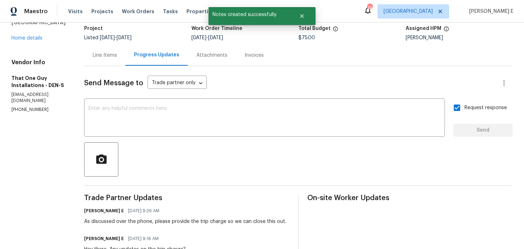
scroll to position [0, 0]
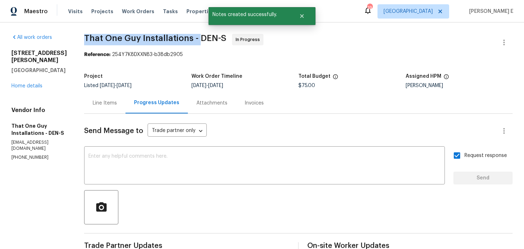
drag, startPoint x: 82, startPoint y: 37, endPoint x: 196, endPoint y: 37, distance: 113.4
click at [195, 38] on span "That One Guy Installations - DEN-S" at bounding box center [155, 38] width 142 height 9
copy span "That One Guy Installations -"
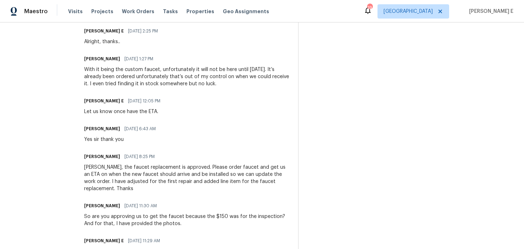
scroll to position [232, 0]
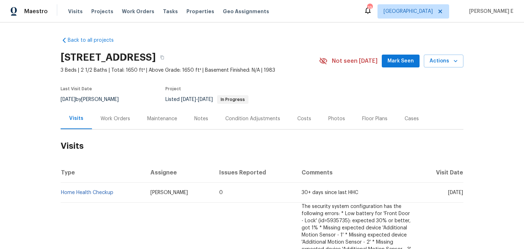
click at [116, 123] on div "Work Orders" at bounding box center [115, 118] width 47 height 21
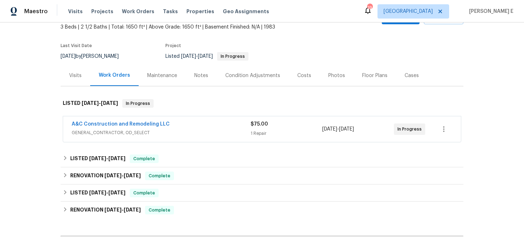
scroll to position [61, 0]
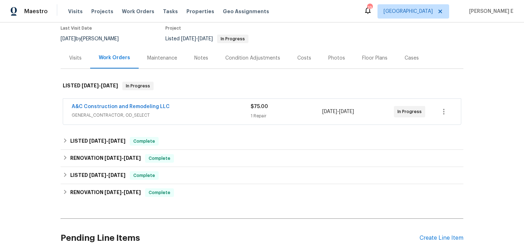
click at [131, 109] on span "A&C Construction and Remodeling LLC" at bounding box center [121, 106] width 98 height 7
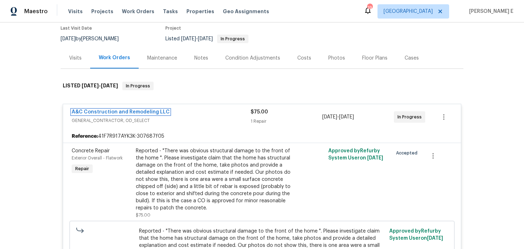
click at [126, 113] on link "A&C Construction and Remodeling LLC" at bounding box center [121, 111] width 98 height 5
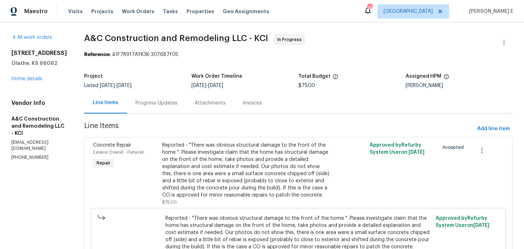
click at [177, 101] on div "Progress Updates" at bounding box center [156, 102] width 42 height 7
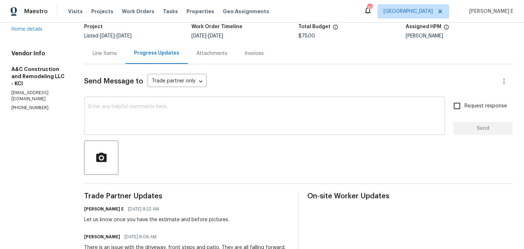
scroll to position [47, 0]
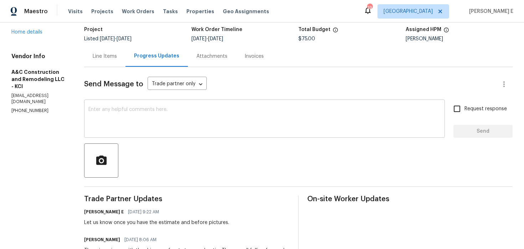
click at [198, 138] on div "x ​" at bounding box center [264, 119] width 361 height 36
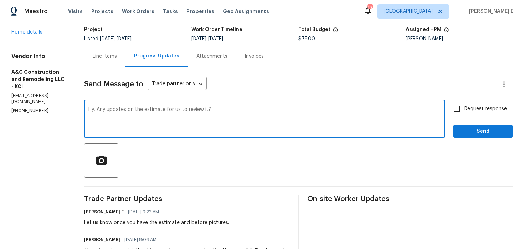
type textarea "Hy, Any updates on the estimate for us to review it?"
click at [486, 111] on span "Request response" at bounding box center [486, 108] width 42 height 7
click at [465, 111] on input "Request response" at bounding box center [457, 108] width 15 height 15
checkbox input "true"
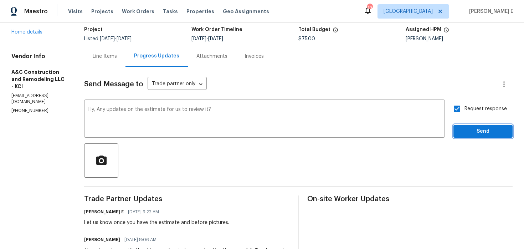
click at [463, 126] on button "Send" at bounding box center [483, 131] width 59 height 13
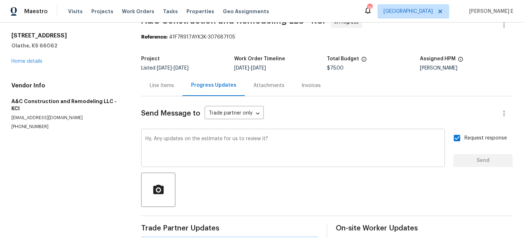
scroll to position [0, 0]
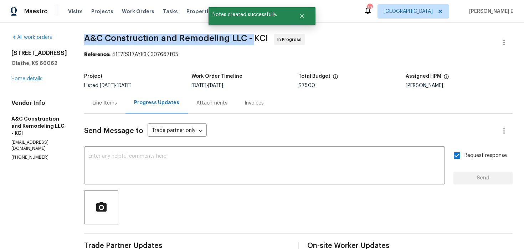
drag, startPoint x: 96, startPoint y: 38, endPoint x: 264, endPoint y: 39, distance: 167.2
click at [264, 39] on span "A&C Construction and Remodeling LLC - KCI In Progress" at bounding box center [289, 42] width 411 height 17
copy span "A&C Construction and Remodeling LLC -"
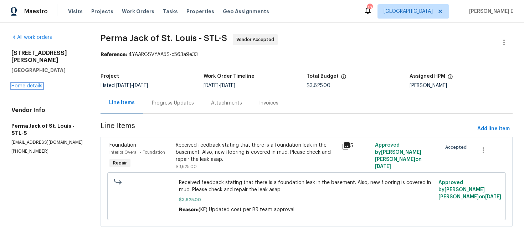
click at [38, 83] on link "Home details" at bounding box center [26, 85] width 31 height 5
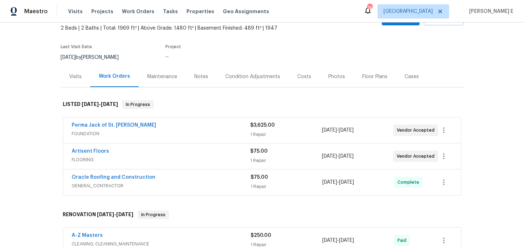
scroll to position [42, 0]
click at [82, 152] on link "Artisent Floors" at bounding box center [90, 150] width 37 height 5
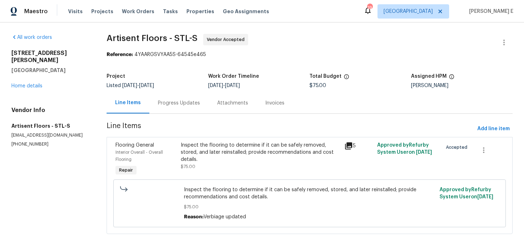
click at [201, 109] on div "Progress Updates" at bounding box center [178, 102] width 59 height 21
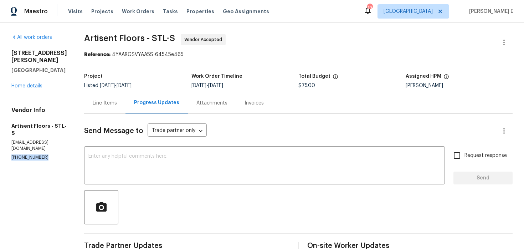
drag, startPoint x: 10, startPoint y: 137, endPoint x: 53, endPoint y: 137, distance: 42.8
copy p "[PHONE_NUMBER]"
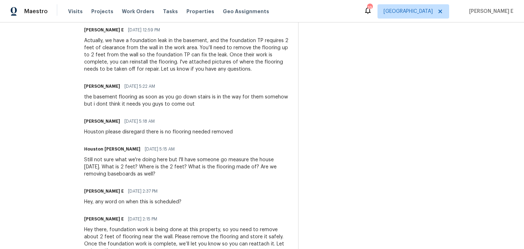
scroll to position [280, 0]
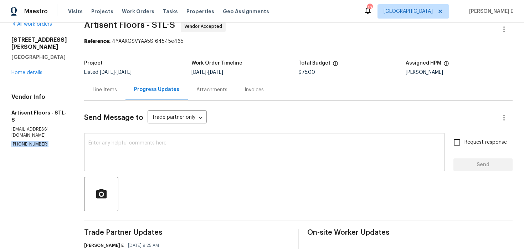
click at [143, 140] on div "x ​" at bounding box center [264, 153] width 361 height 36
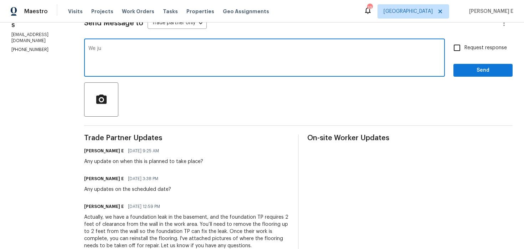
scroll to position [0, 0]
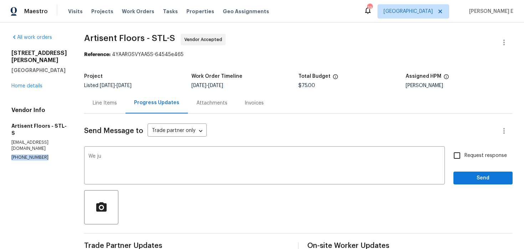
drag, startPoint x: 10, startPoint y: 137, endPoint x: 45, endPoint y: 137, distance: 34.2
copy p "(314) 330-3531"
click at [114, 154] on textarea "We ju" at bounding box center [264, 166] width 352 height 25
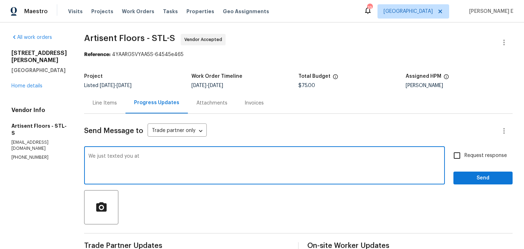
paste textarea "(314) 330-3531"
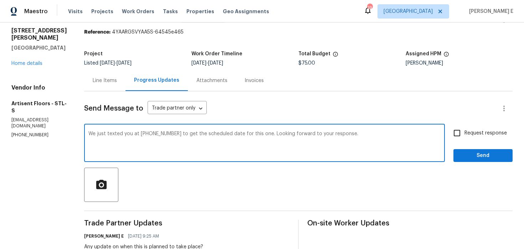
scroll to position [26, 0]
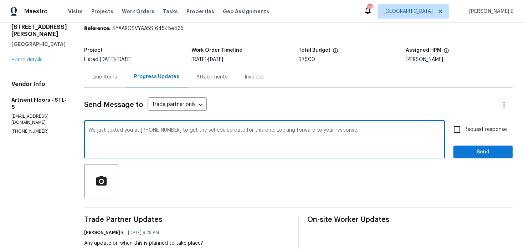
type textarea "We just texted you at (314) 330-3531 to get the scheduled date for this one. Lo…"
click at [472, 133] on label "Request response" at bounding box center [478, 129] width 57 height 15
click at [465, 133] on input "Request response" at bounding box center [457, 129] width 15 height 15
checkbox input "true"
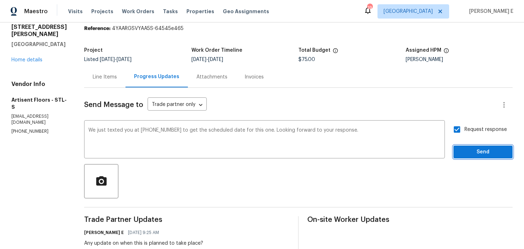
click at [465, 156] on span "Send" at bounding box center [483, 152] width 48 height 9
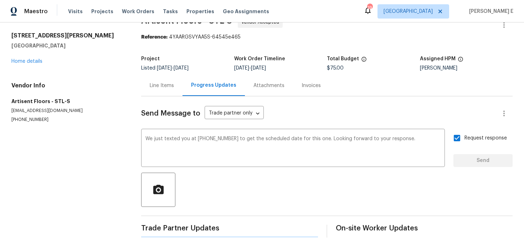
scroll to position [0, 0]
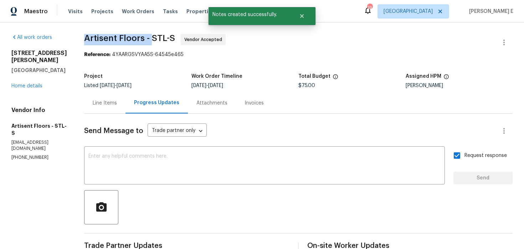
drag, startPoint x: 90, startPoint y: 37, endPoint x: 156, endPoint y: 38, distance: 66.0
click at [156, 38] on span "Artisent Floors - STL-S" at bounding box center [129, 38] width 91 height 9
copy span "Artisent Floors -"
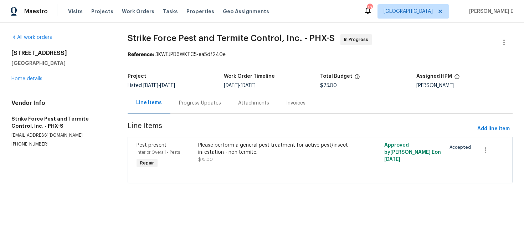
click at [203, 104] on div "Progress Updates" at bounding box center [200, 102] width 42 height 7
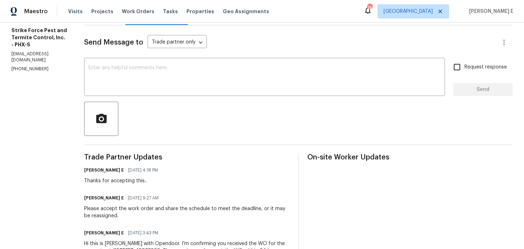
scroll to position [85, 0]
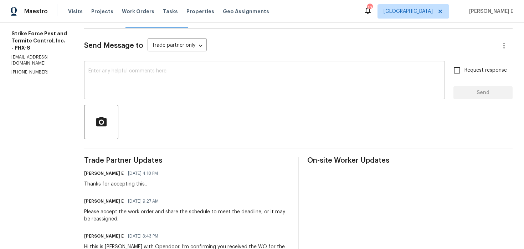
click at [296, 93] on div "x ​" at bounding box center [264, 81] width 361 height 36
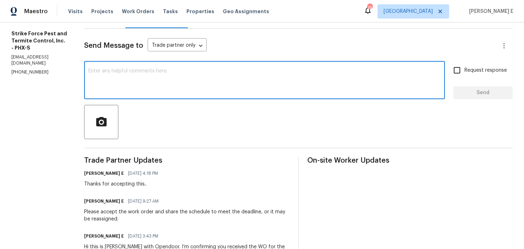
paste textarea "Just checking—do you have a scheduled date for this yet?"
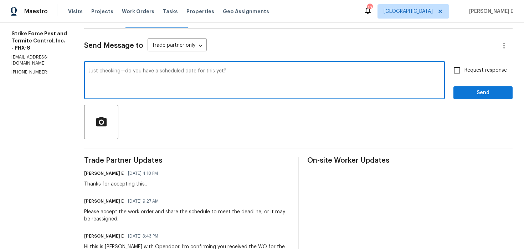
type textarea "Just checking—do you have a scheduled date for this yet?"
click at [470, 71] on span "Request response" at bounding box center [486, 70] width 42 height 7
click at [465, 71] on input "Request response" at bounding box center [457, 70] width 15 height 15
checkbox input "true"
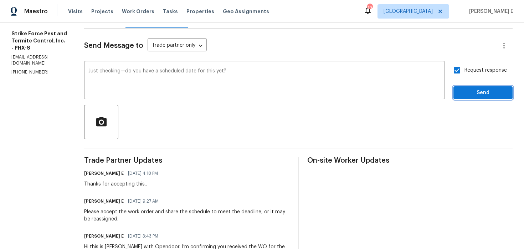
click at [467, 87] on button "Send" at bounding box center [483, 92] width 59 height 13
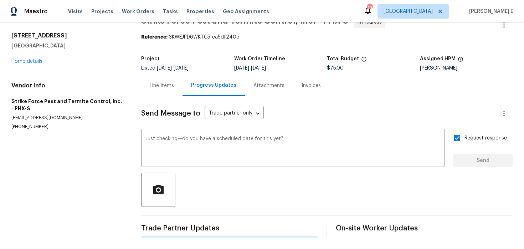
scroll to position [0, 0]
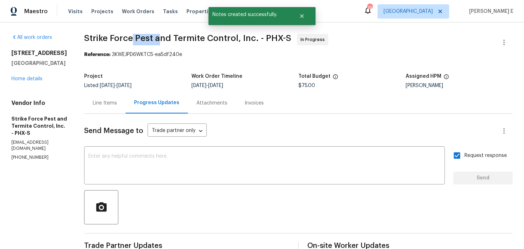
drag, startPoint x: 137, startPoint y: 36, endPoint x: 164, endPoint y: 36, distance: 27.8
click at [164, 36] on span "Strike Force Pest and Termite Control, Inc. - PHX-S" at bounding box center [187, 38] width 207 height 9
click at [109, 51] on div "Reference: 3KWEJPD6WKTC5-ea5df240e" at bounding box center [298, 54] width 429 height 7
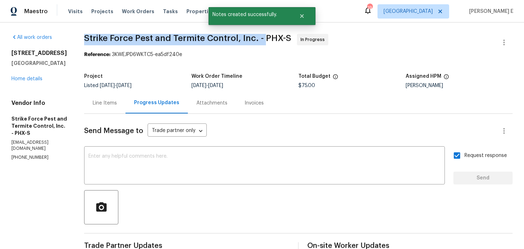
drag, startPoint x: 90, startPoint y: 37, endPoint x: 267, endPoint y: 38, distance: 177.6
click at [267, 38] on span "Strike Force Pest and Termite Control, Inc. - PHX-S" at bounding box center [187, 38] width 207 height 9
copy span "Strike Force Pest and Termite Control, Inc. -"
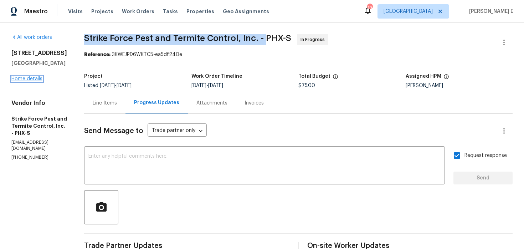
click at [13, 80] on link "Home details" at bounding box center [26, 78] width 31 height 5
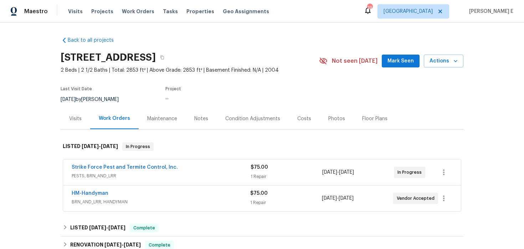
scroll to position [6, 0]
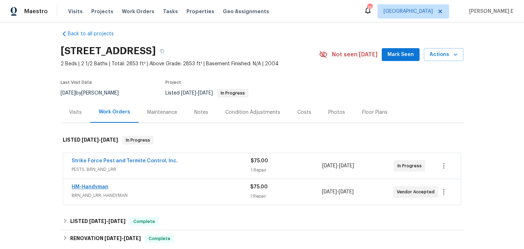
click at [81, 188] on link "HM-Handyman" at bounding box center [90, 186] width 37 height 5
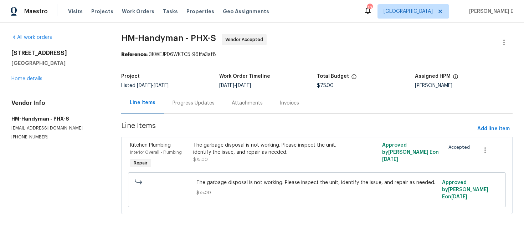
click at [192, 97] on div "Progress Updates" at bounding box center [193, 102] width 59 height 21
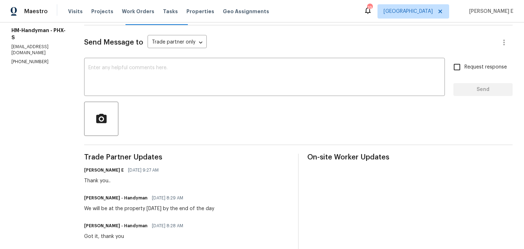
scroll to position [90, 0]
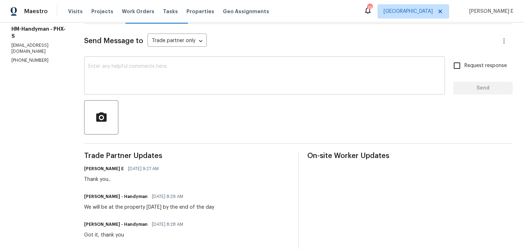
click at [303, 89] on div "x ​" at bounding box center [264, 76] width 361 height 36
paste textarea "Hey, any updates on this?"
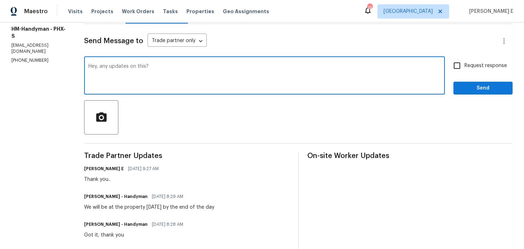
type textarea "Hey, any updates on this?"
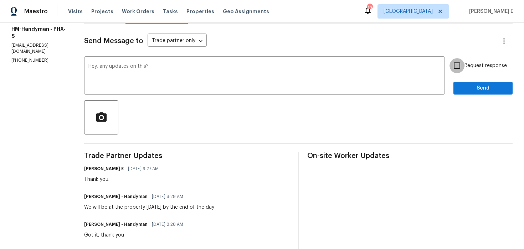
click at [455, 68] on input "Request response" at bounding box center [457, 65] width 15 height 15
checkbox input "true"
click at [144, 67] on textarea "Hey, any updates on this?" at bounding box center [264, 76] width 352 height 25
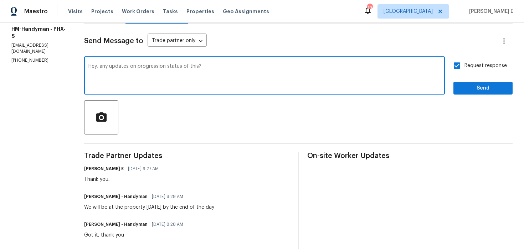
click at [143, 68] on textarea "Hey, any updates on progression status of this?" at bounding box center [264, 76] width 352 height 25
type textarea "Hey, any updates on the progression status of this?"
click at [462, 84] on span "Send" at bounding box center [483, 88] width 48 height 9
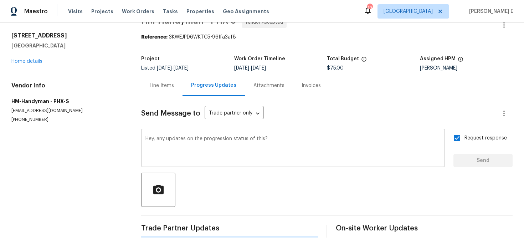
scroll to position [0, 0]
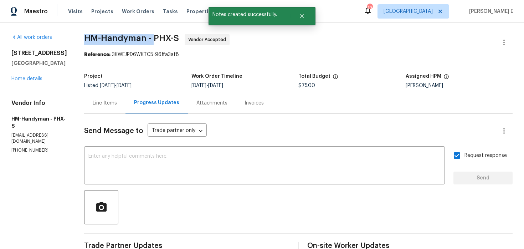
drag, startPoint x: 91, startPoint y: 37, endPoint x: 162, endPoint y: 37, distance: 70.2
click at [162, 37] on span "HM-Handyman - PHX-S" at bounding box center [131, 38] width 95 height 9
copy span "HM-Handyman -"
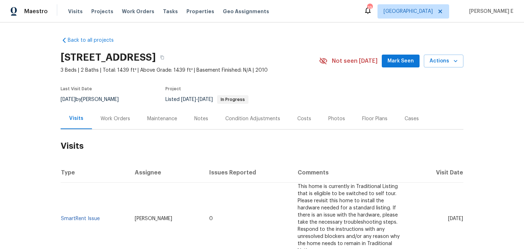
click at [114, 117] on div "Work Orders" at bounding box center [116, 118] width 30 height 7
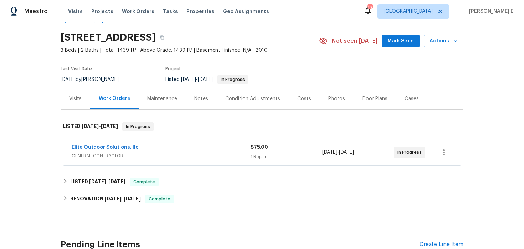
scroll to position [22, 0]
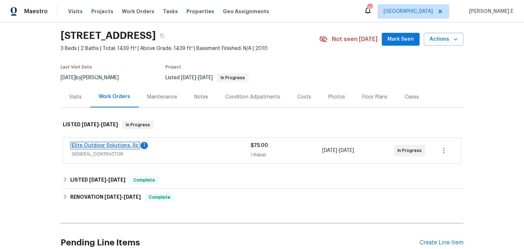
click at [127, 144] on link "Elite Outdoor Solutions, llc" at bounding box center [105, 145] width 67 height 5
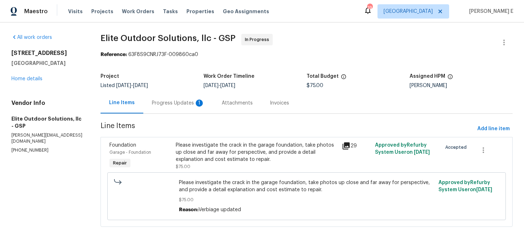
click at [196, 108] on div "Progress Updates 1" at bounding box center [178, 102] width 70 height 21
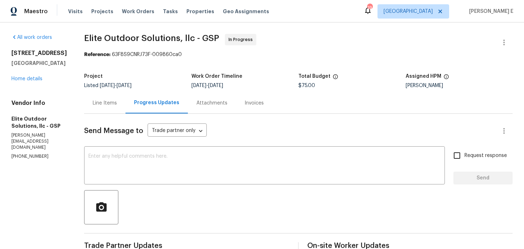
click at [84, 103] on div "Line Items" at bounding box center [104, 102] width 41 height 21
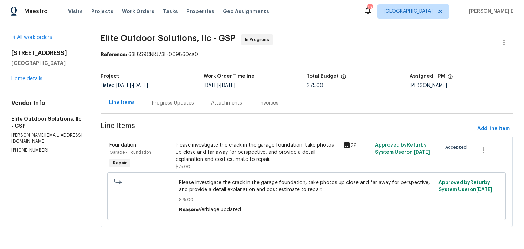
click at [175, 149] on div "Please investigate the crack in the garage foundation, take photos up close and…" at bounding box center [257, 155] width 166 height 33
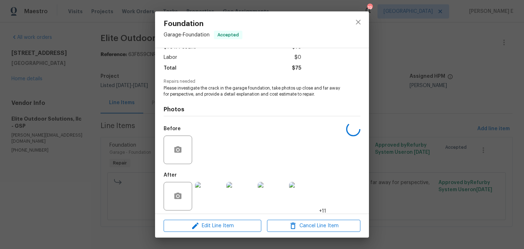
scroll to position [50, 0]
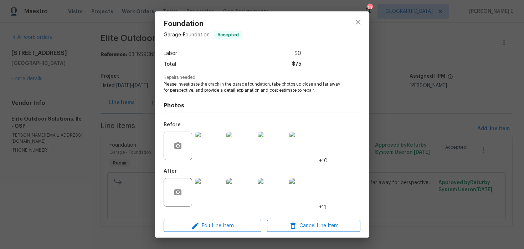
click at [203, 194] on img at bounding box center [209, 192] width 29 height 29
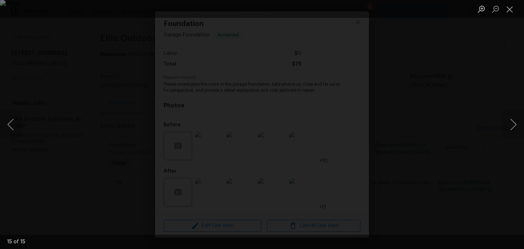
click at [408, 91] on div "Lightbox" at bounding box center [262, 124] width 524 height 249
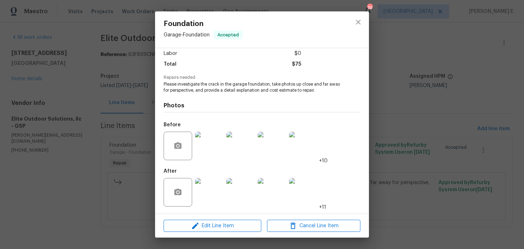
click at [408, 91] on div "Foundation Garage - Foundation Accepted Vendor Elite Outdoor Solutions, llc Acc…" at bounding box center [262, 124] width 524 height 249
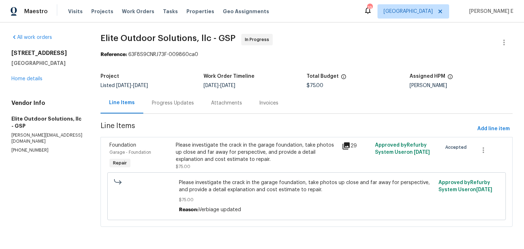
click at [169, 109] on div "Progress Updates" at bounding box center [172, 102] width 59 height 21
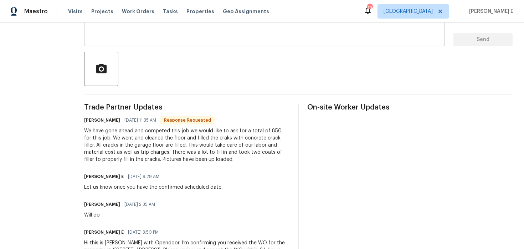
scroll to position [177, 0]
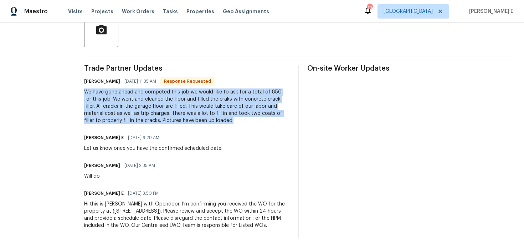
drag, startPoint x: 77, startPoint y: 93, endPoint x: 200, endPoint y: 120, distance: 126.7
click at [200, 120] on div "We have gone ahead and competed this job we would like to ask for a total of 85…" at bounding box center [186, 106] width 205 height 36
copy div "We have gone ahead and competed this job we would like to ask for a total of 85…"
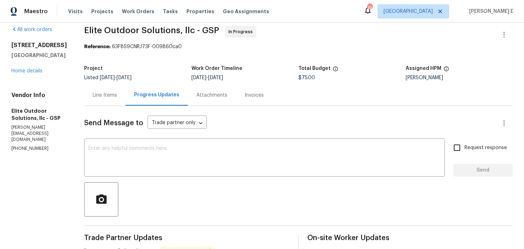
scroll to position [0, 0]
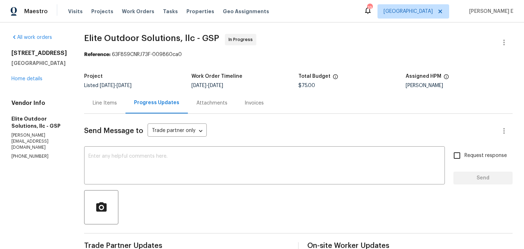
click at [93, 102] on div "Line Items" at bounding box center [105, 102] width 24 height 7
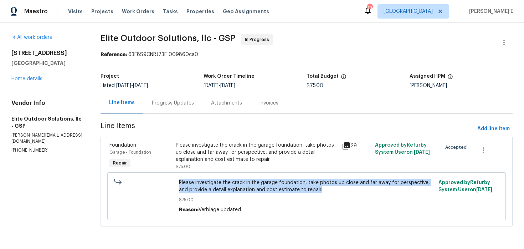
drag, startPoint x: 178, startPoint y: 184, endPoint x: 320, endPoint y: 188, distance: 142.0
click at [320, 189] on div "Please investigate the crack in the garage foundation, take photos up close and…" at bounding box center [307, 196] width 260 height 39
copy span "Please investigate the crack in the garage foundation, take photos up close and…"
click at [36, 80] on link "Home details" at bounding box center [26, 78] width 31 height 5
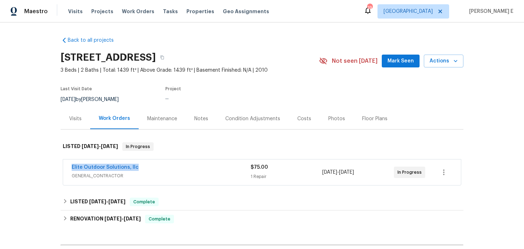
drag, startPoint x: 69, startPoint y: 167, endPoint x: 147, endPoint y: 166, distance: 78.1
click at [147, 166] on div "Elite Outdoor Solutions, llc GENERAL_CONTRACTOR $75.00 1 Repair [DATE] - [DATE]…" at bounding box center [262, 172] width 398 height 26
copy link "Elite Outdoor Solutions, llc"
click at [115, 166] on link "Elite Outdoor Solutions, llc" at bounding box center [105, 167] width 67 height 5
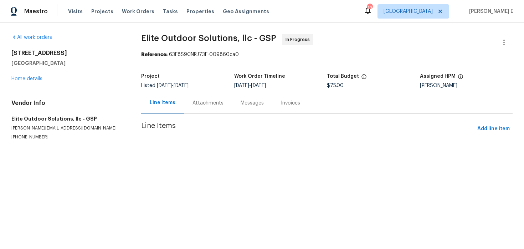
click at [194, 107] on div "Attachments" at bounding box center [208, 102] width 48 height 21
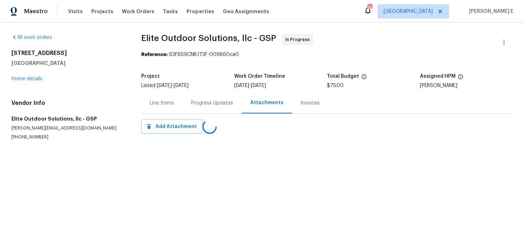
click at [194, 107] on div "Progress Updates" at bounding box center [212, 102] width 59 height 21
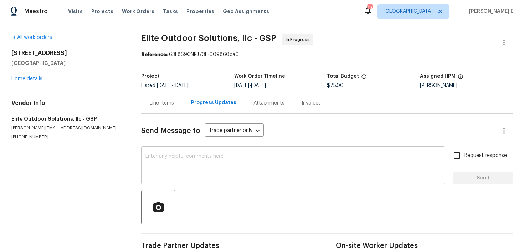
click at [188, 155] on textarea at bounding box center [292, 166] width 295 height 25
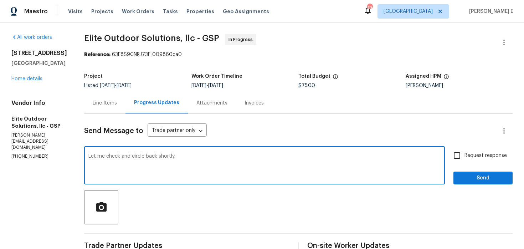
type textarea "Let me check and circle back shortly."
click at [464, 154] on input "Request response" at bounding box center [457, 155] width 15 height 15
checkbox input "true"
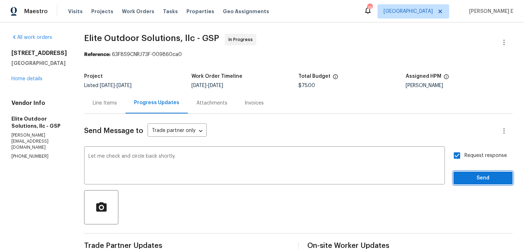
click at [470, 174] on span "Send" at bounding box center [483, 178] width 48 height 9
